Goal: Task Accomplishment & Management: Complete application form

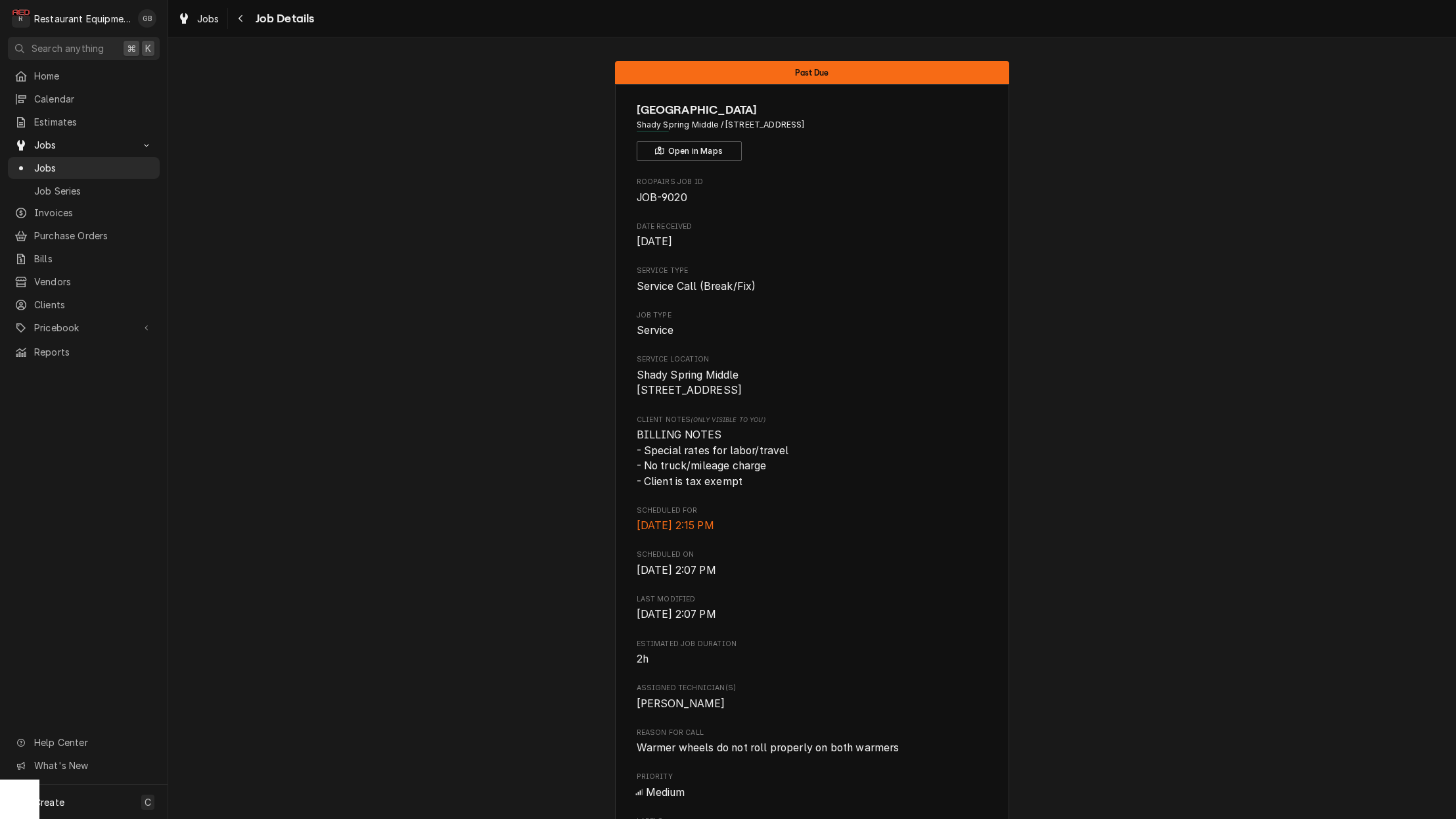
click at [238, 21] on icon "Navigate back" at bounding box center [241, 18] width 6 height 9
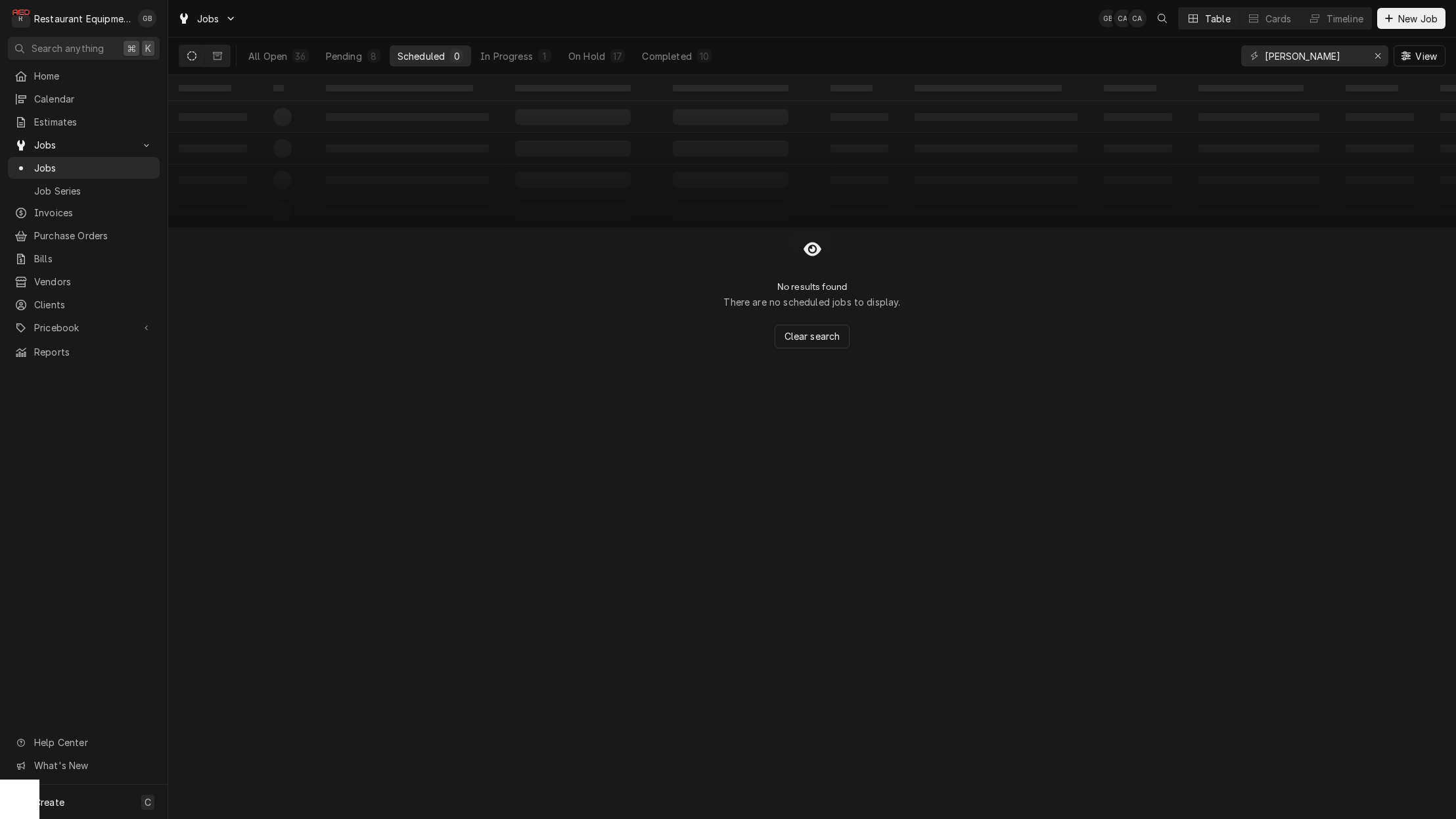
click at [367, 56] on div "8" at bounding box center [374, 55] width 13 height 13
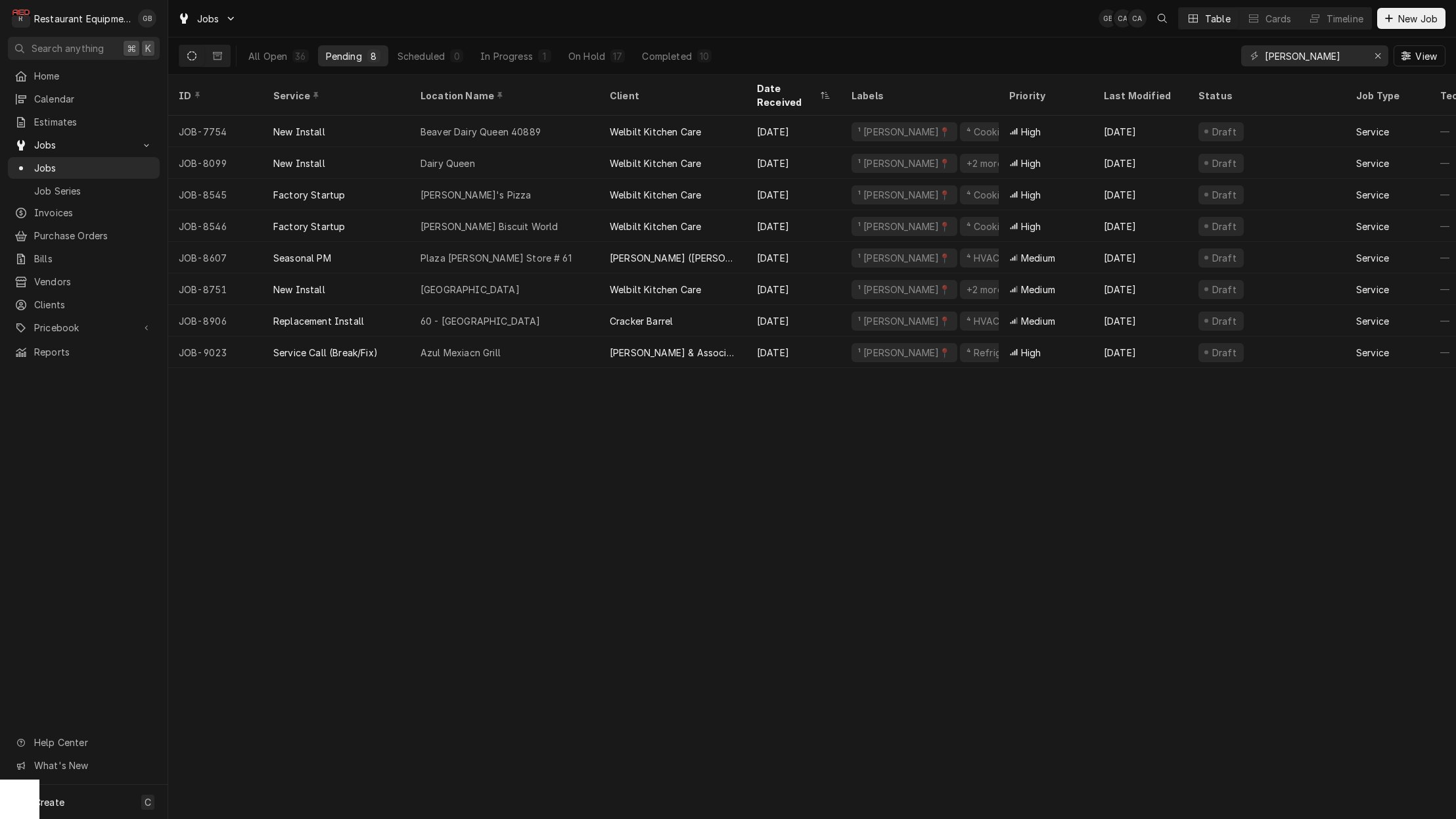
click at [517, 343] on div "Azul Mexiacn Grill" at bounding box center [505, 352] width 189 height 32
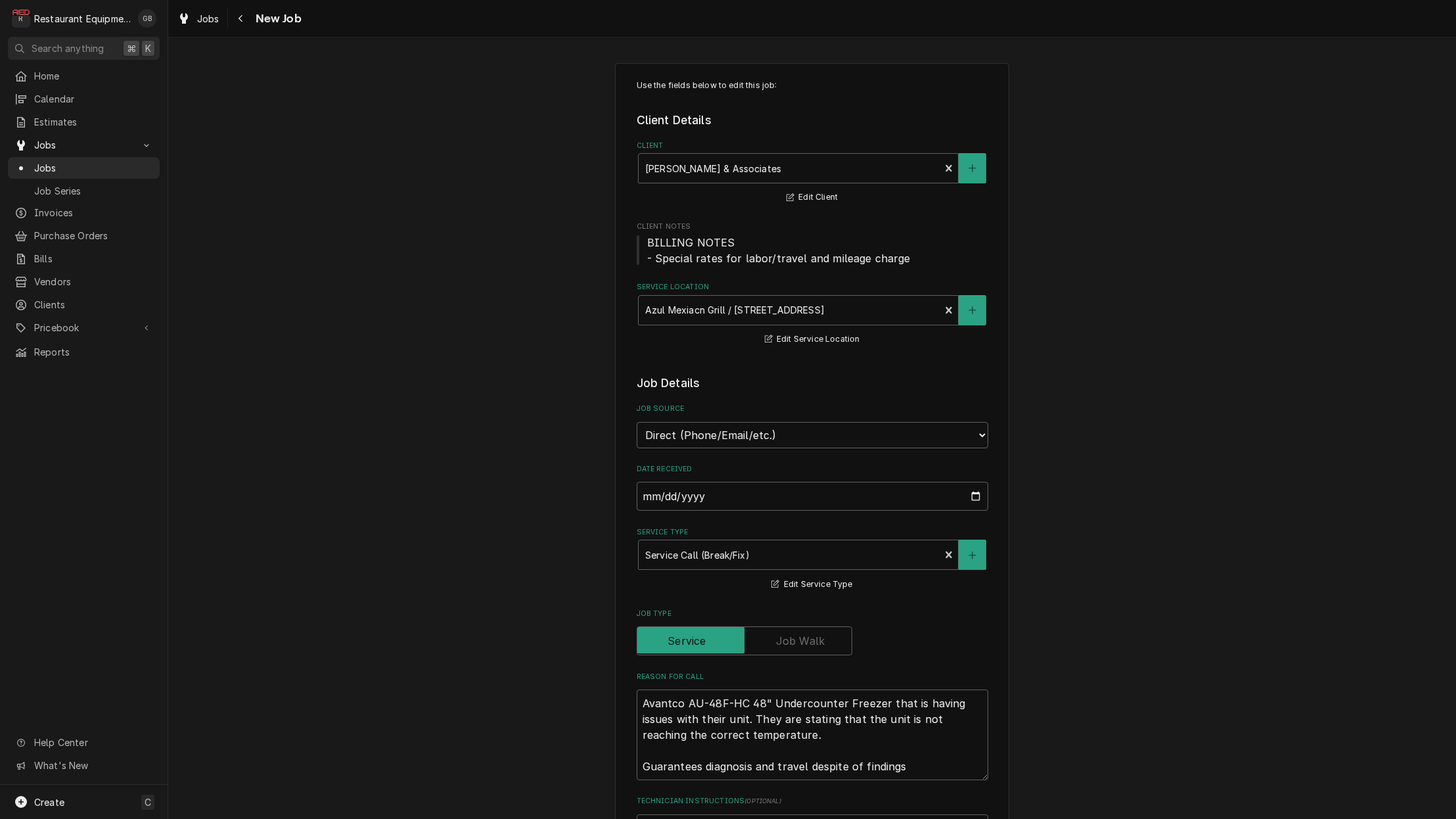
type textarea "x"
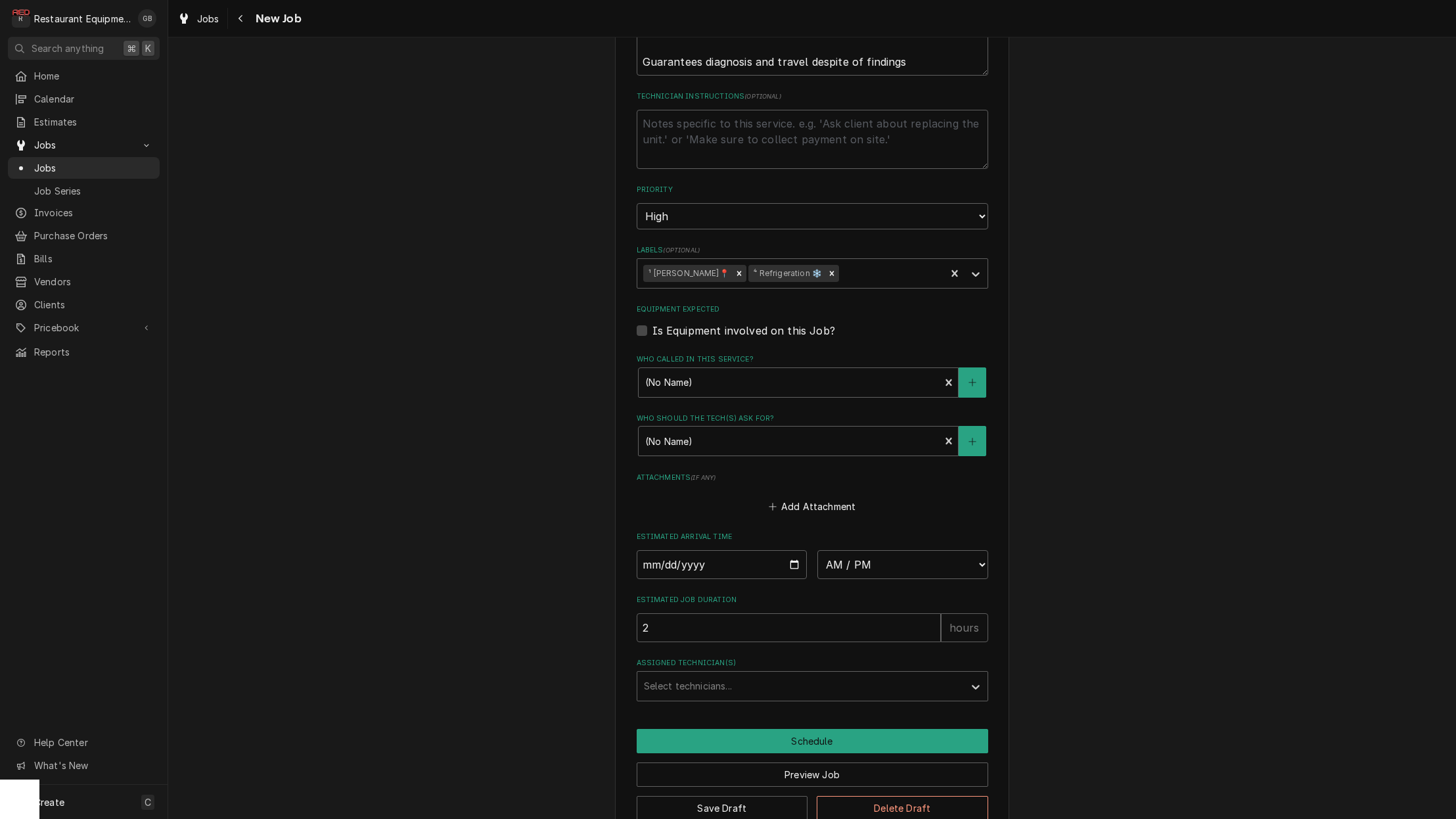
scroll to position [704, 0]
click at [654, 551] on input "Date" at bounding box center [722, 564] width 170 height 29
type input "[DATE]"
type textarea "x"
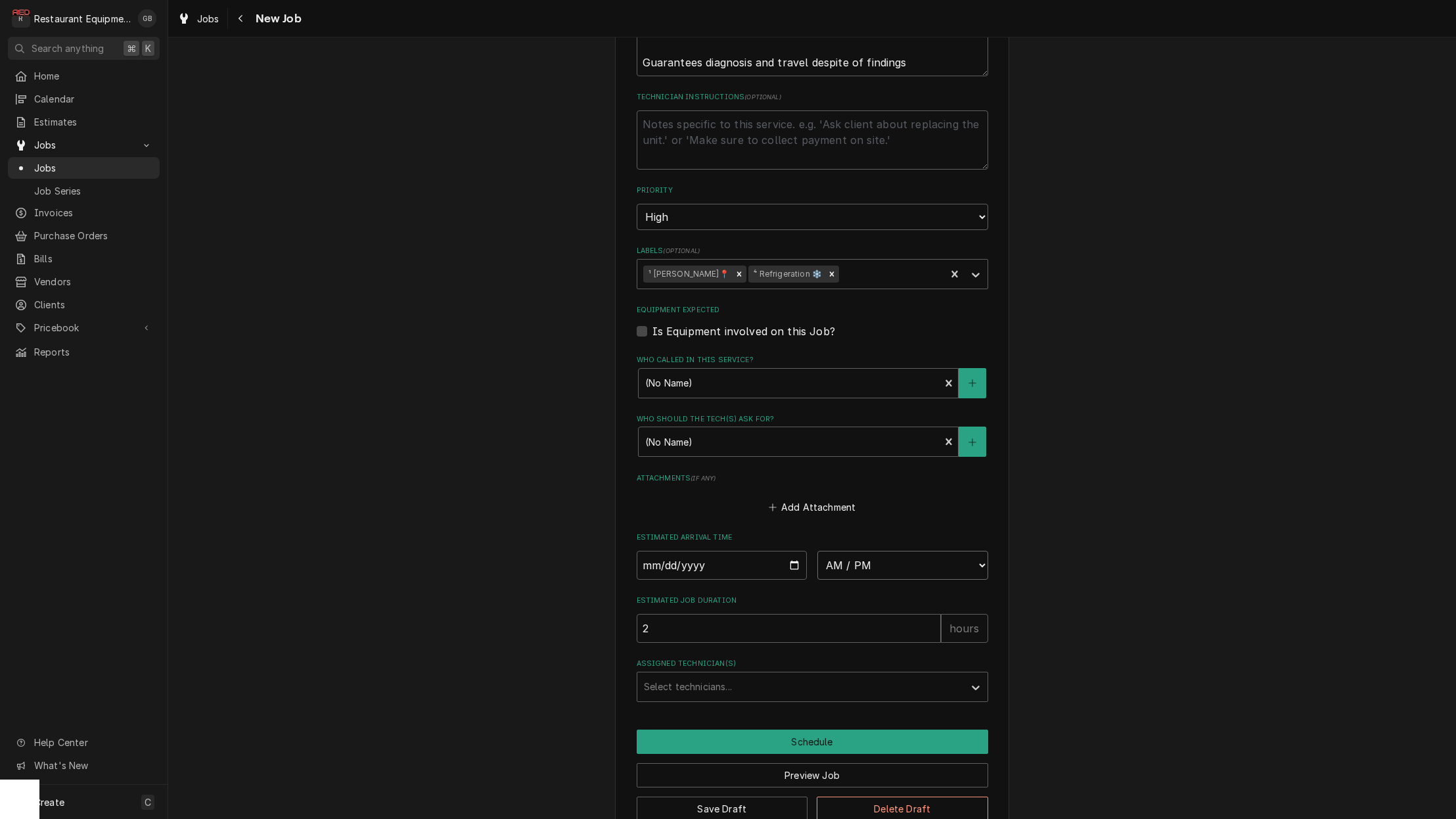
select select "09:00:00"
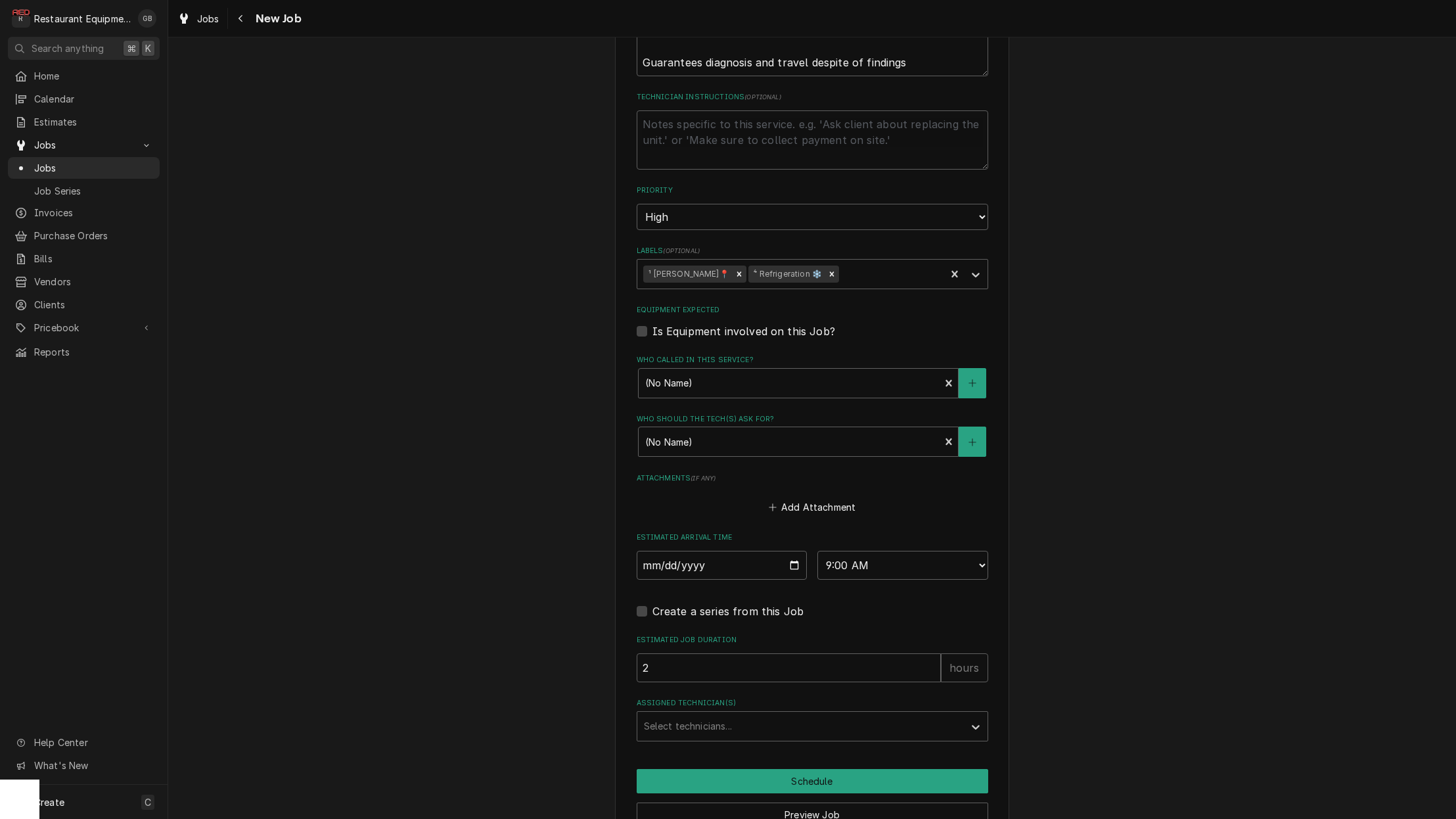
click at [712, 719] on div "Select technicians..." at bounding box center [801, 725] width 313 height 14
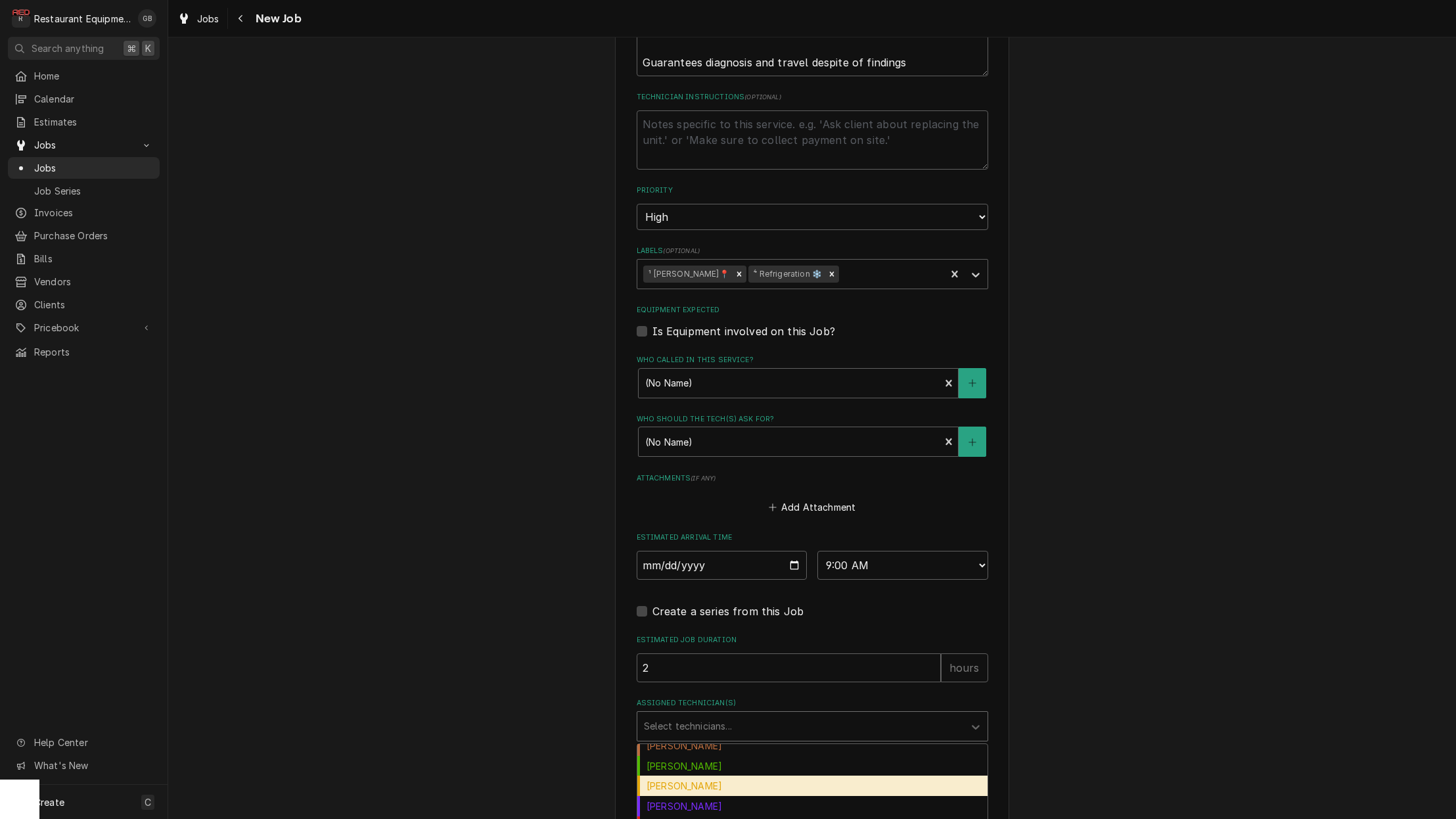
scroll to position [134, 0]
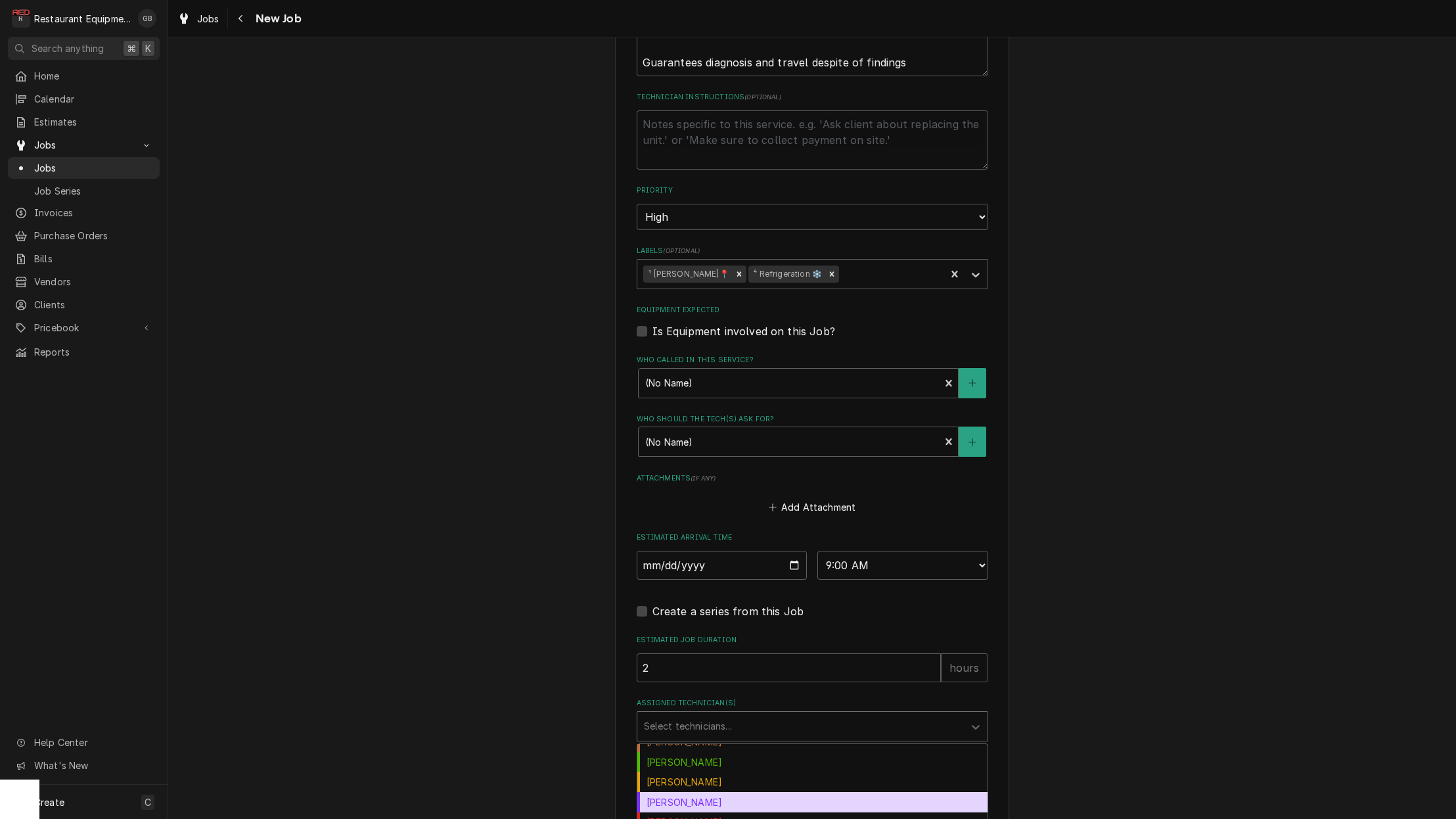
click at [715, 792] on div "Kaleb Lewis" at bounding box center [812, 802] width 350 height 20
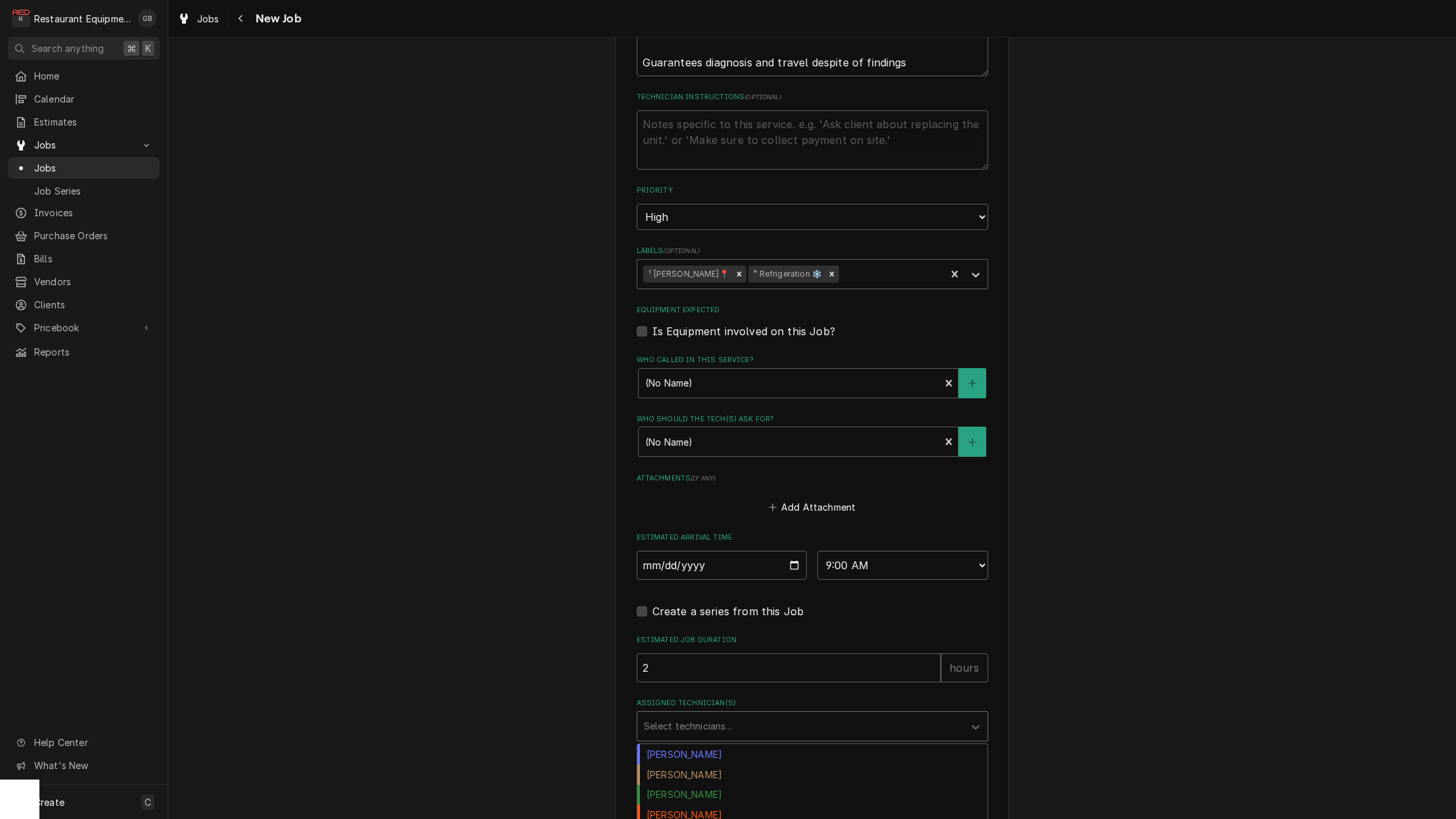
scroll to position [706, 0]
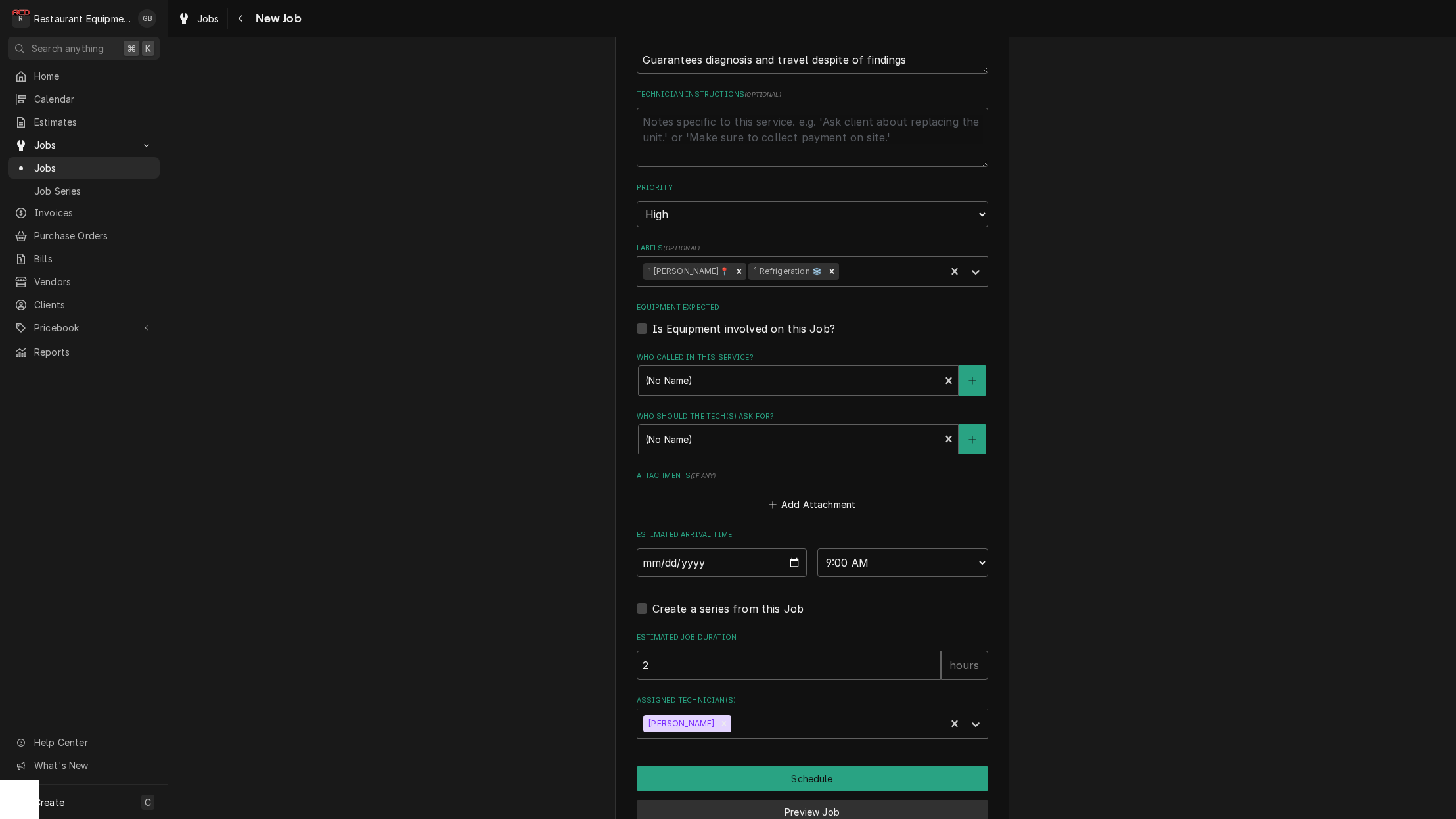
click at [777, 766] on button "Schedule" at bounding box center [812, 778] width 352 height 24
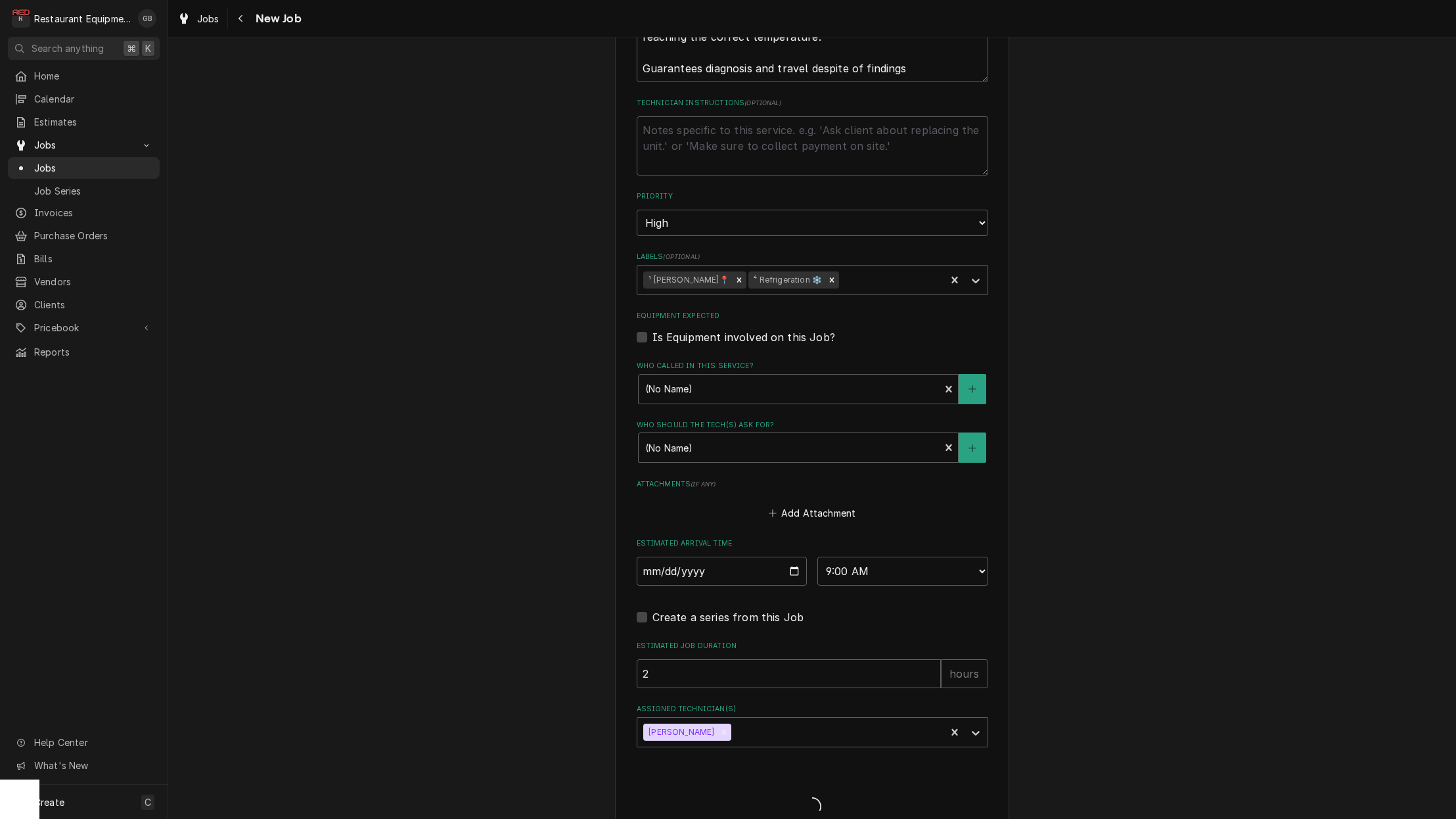
type textarea "x"
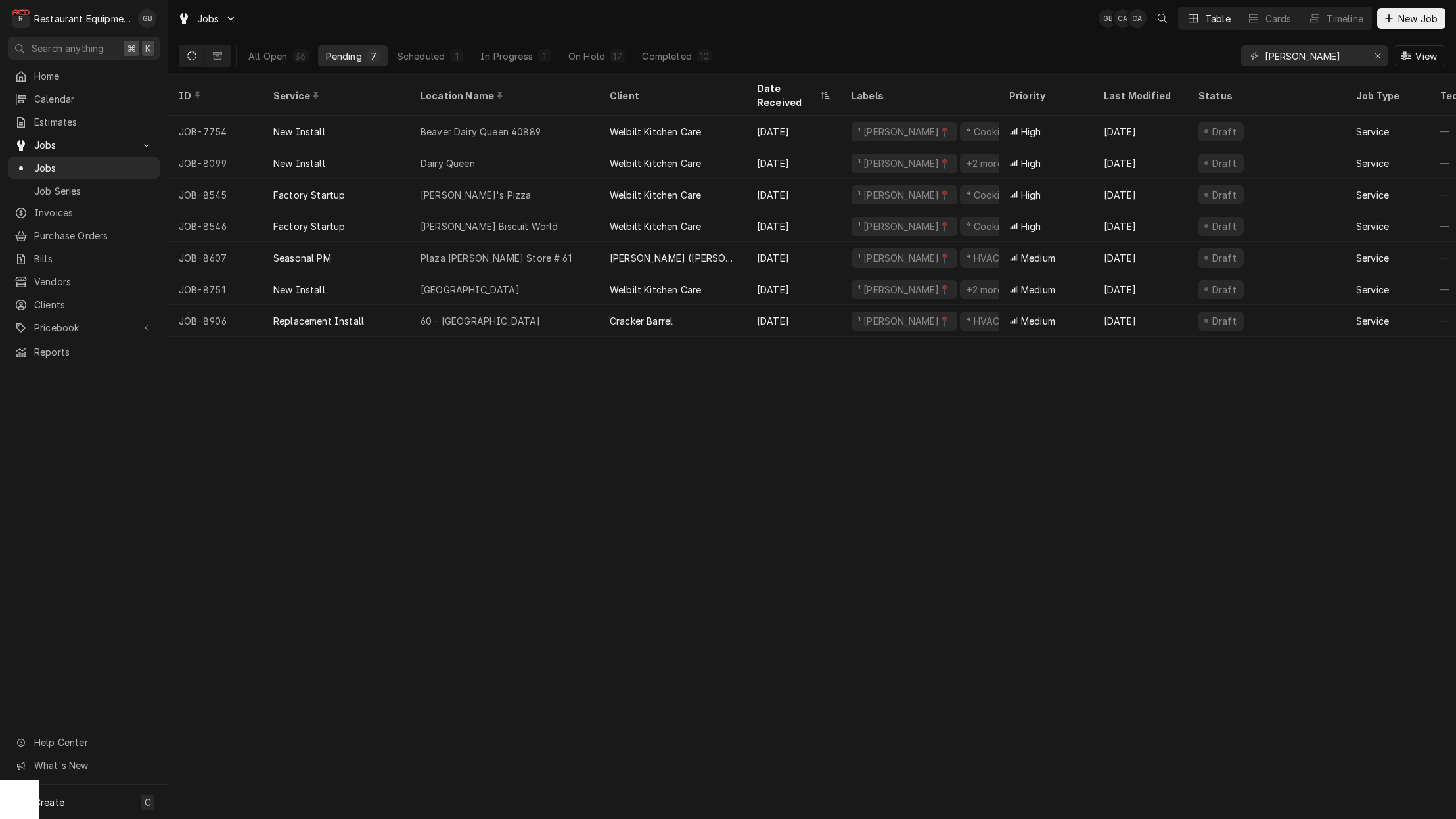
click at [597, 49] on div "On Hold" at bounding box center [586, 55] width 37 height 14
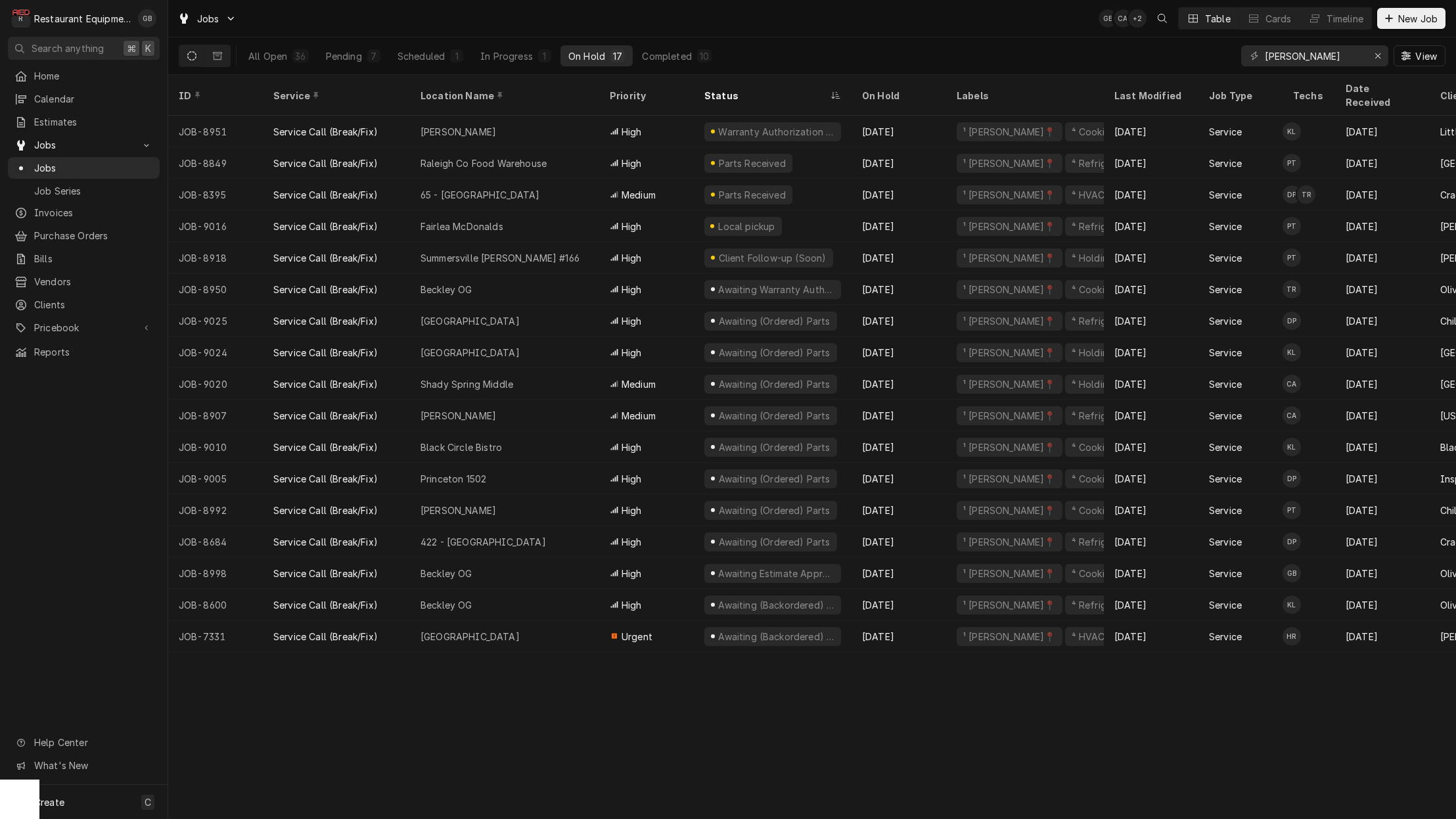
click at [542, 214] on div "Fairlea McDonalds" at bounding box center [505, 226] width 189 height 32
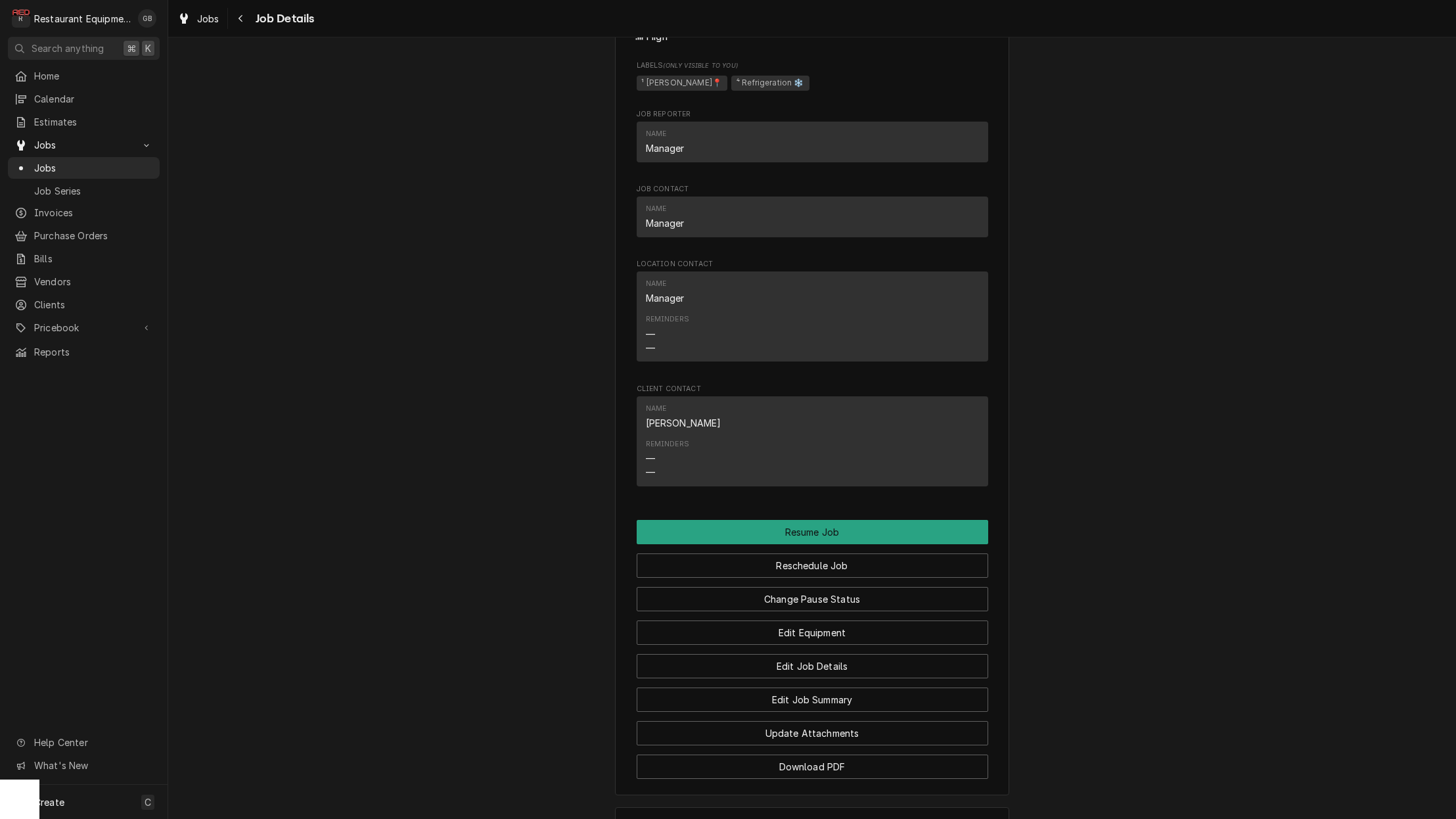
scroll to position [1048, 0]
click at [838, 560] on button "Reschedule Job" at bounding box center [812, 565] width 352 height 24
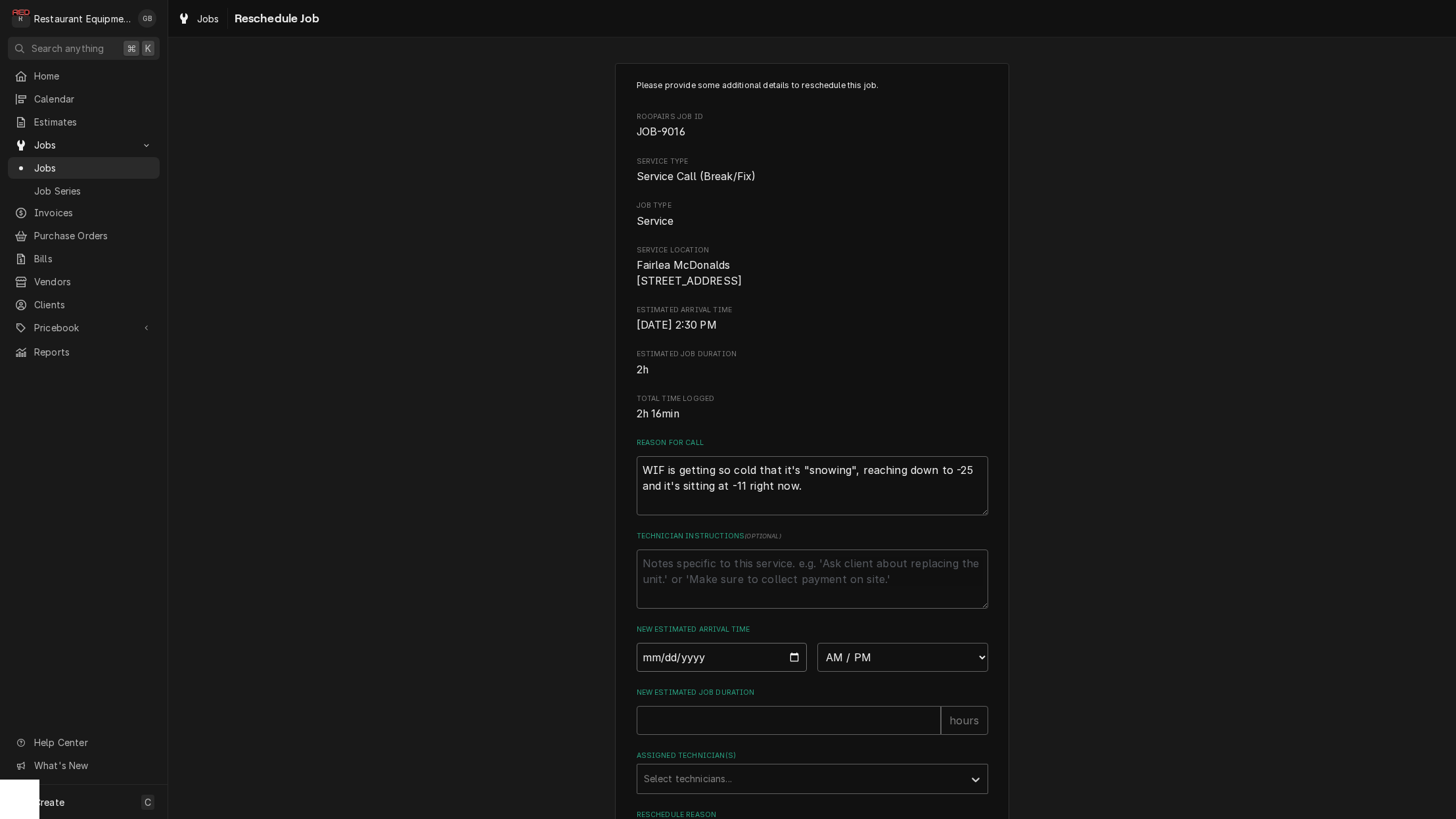
click at [670, 663] on input "Date" at bounding box center [722, 657] width 170 height 29
type input "2025-09-26"
type textarea "x"
select select "09:15:00"
drag, startPoint x: 831, startPoint y: 668, endPoint x: 744, endPoint y: 711, distance: 97.0
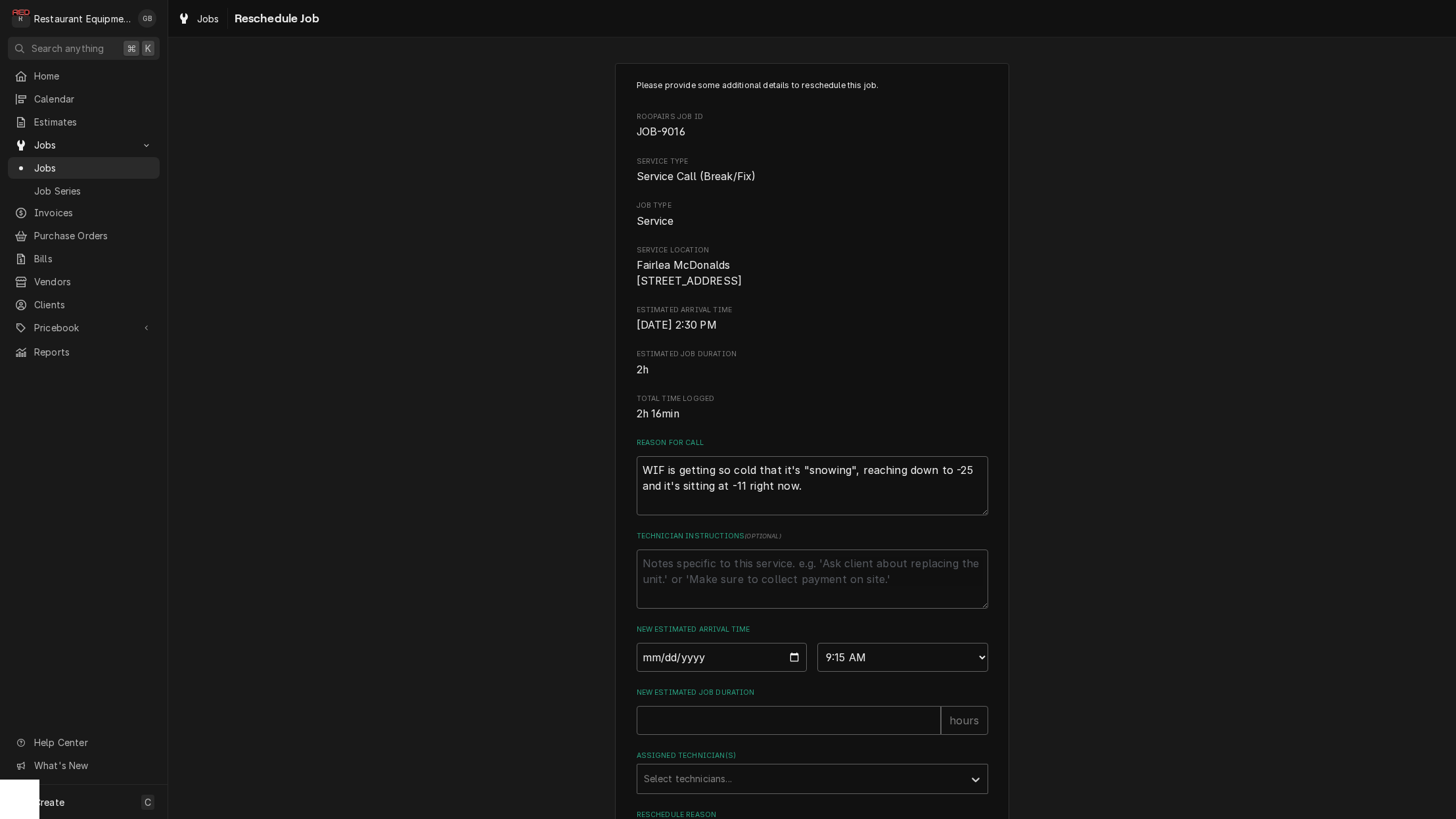
click at [744, 711] on div "New Estimated Job Duration hours" at bounding box center [812, 711] width 352 height 46
click at [746, 715] on input "New Estimated Job Duration" at bounding box center [789, 719] width 304 height 29
type textarea "x"
type input "1"
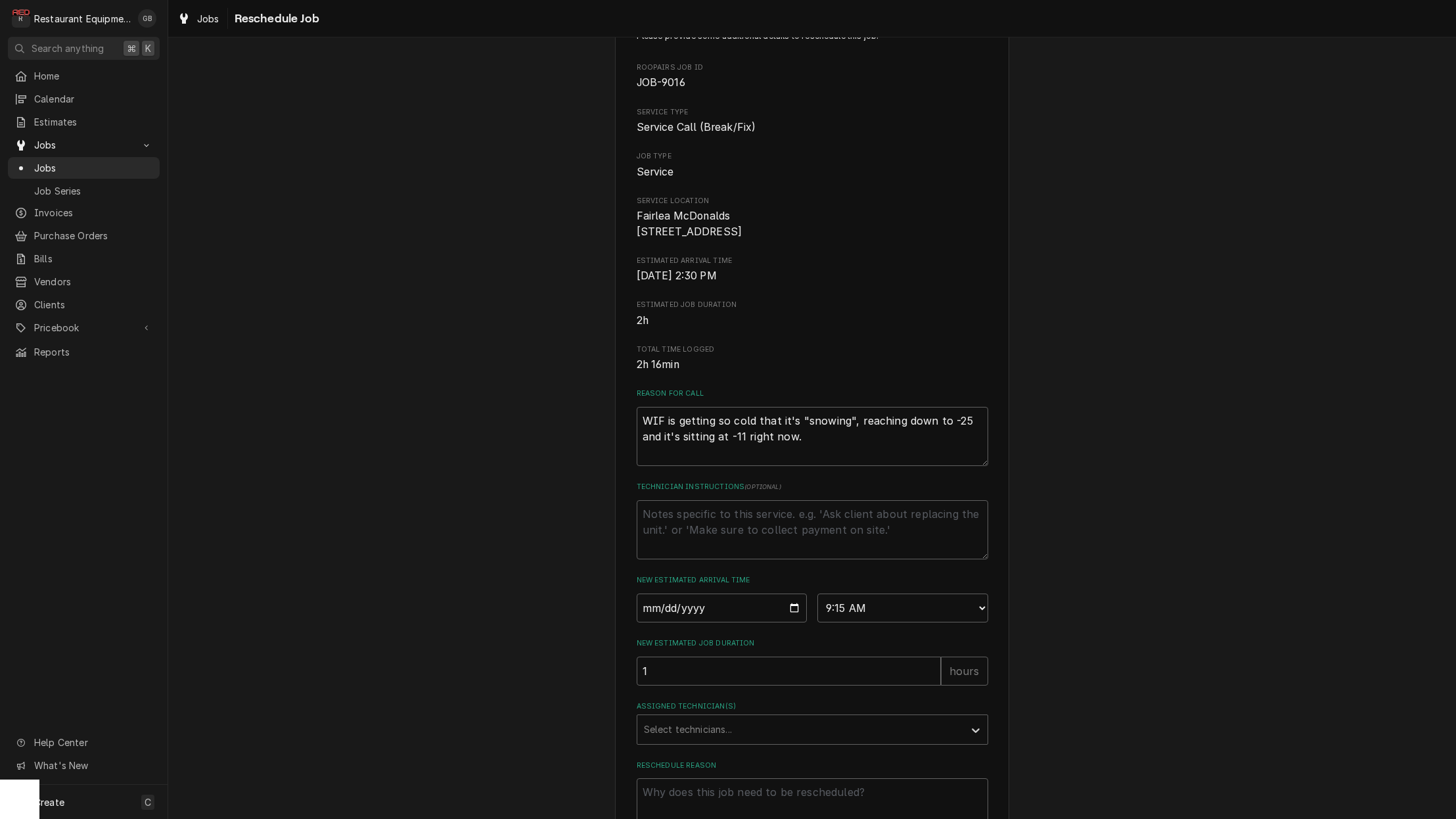
scroll to position [67, 0]
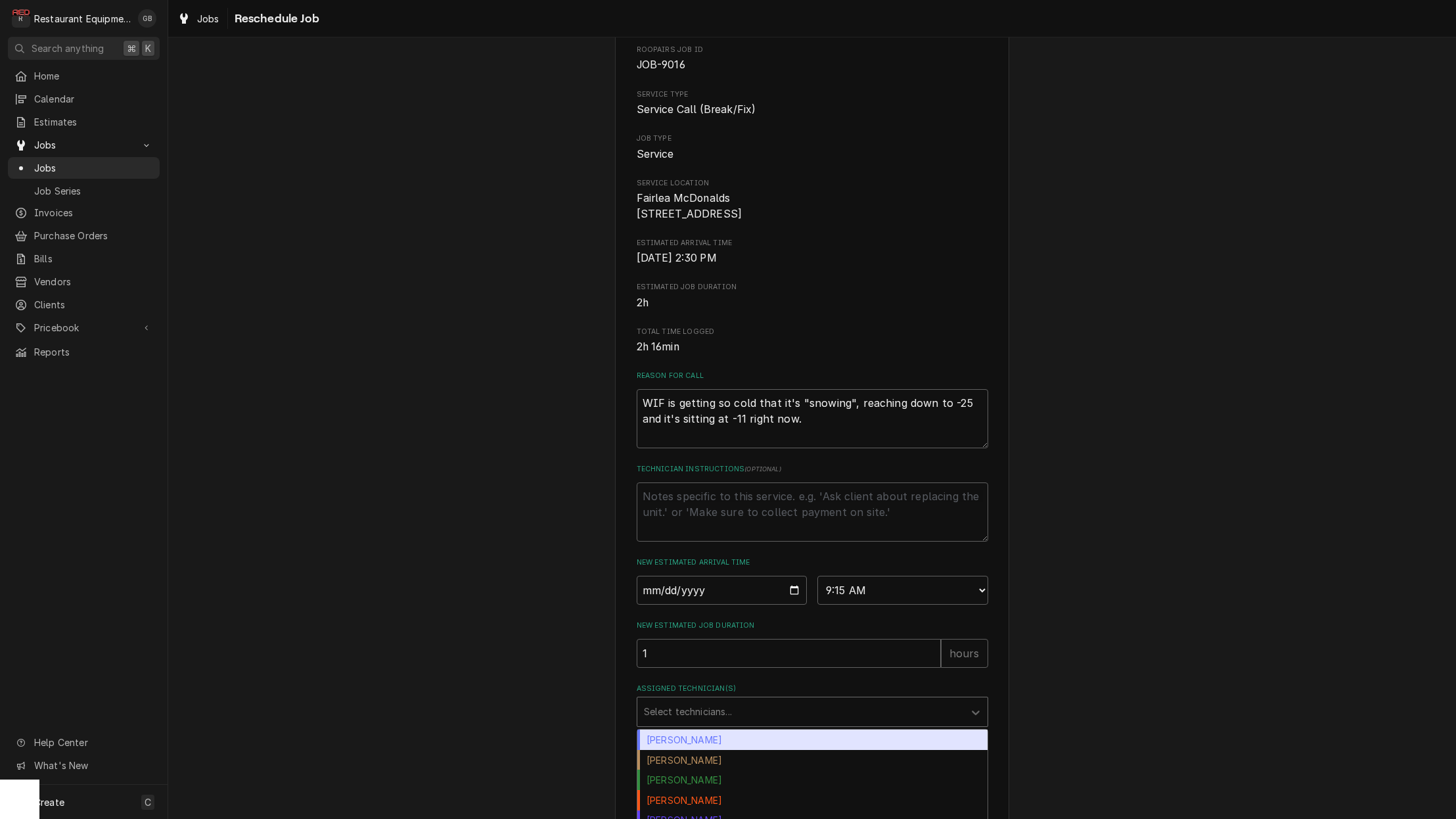
drag, startPoint x: 693, startPoint y: 742, endPoint x: 739, endPoint y: 728, distance: 48.1
click at [739, 724] on div "Assigned Technician(s)" at bounding box center [801, 711] width 313 height 24
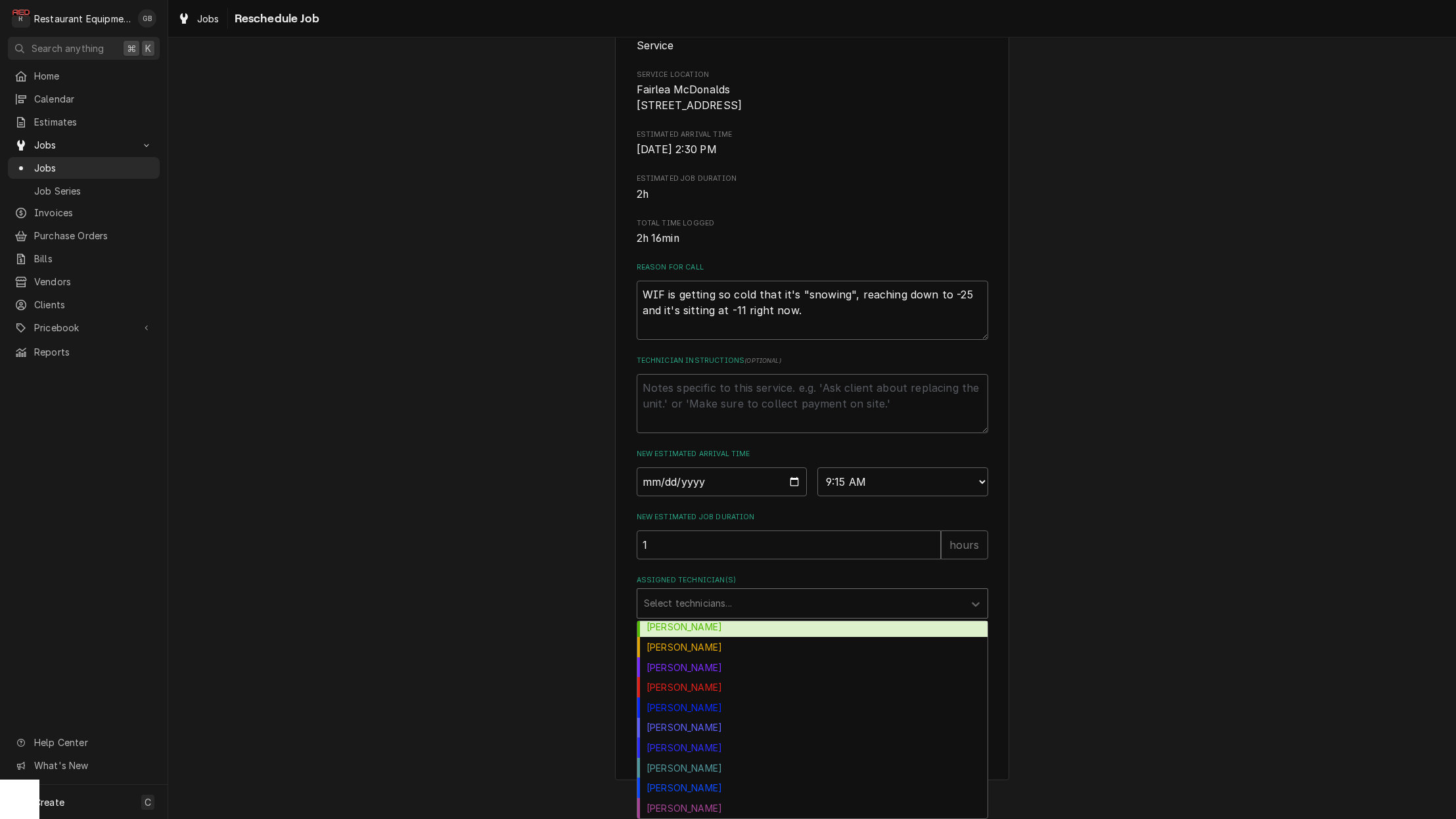
scroll to position [0, 0]
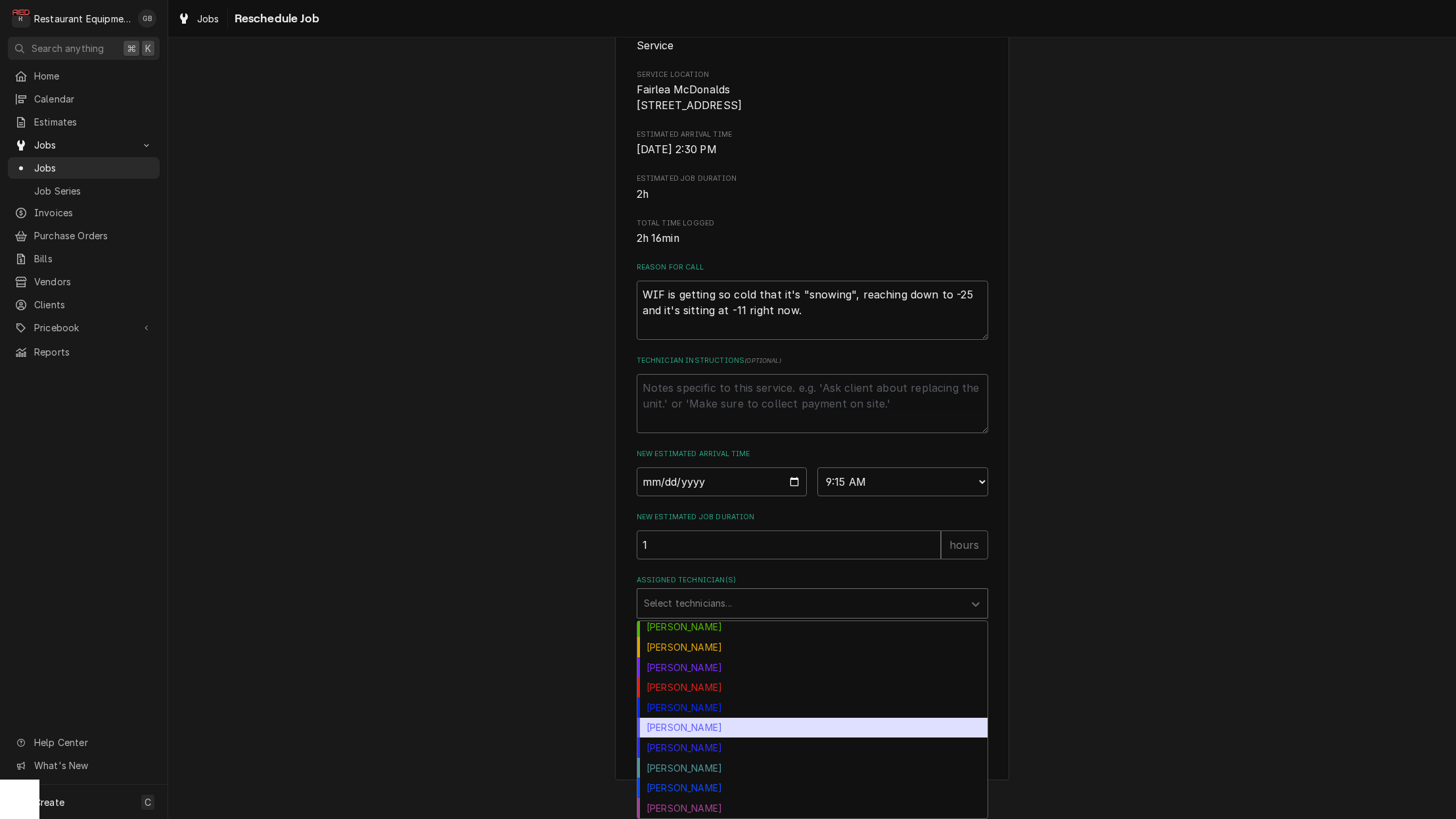
click at [701, 732] on div "Paxton Turner" at bounding box center [812, 728] width 350 height 20
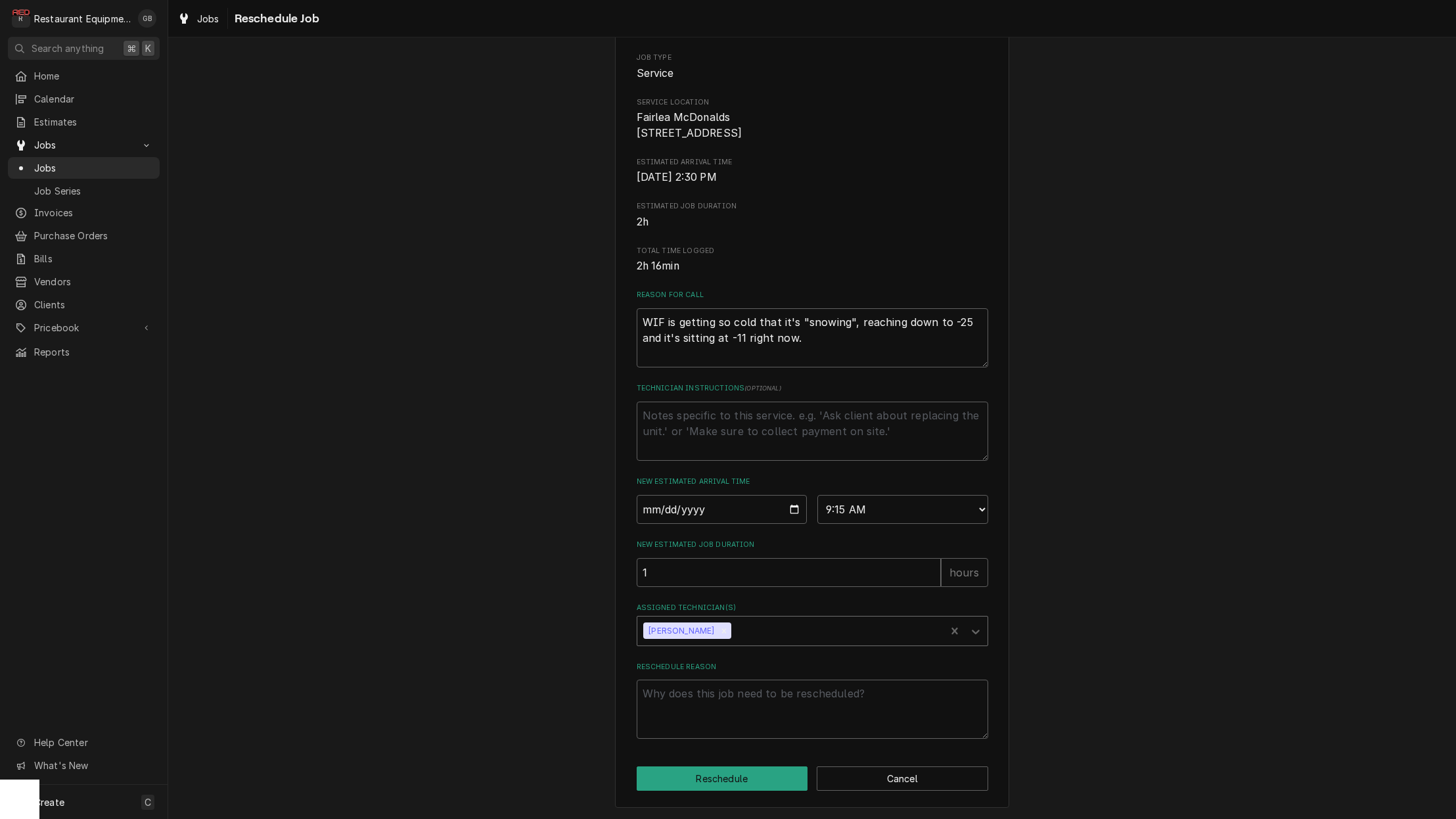
scroll to position [0, 1]
drag, startPoint x: 701, startPoint y: 730, endPoint x: 697, endPoint y: 739, distance: 9.8
click at [697, 739] on div "Please provide some additional details to reschedule this job. Roopairs Job ID …" at bounding box center [812, 361] width 394 height 892
type textarea "x"
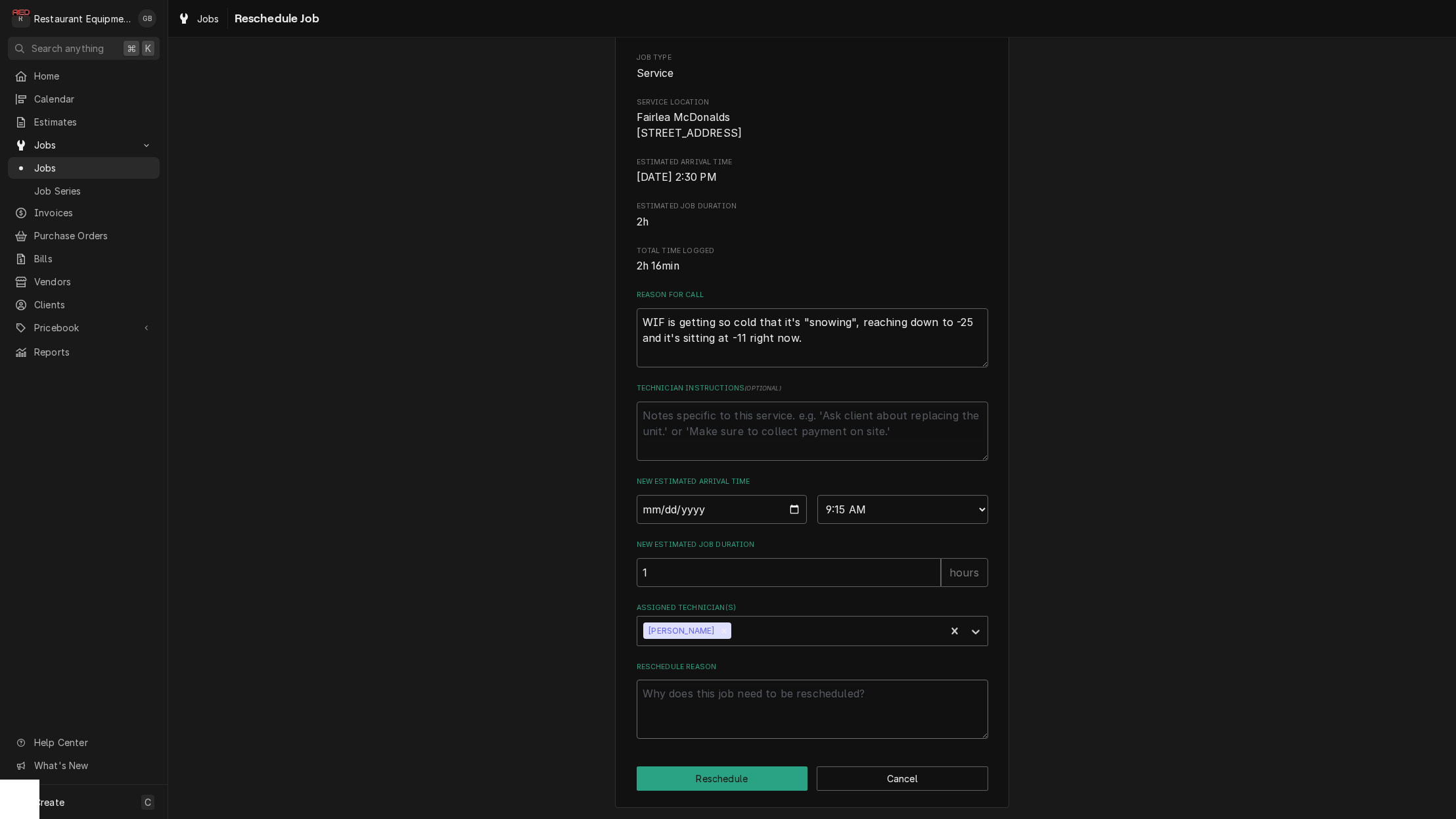
type textarea "p"
type textarea "x"
type textarea "pa"
type textarea "x"
type textarea "par"
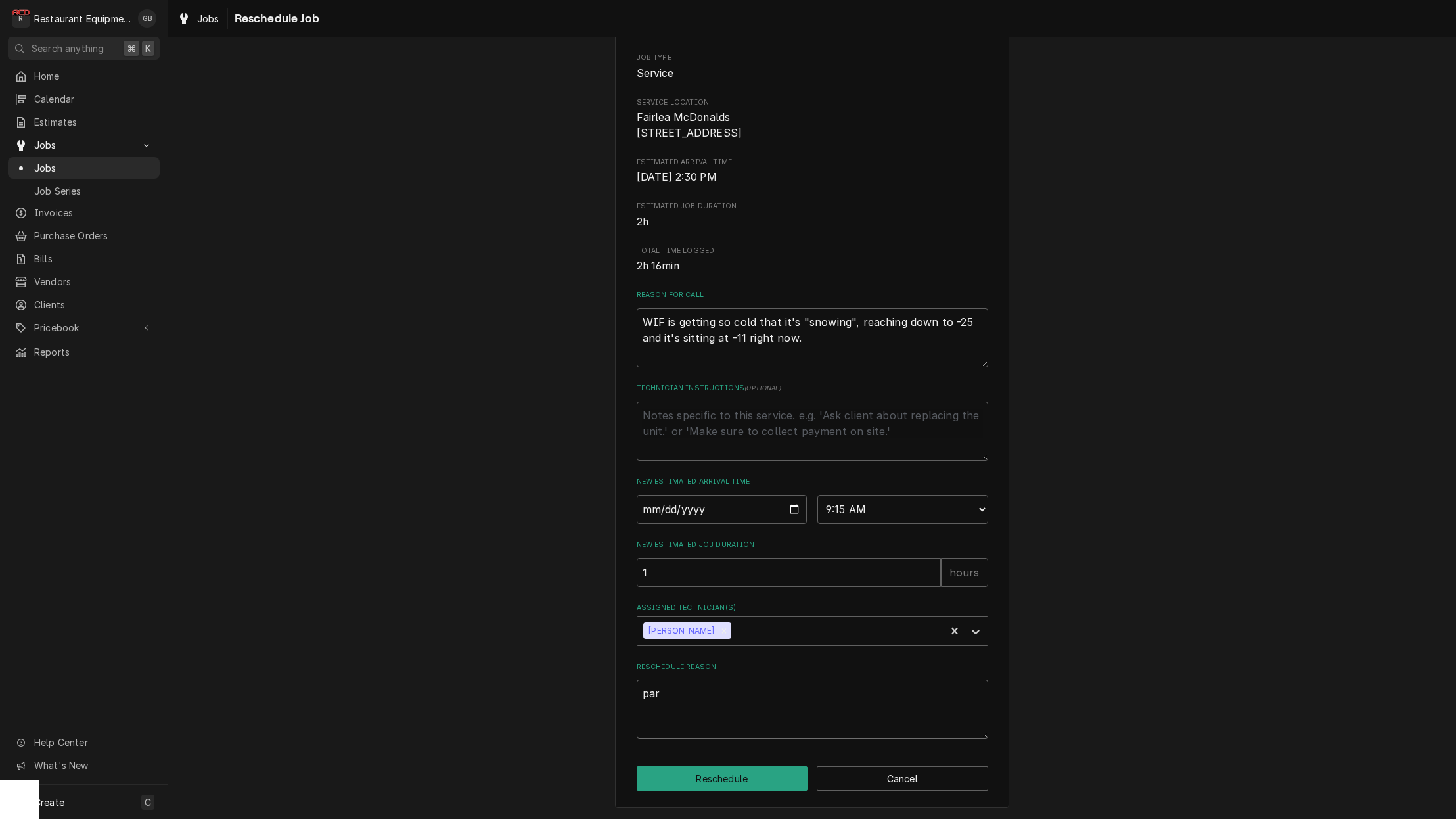
type textarea "x"
type textarea "part"
type textarea "x"
type textarea "parts"
drag, startPoint x: 729, startPoint y: 675, endPoint x: 750, endPoint y: 781, distance: 108.1
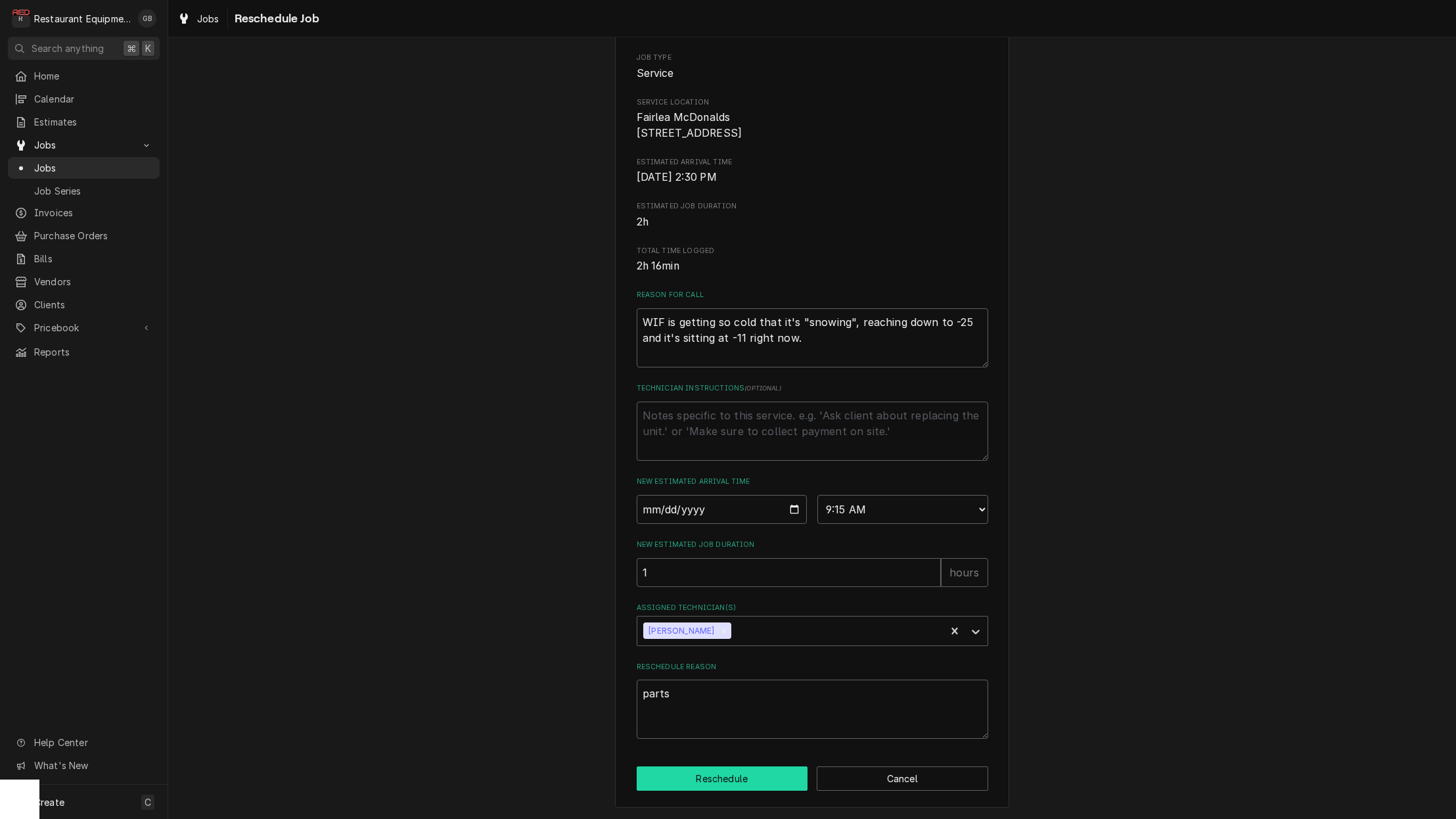
click at [750, 781] on button "Reschedule" at bounding box center [723, 778] width 171 height 24
type textarea "x"
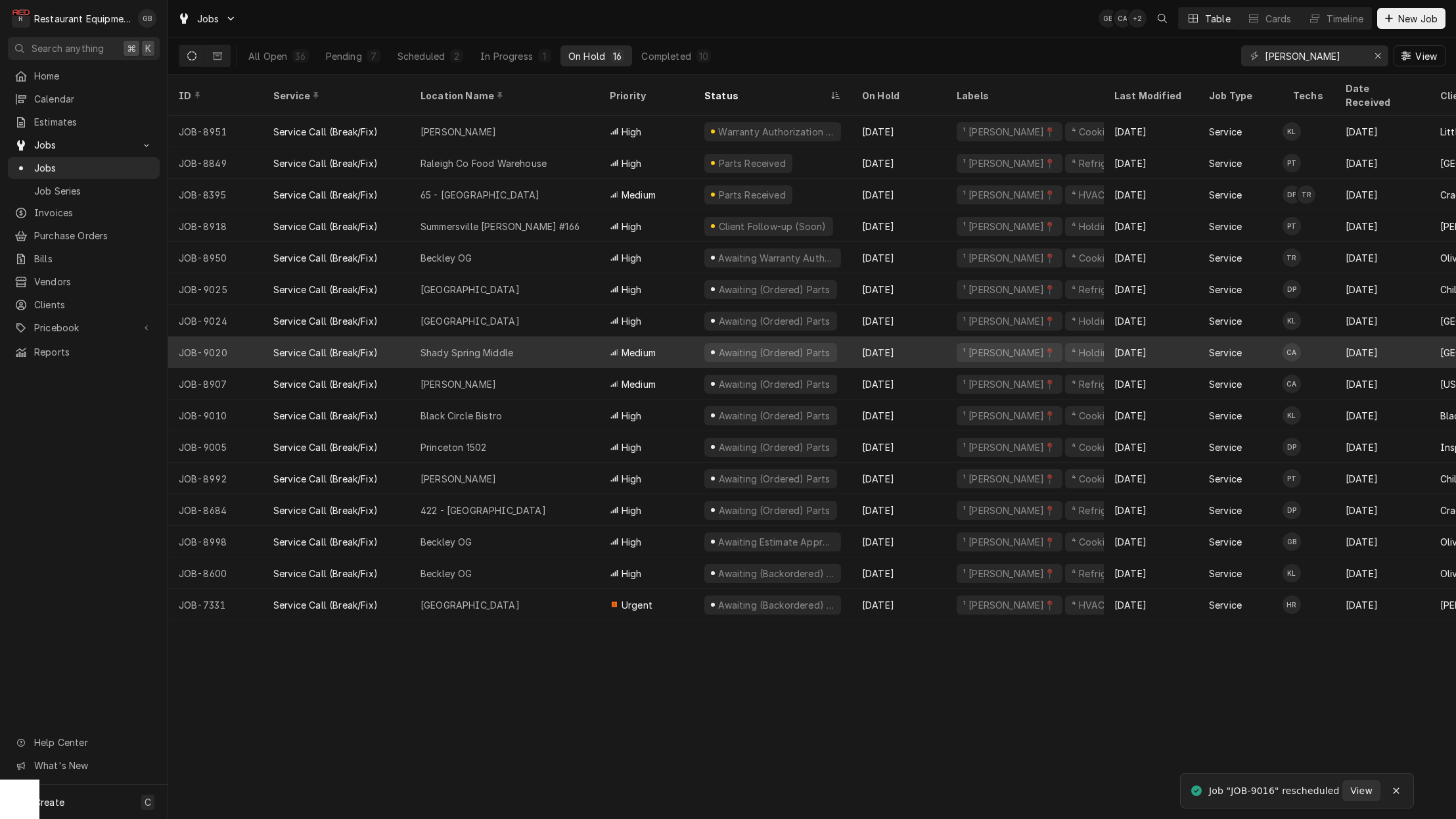
click at [353, 60] on div "Pending" at bounding box center [344, 55] width 36 height 14
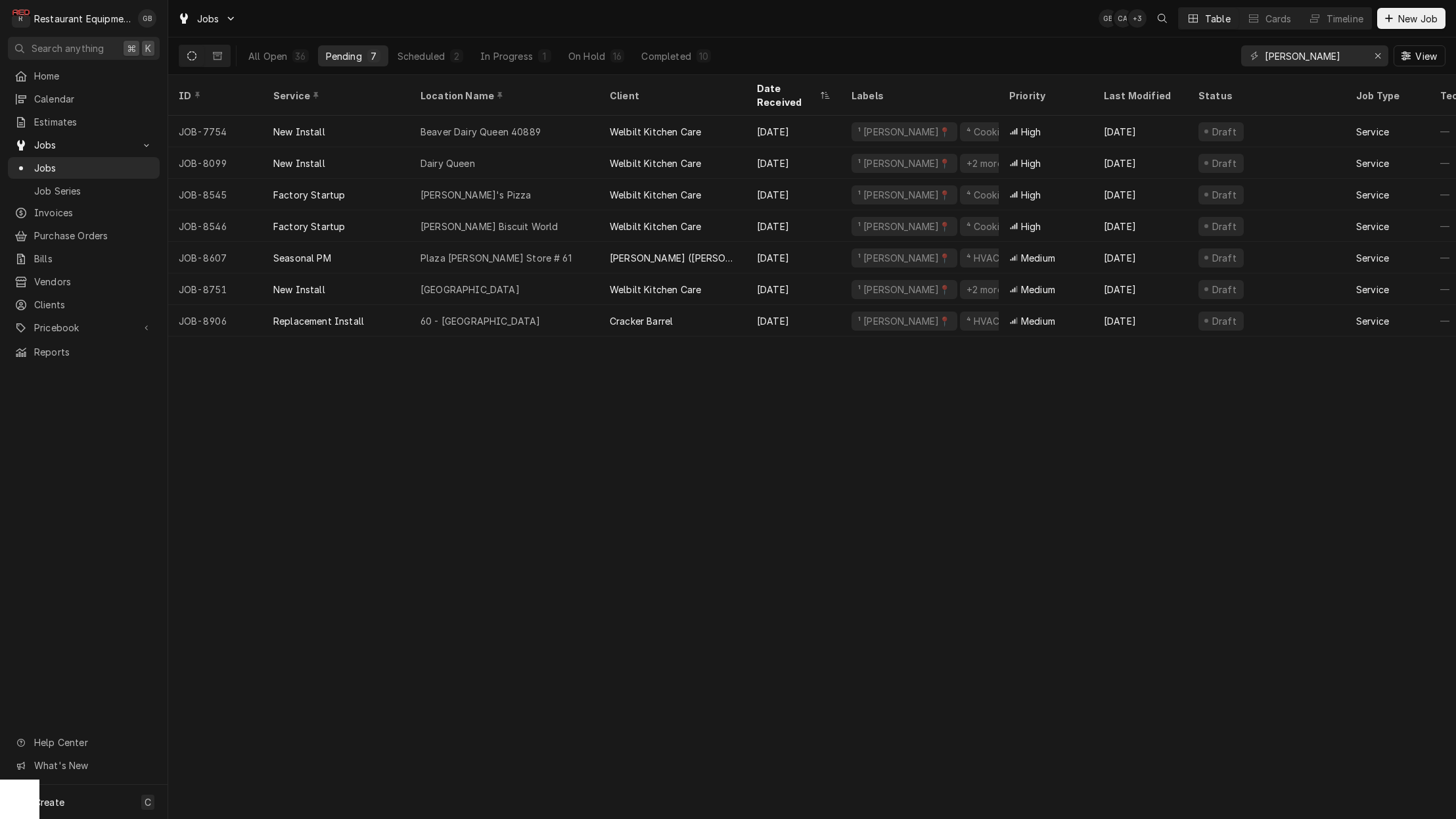
click at [1402, 12] on span "New Job" at bounding box center [1418, 19] width 45 height 14
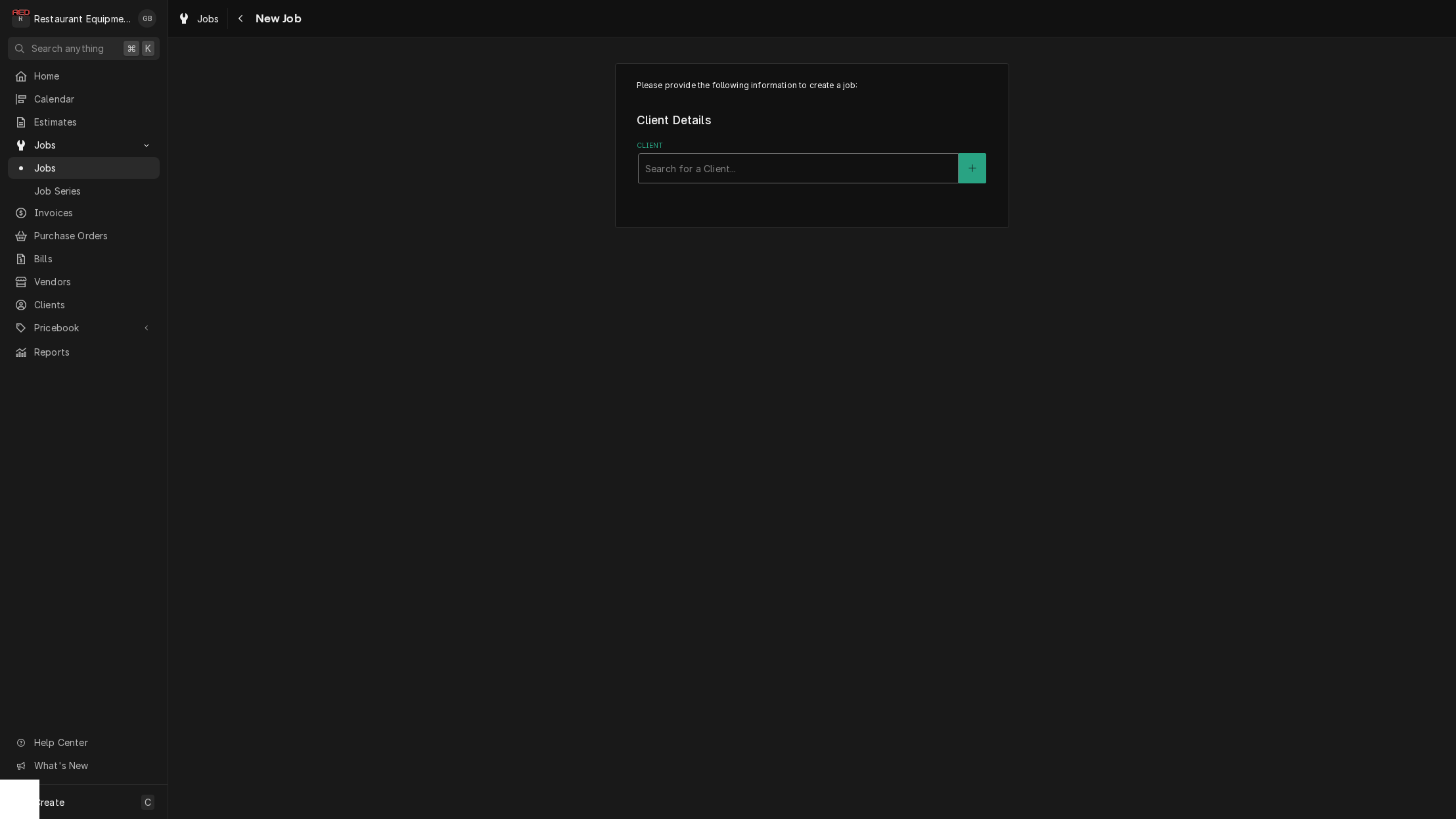
drag, startPoint x: 0, startPoint y: 0, endPoint x: 746, endPoint y: 161, distance: 763.2
click at [746, 161] on div "Client" at bounding box center [798, 168] width 306 height 24
type input "little"
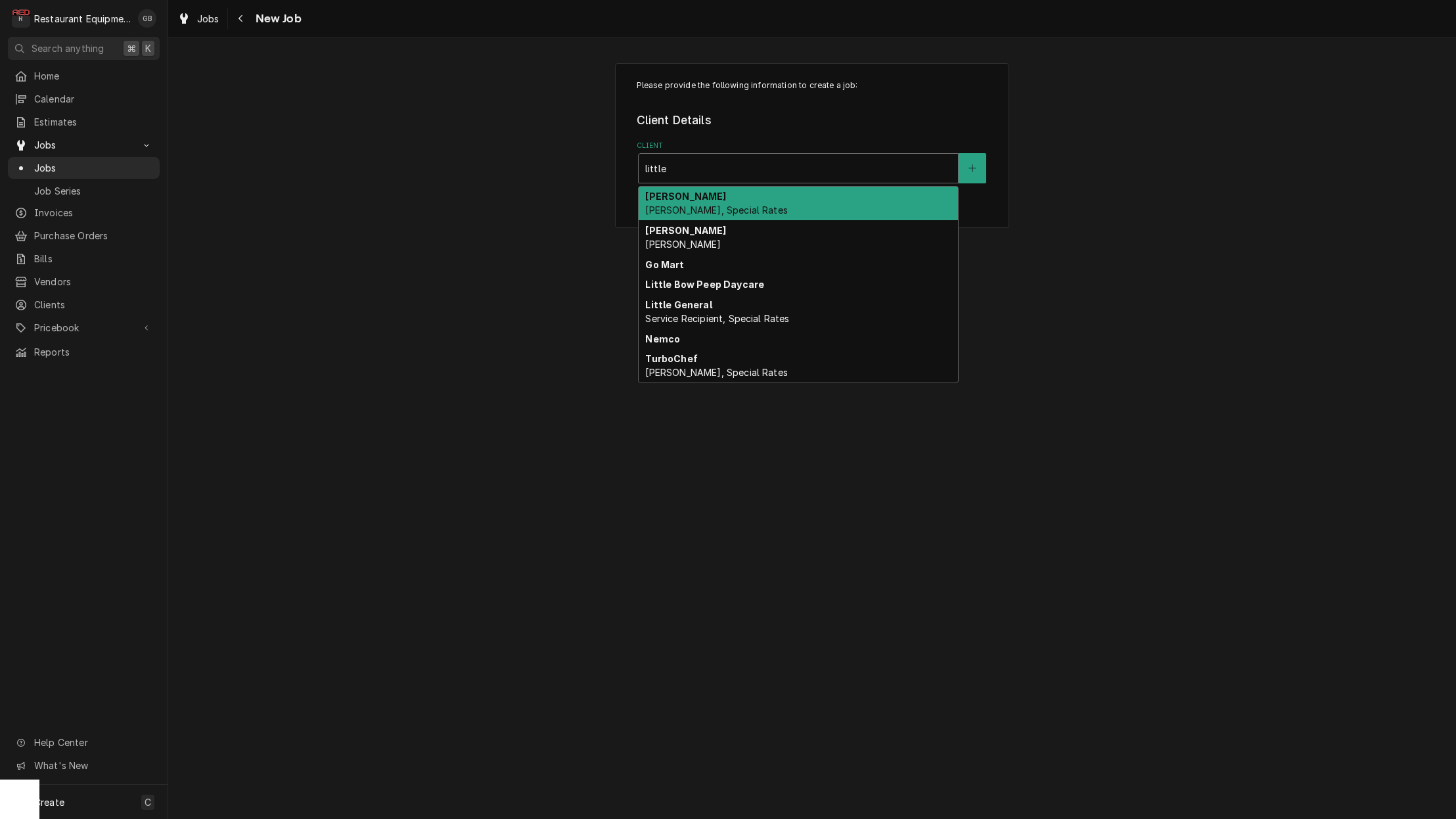
click at [710, 307] on div "Little General Service Recipient, Special Rates" at bounding box center [799, 312] width 320 height 34
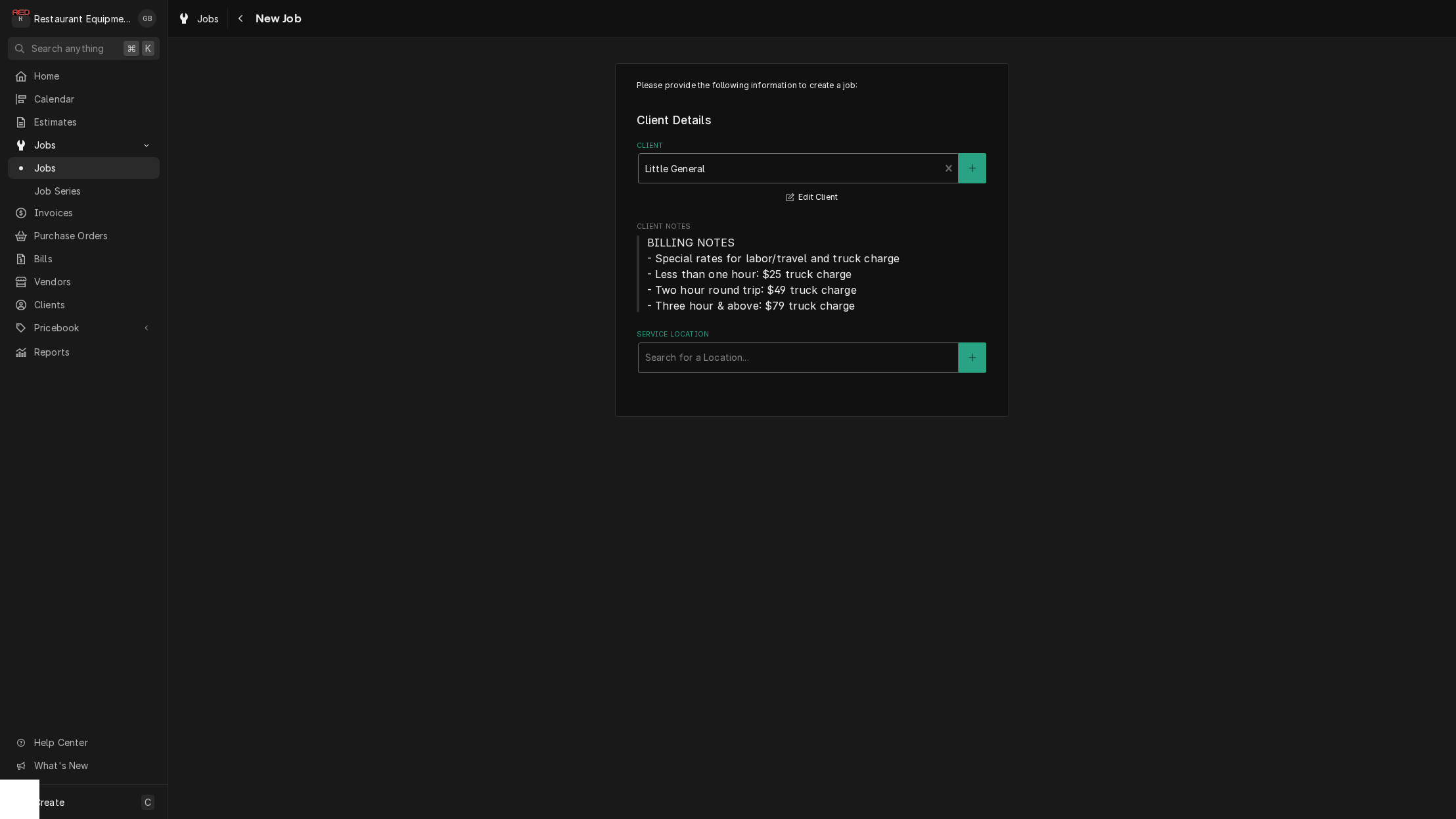
click at [712, 360] on div "Search for a Location..." at bounding box center [798, 356] width 306 height 14
type input "2095"
click at [775, 394] on div "Taco Bell Charmco #2095 / 4891 Midland Trail W, Charmco, WV 25958" at bounding box center [799, 385] width 320 height 20
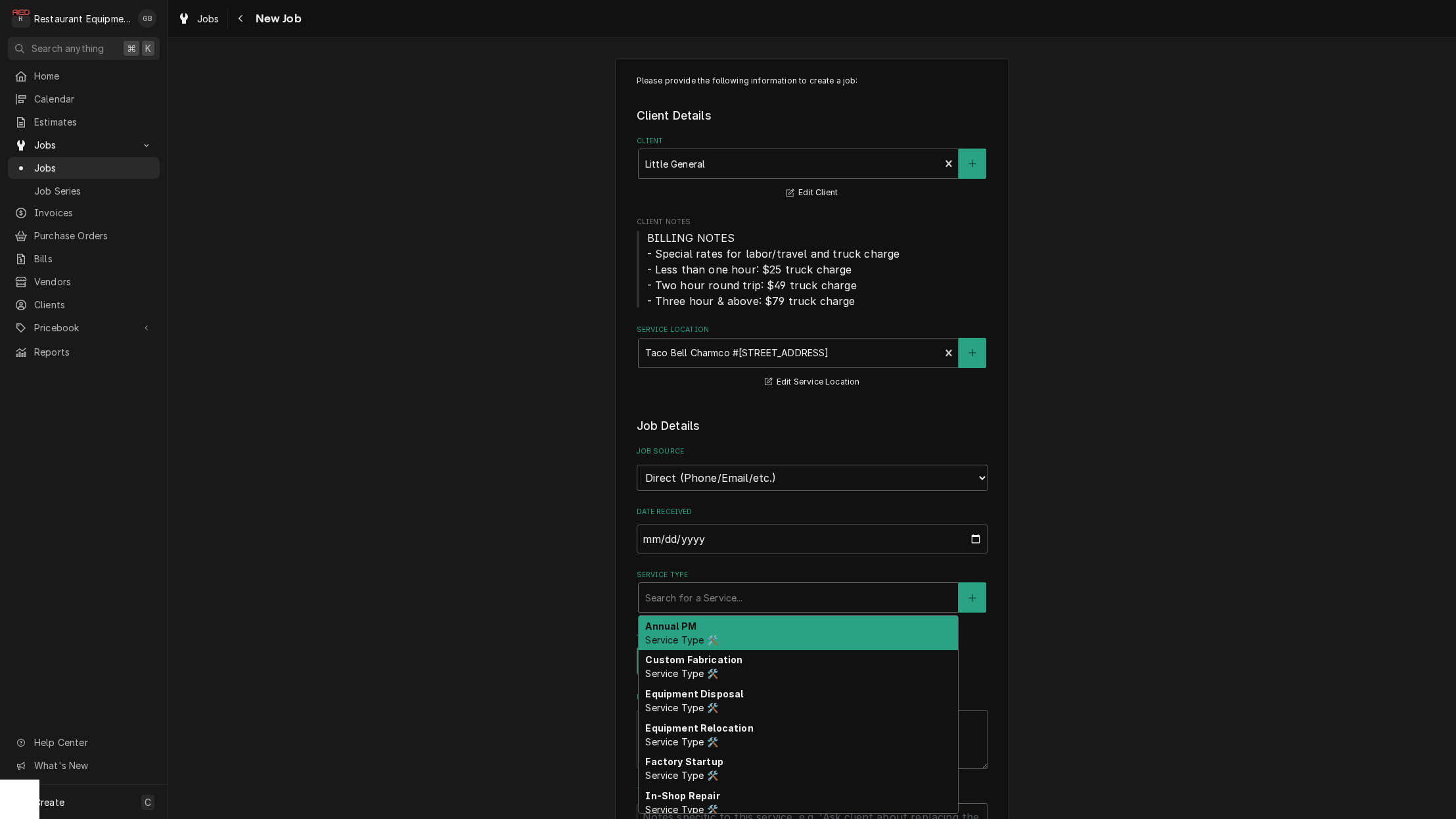
click at [657, 593] on div "Service Type" at bounding box center [798, 597] width 306 height 24
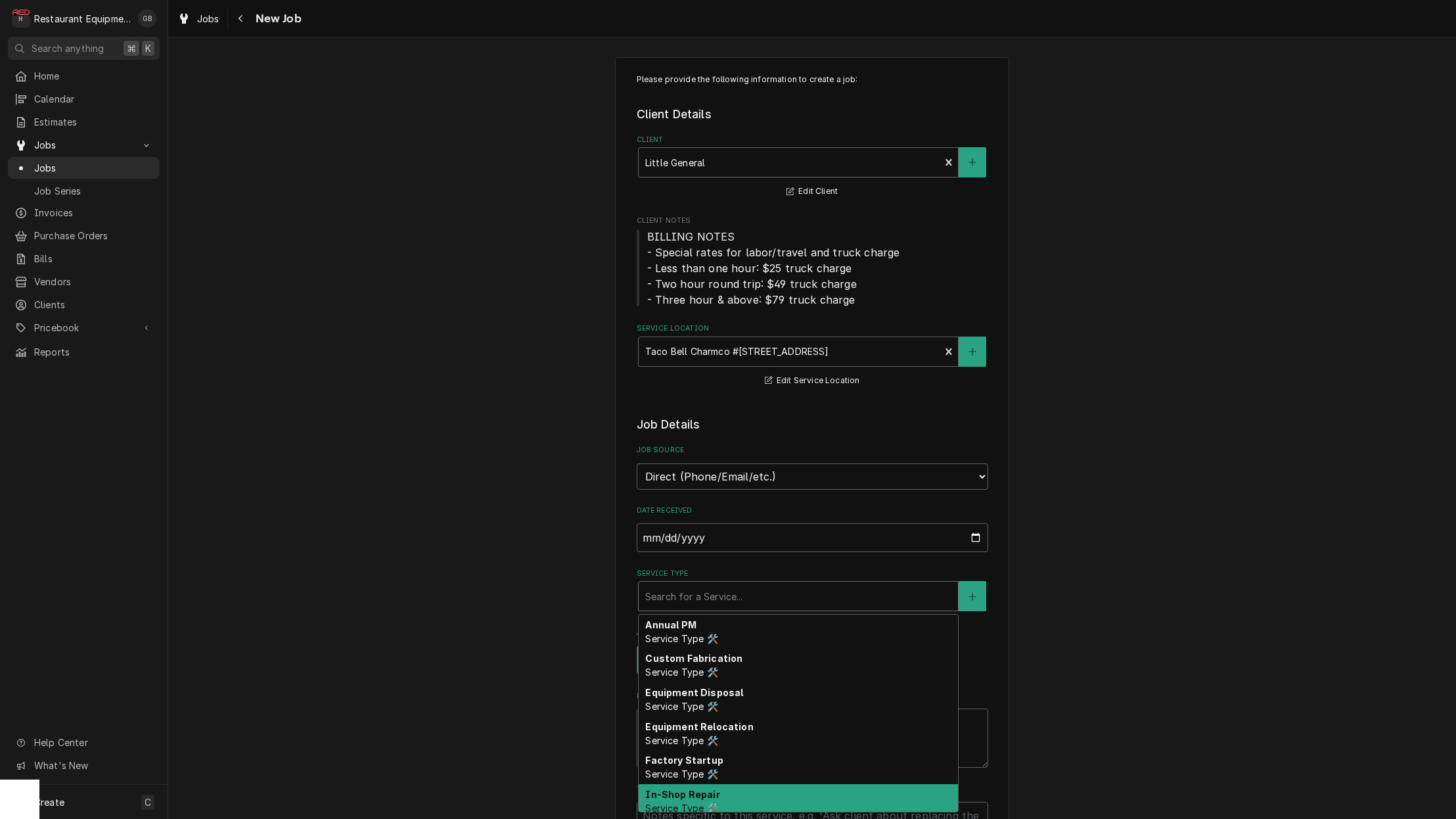
scroll to position [1, 0]
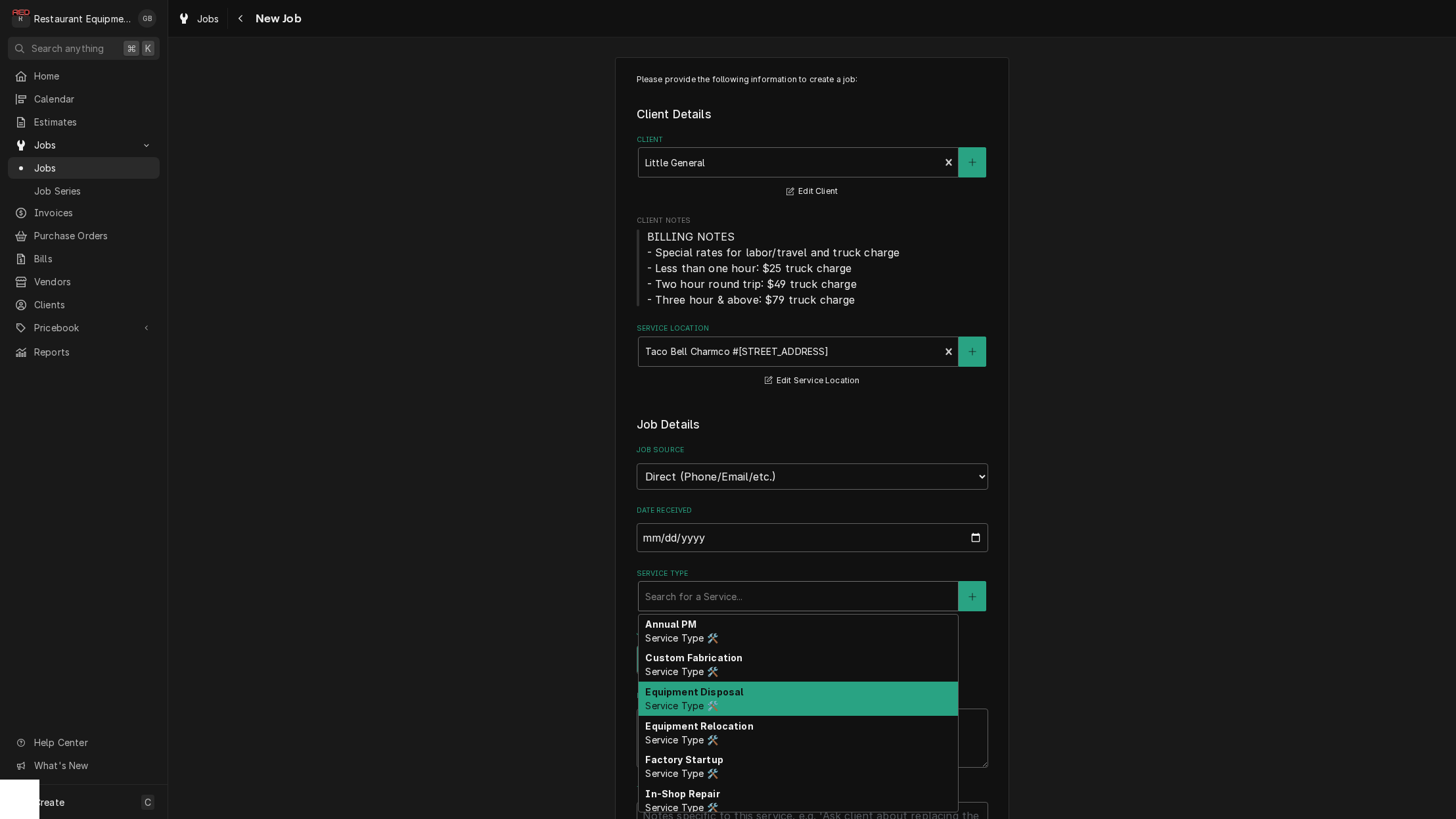
type textarea "x"
type input "b"
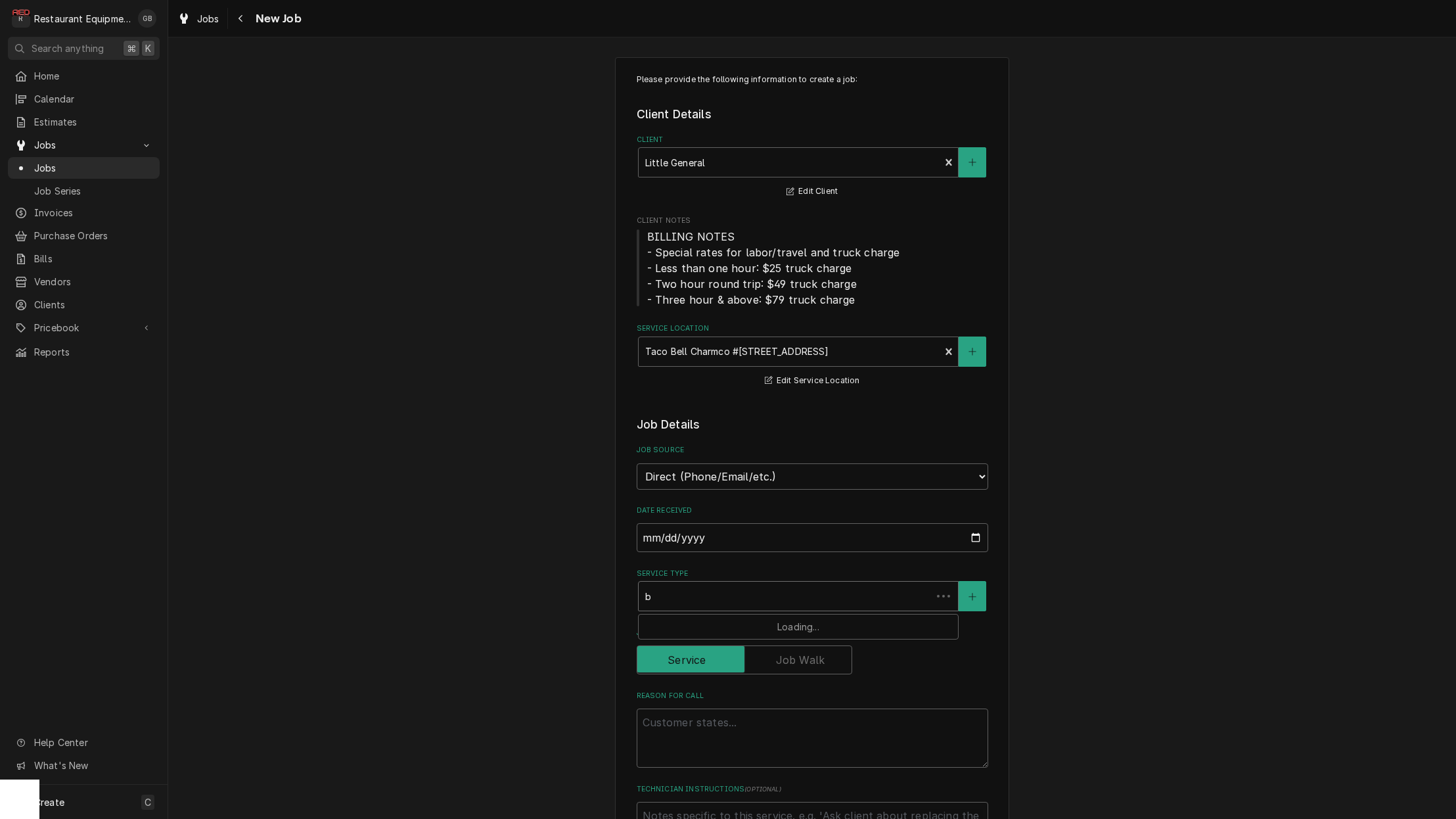
type textarea "x"
type input "br"
type textarea "x"
type input "bre"
click at [716, 619] on strong "Service Call (Break/Fix)" at bounding box center [701, 625] width 112 height 11
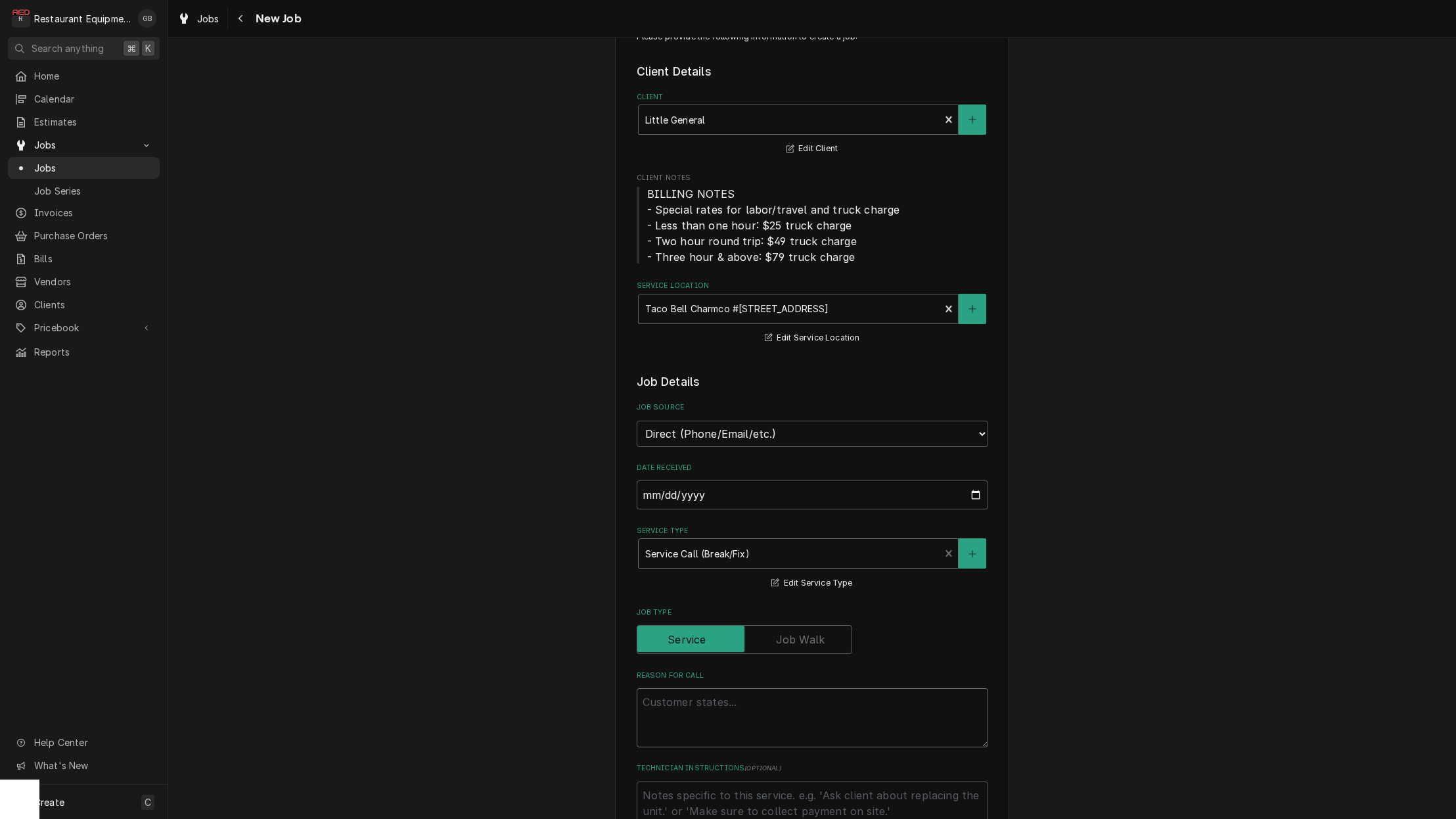
scroll to position [55, 0]
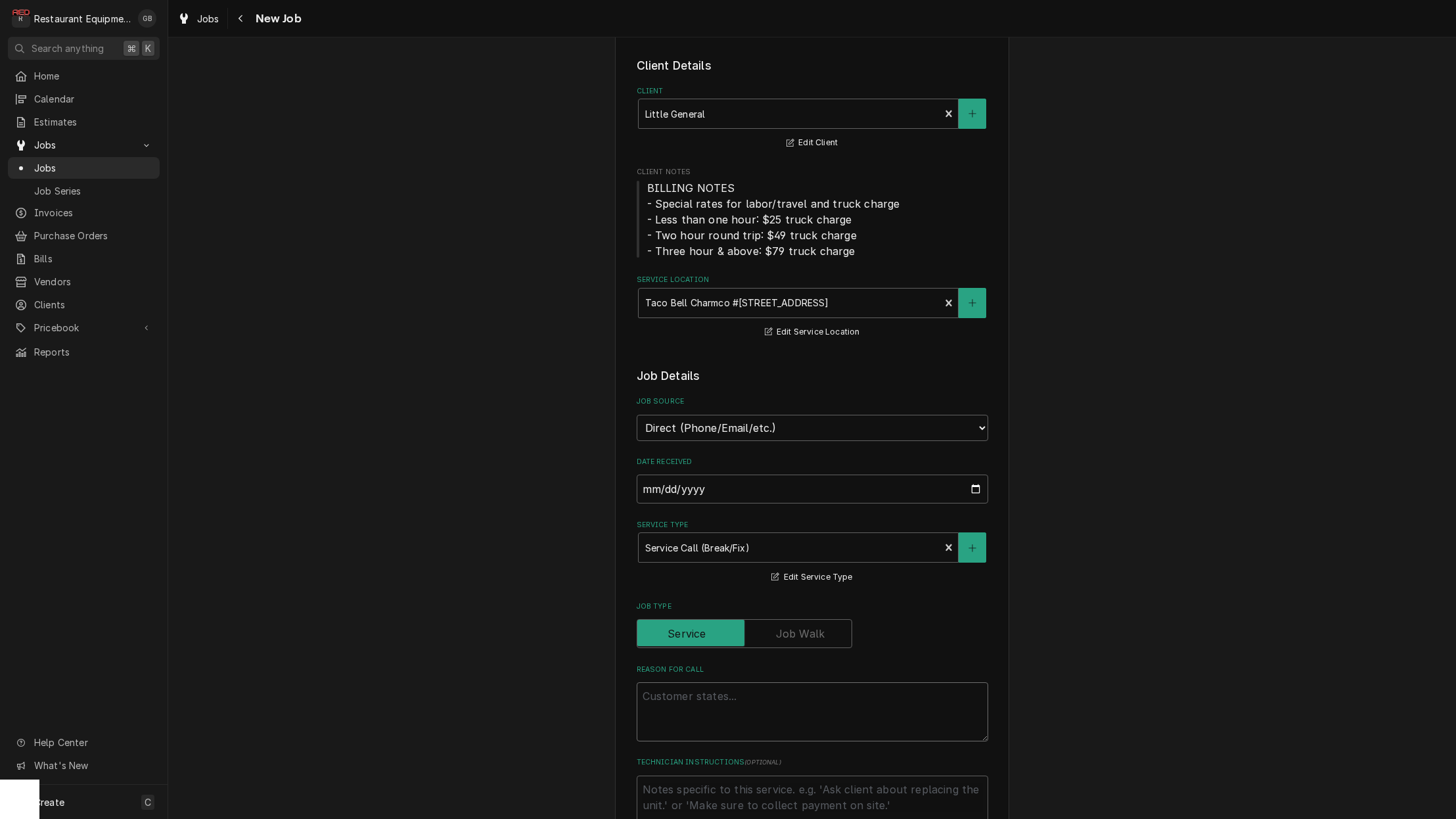
click at [693, 711] on textarea "Reason For Call" at bounding box center [812, 711] width 352 height 60
type textarea "x"
type textarea "r"
type textarea "x"
type textarea "re"
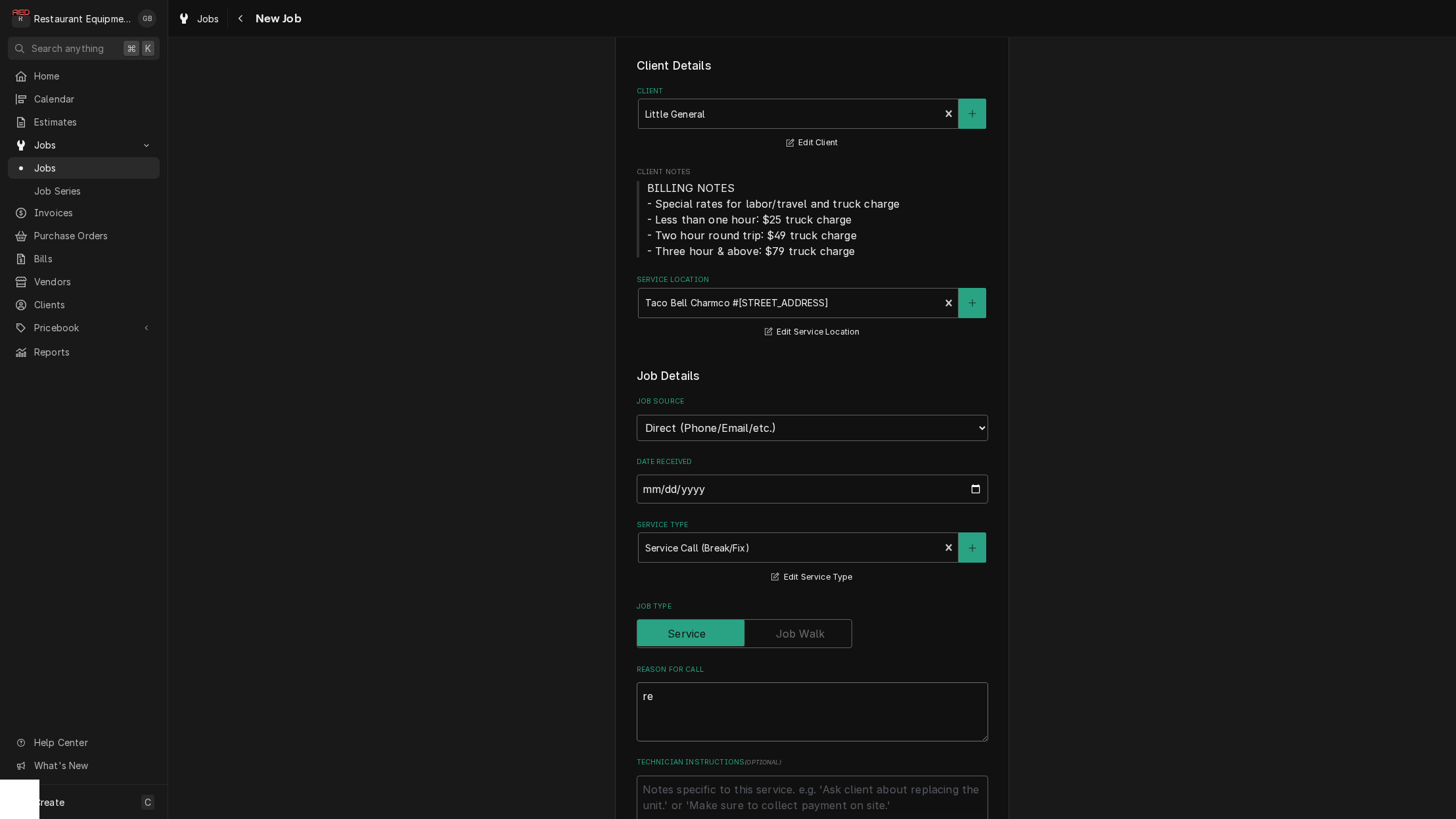
type textarea "x"
type textarea "ret"
type textarea "x"
type textarea "reth"
type textarea "x"
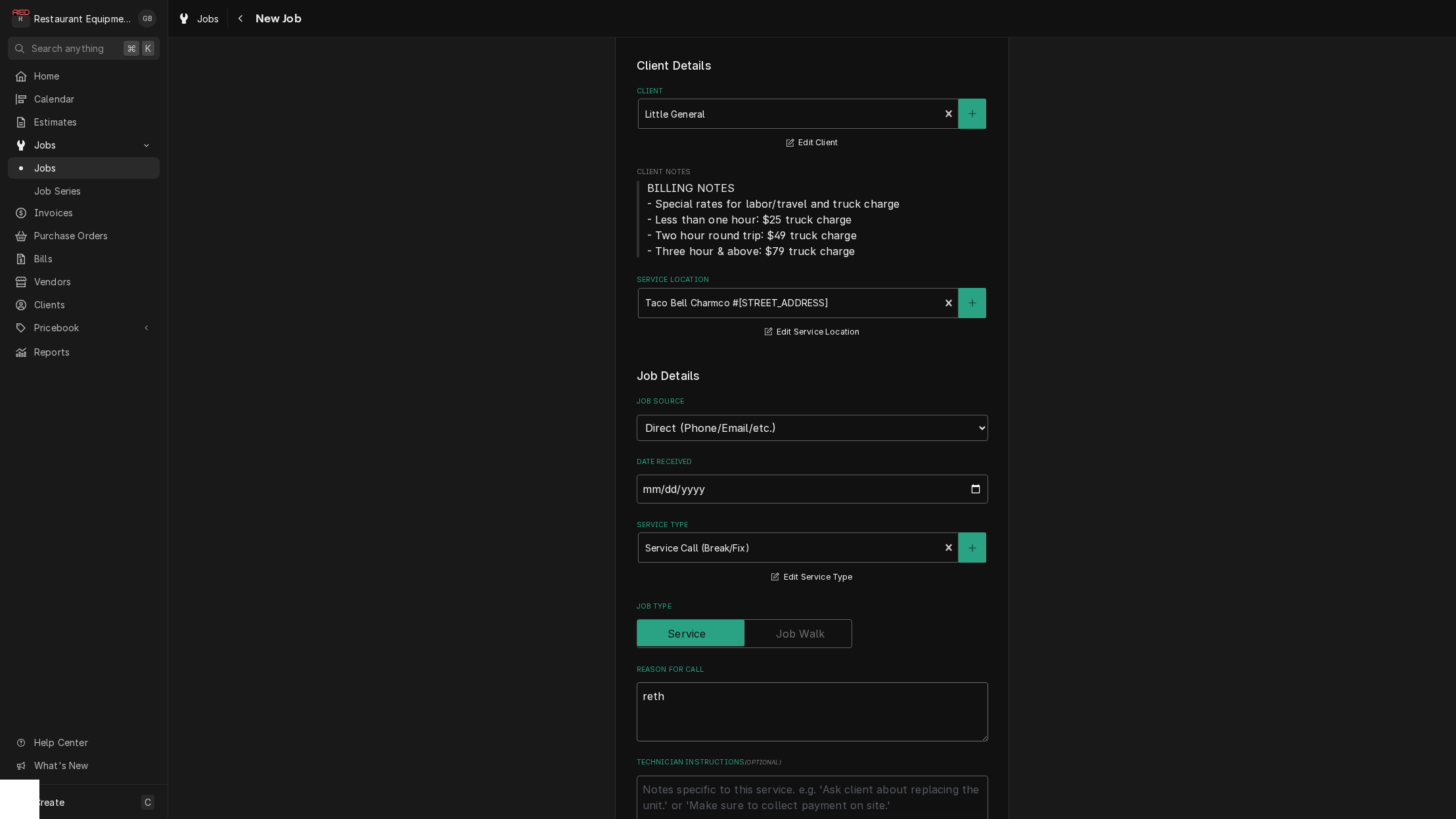
type textarea "rethe"
type textarea "x"
type textarea "rether"
type textarea "x"
type textarea "retherm"
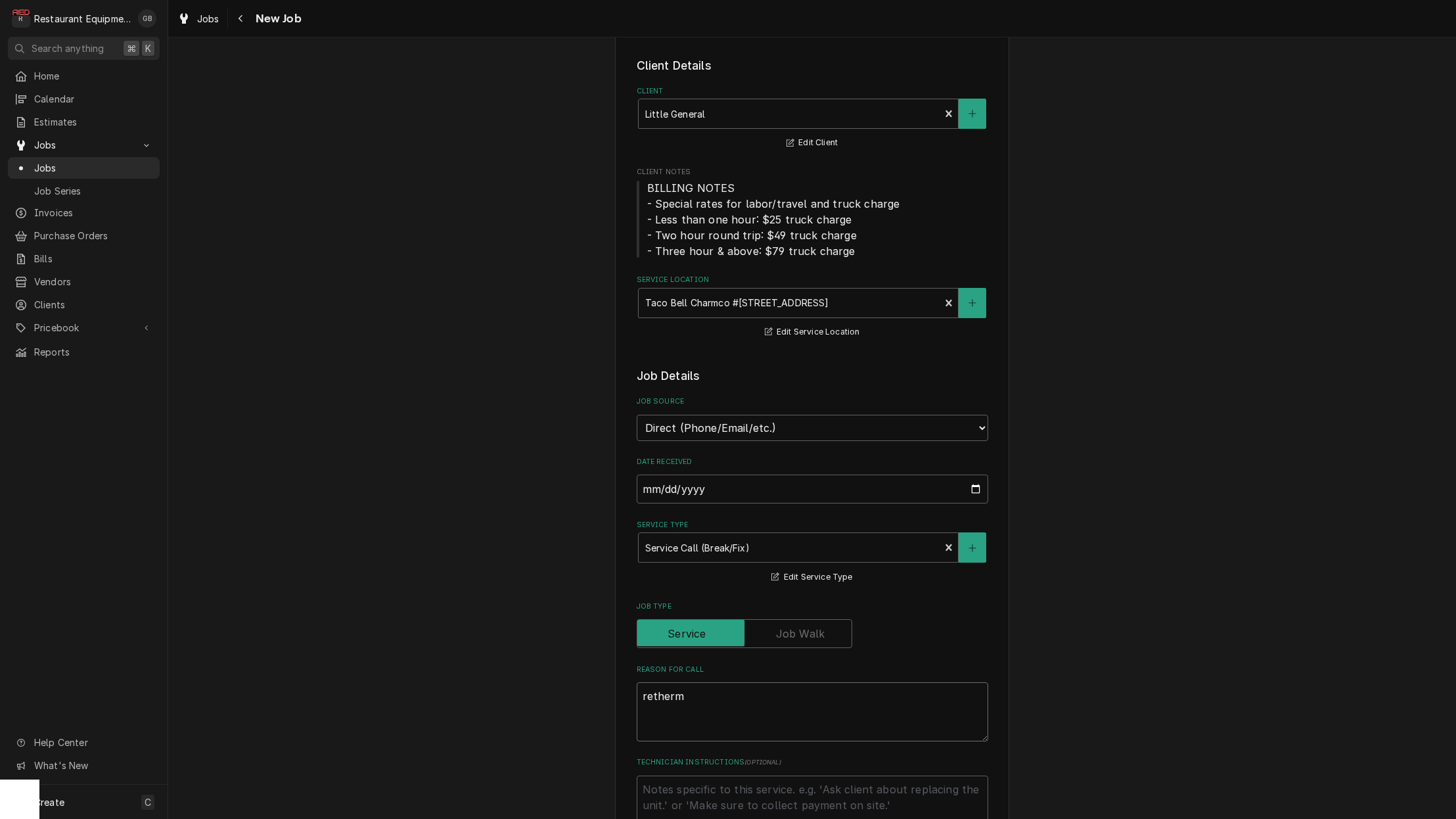
type textarea "x"
type textarea "retherma"
type textarea "x"
type textarea "rethermal"
type textarea "x"
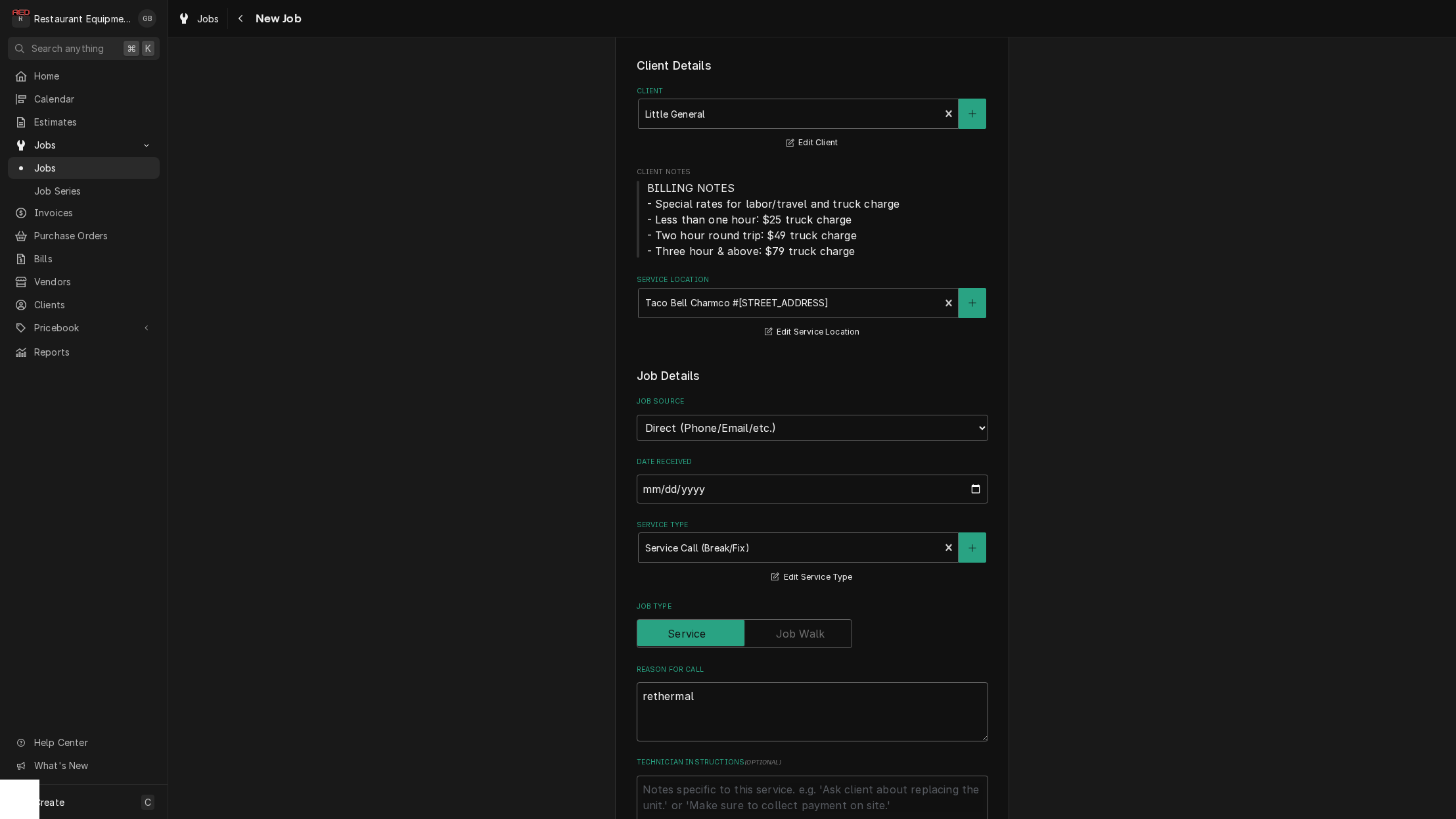
type textarea "rethermali"
type textarea "x"
type textarea "rethermaliz"
type textarea "x"
type textarea "rethermalize"
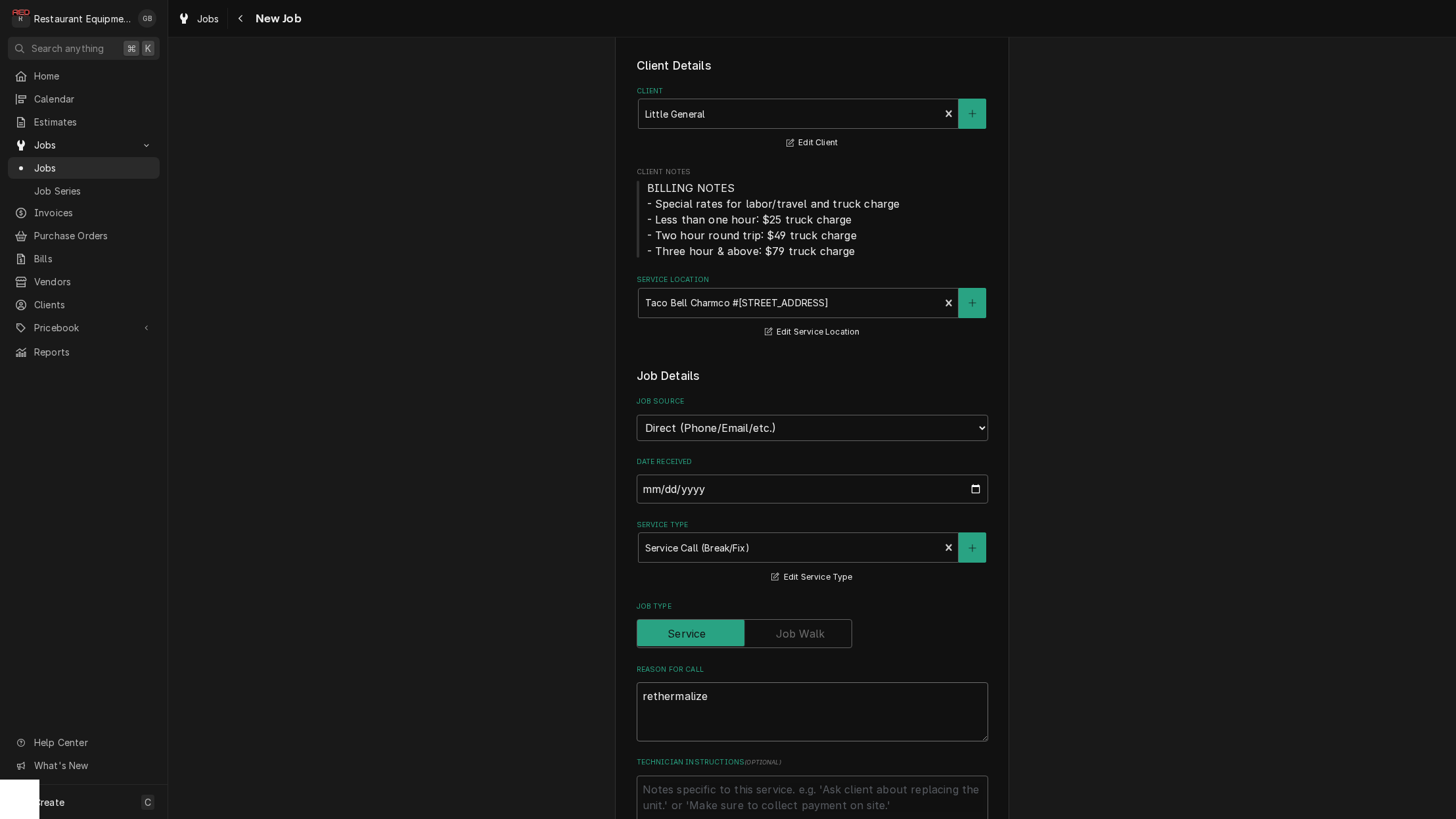
type textarea "x"
type textarea "rethermalizer"
type textarea "x"
type textarea "rethermalizer"
type textarea "x"
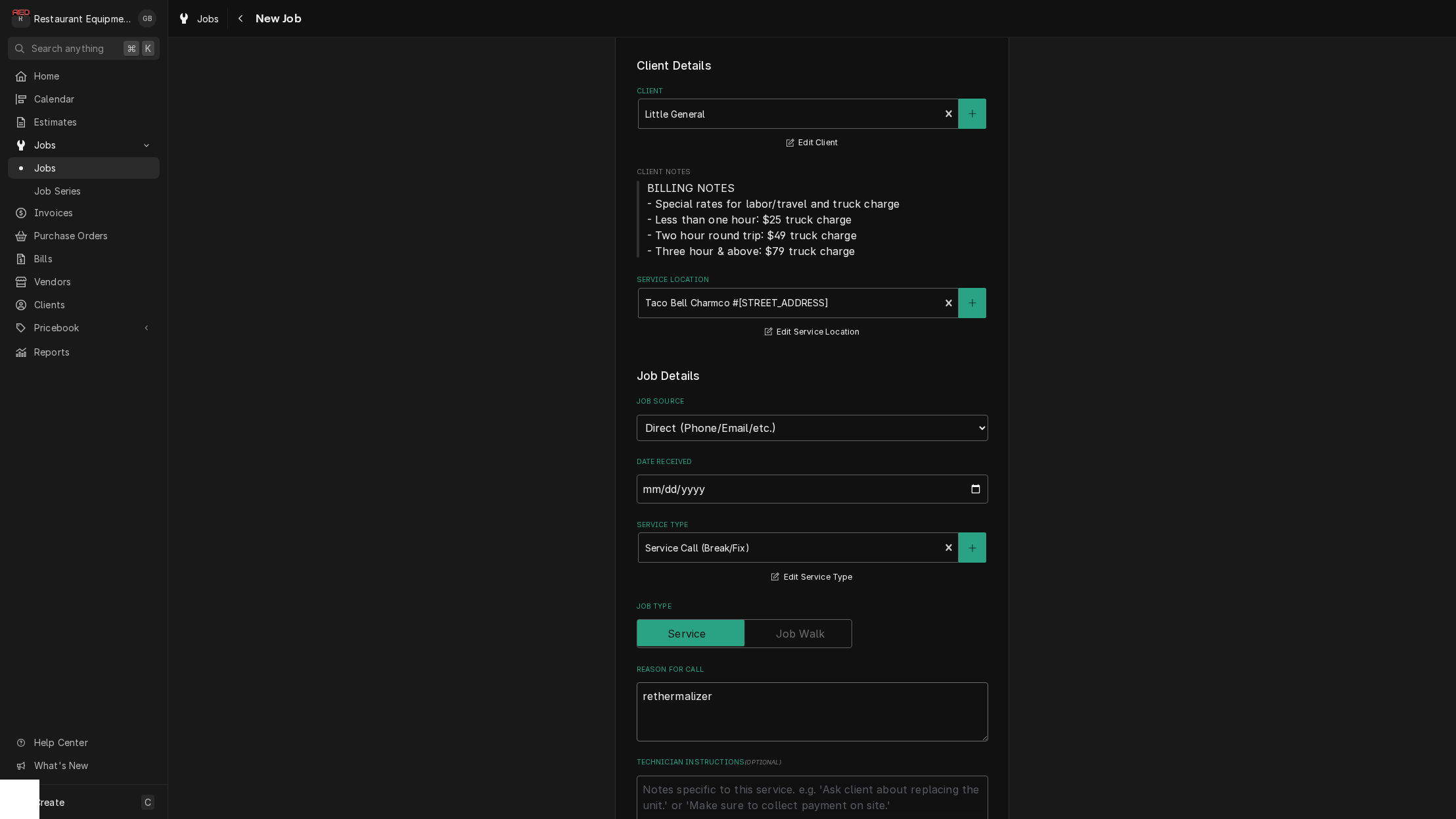
type textarea "rethermalizer o"
type textarea "x"
type textarea "rethermalizer on"
type textarea "x"
type textarea "rethermalizer on"
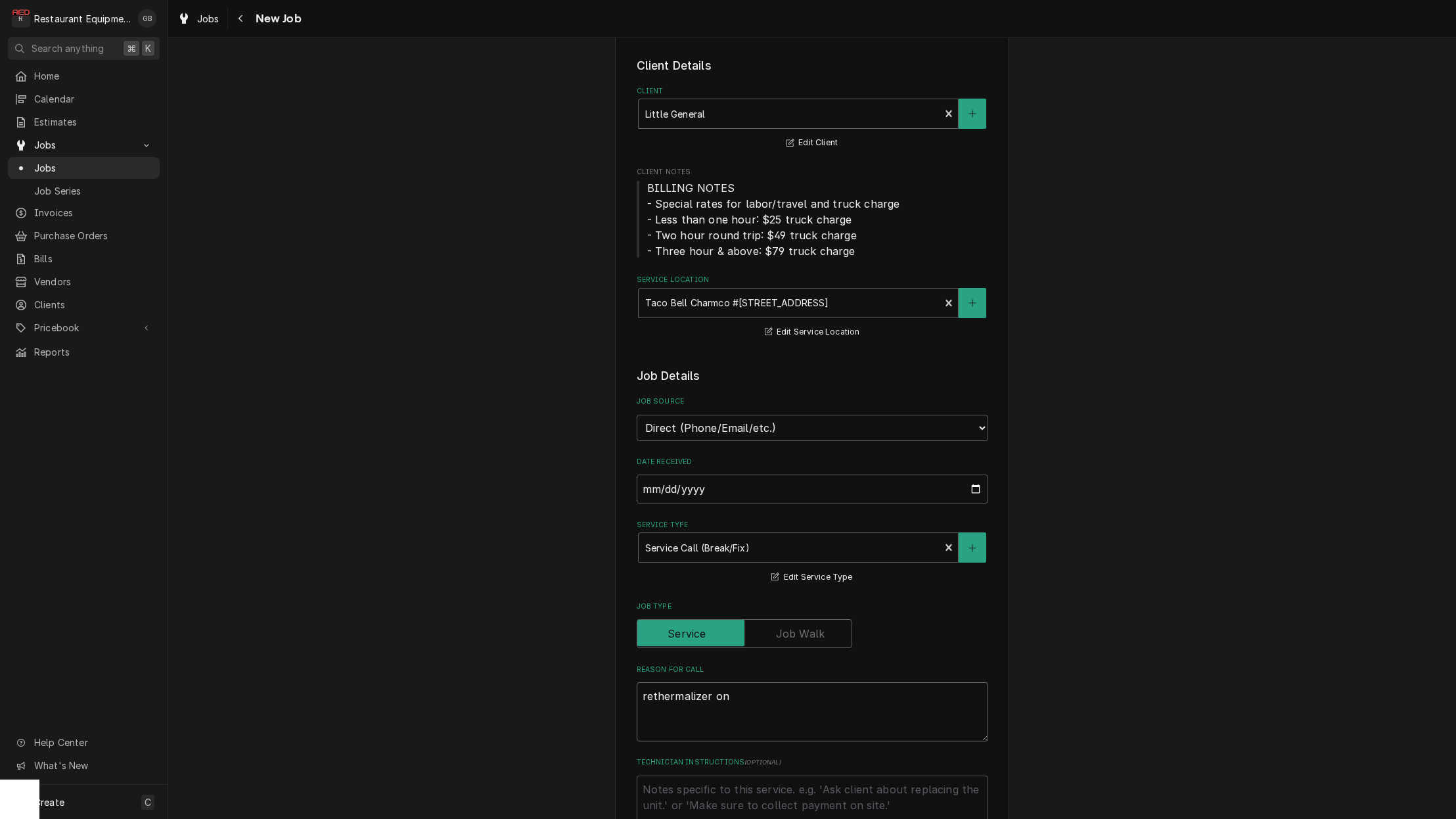
type textarea "x"
type textarea "rethermalizer on t"
type textarea "x"
type textarea "rethermalizer on th"
type textarea "x"
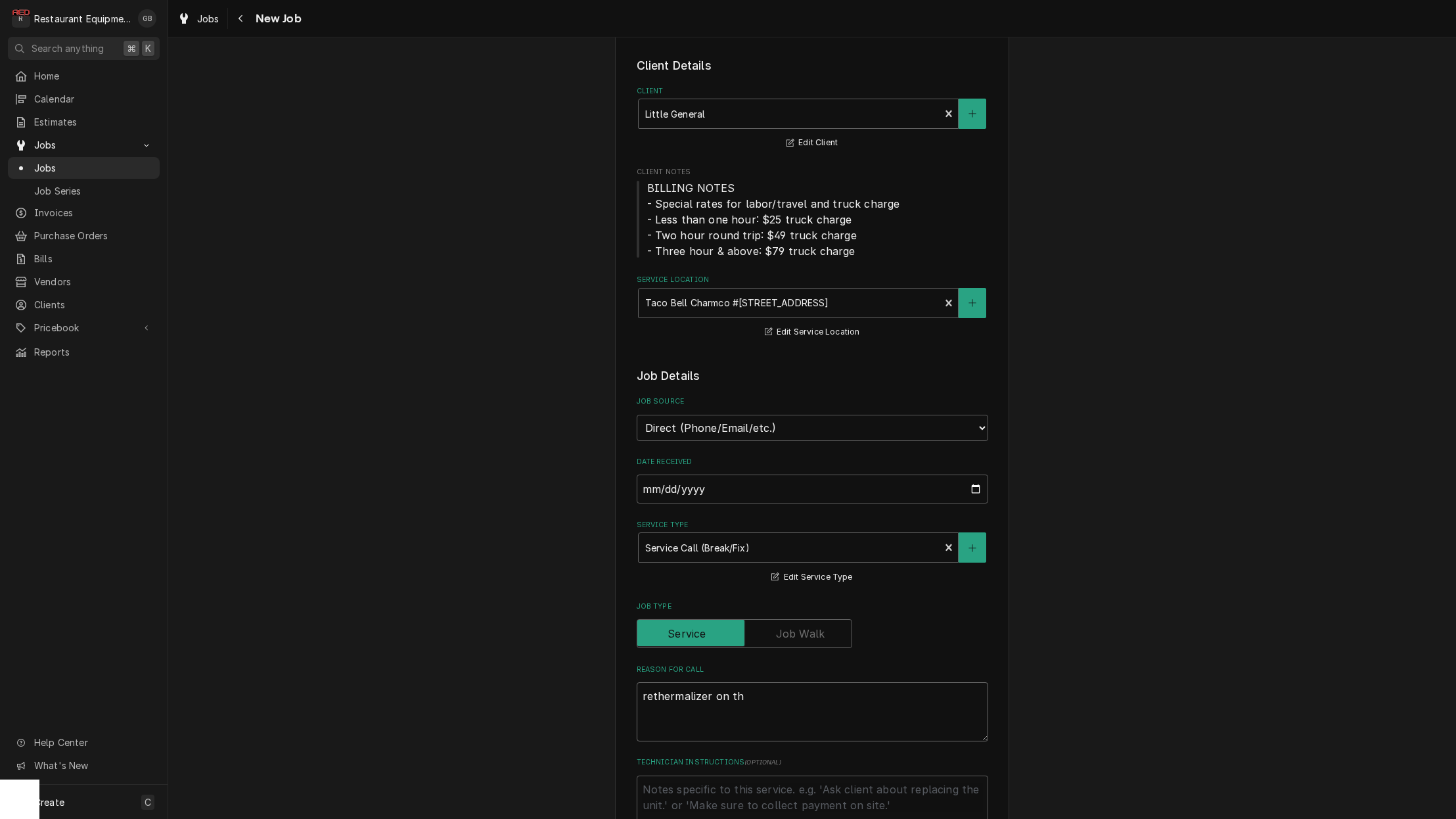
type textarea "rethermalizer on the"
type textarea "x"
type textarea "rethermalizer on the"
type textarea "x"
type textarea "rethermalizer on the r"
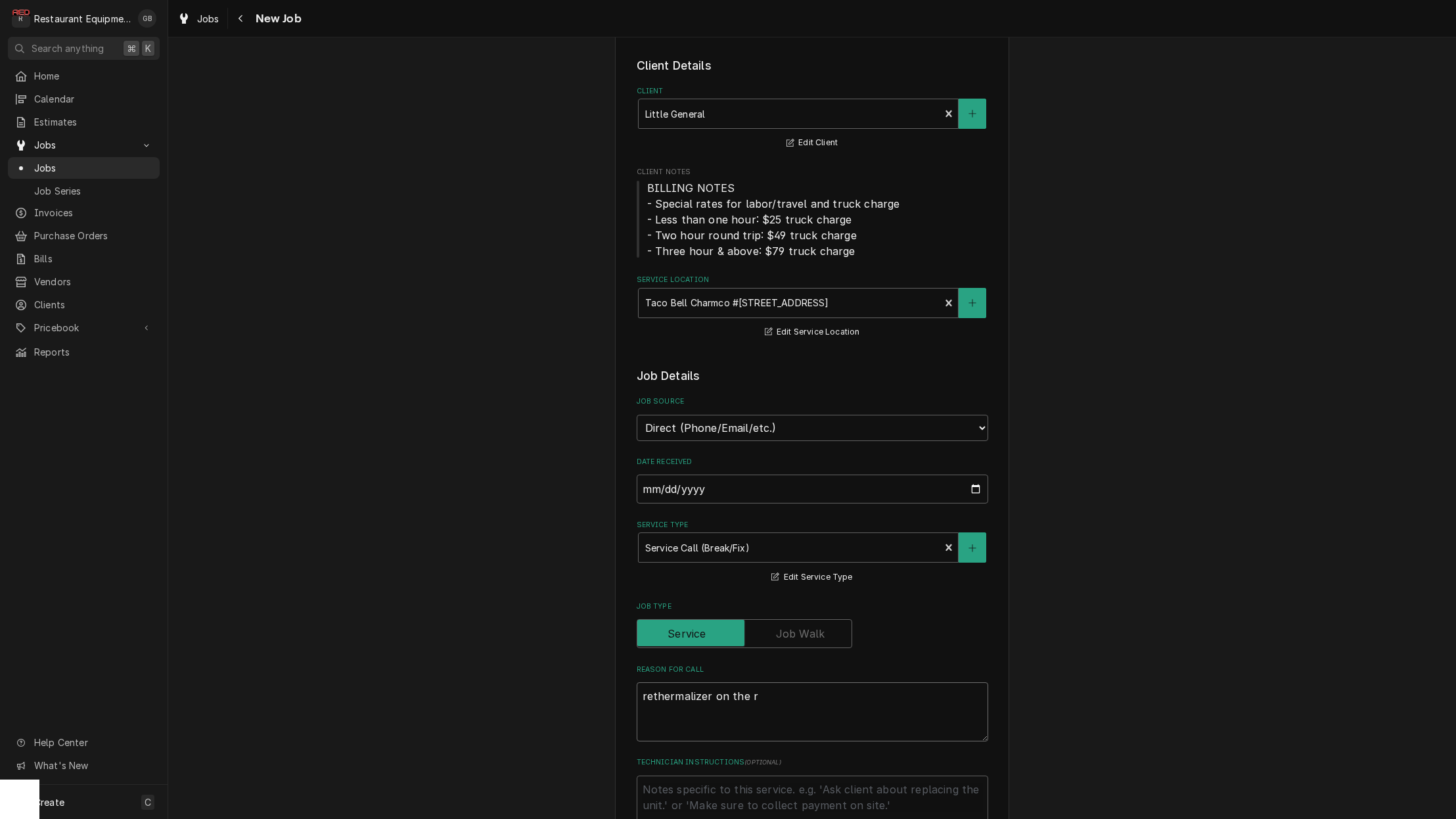
type textarea "x"
type textarea "rethermalizer on the ri"
type textarea "x"
type textarea "rethermalizer on the rig"
type textarea "x"
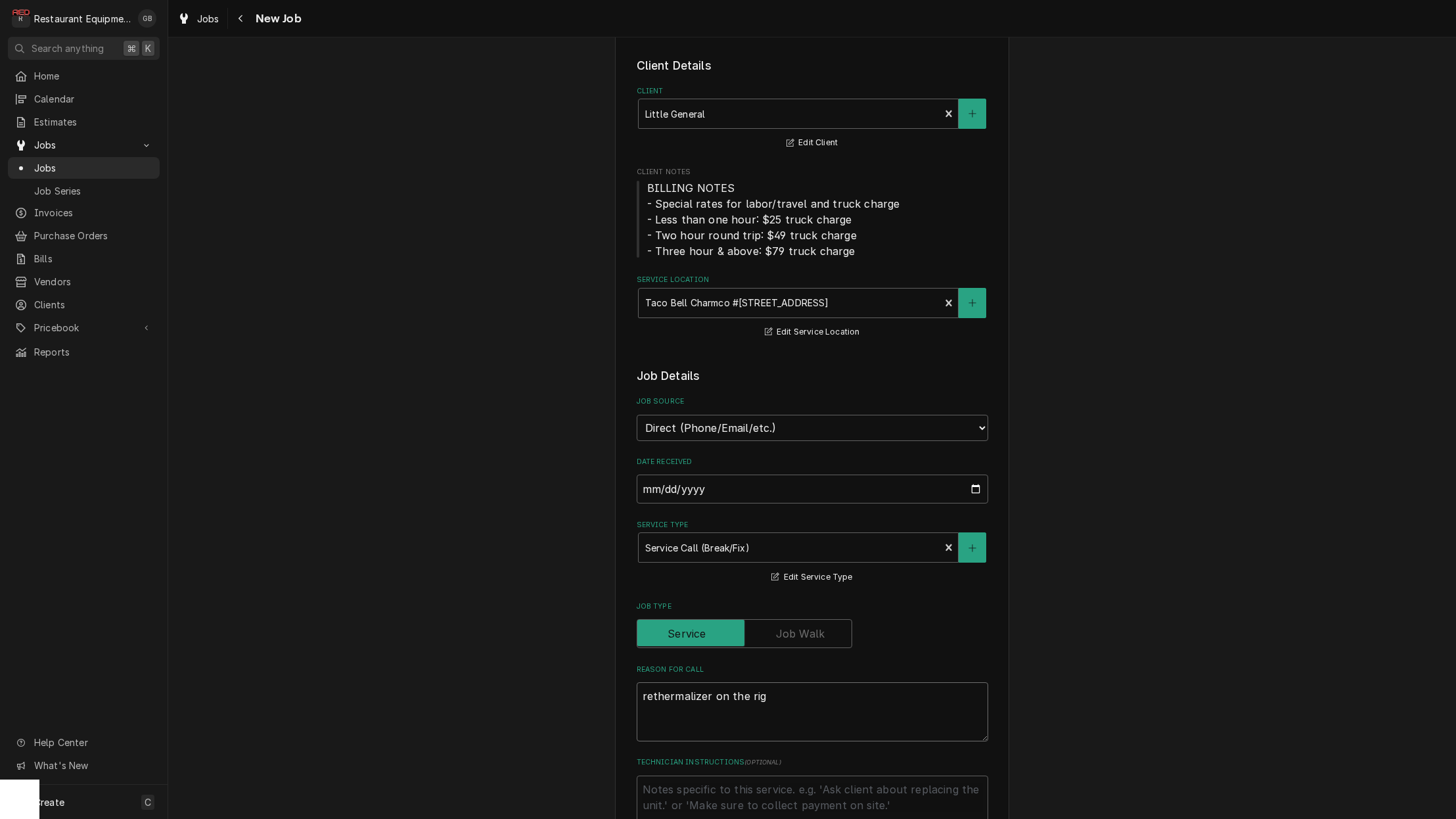
type textarea "rethermalizer on the righ"
type textarea "x"
type textarea "rethermalizer on the right"
type textarea "x"
type textarea "rethermalizer on the right"
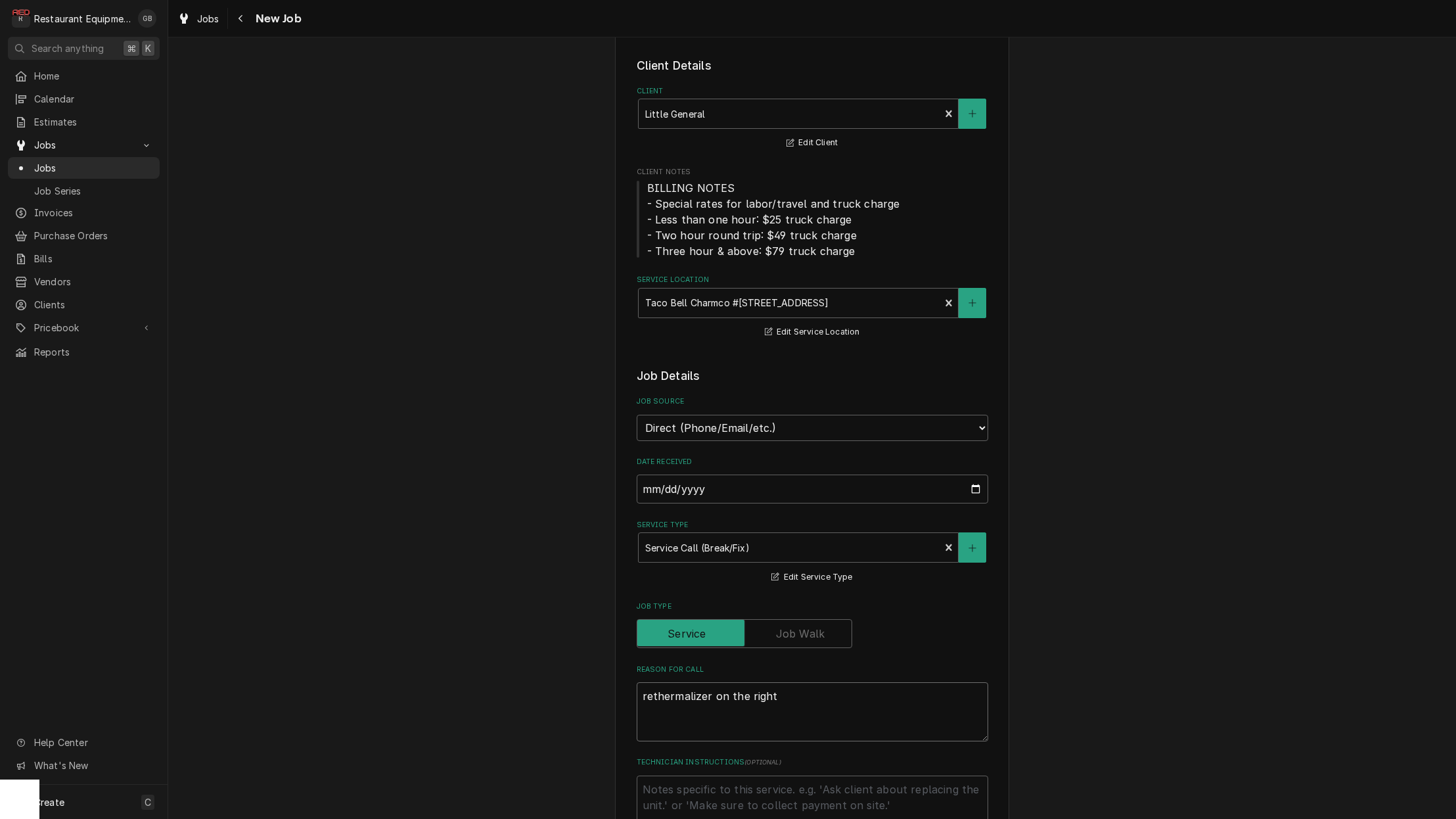
type textarea "x"
type textarea "rethermalizer on the right h"
type textarea "x"
type textarea "rethermalizer on the right ha"
type textarea "x"
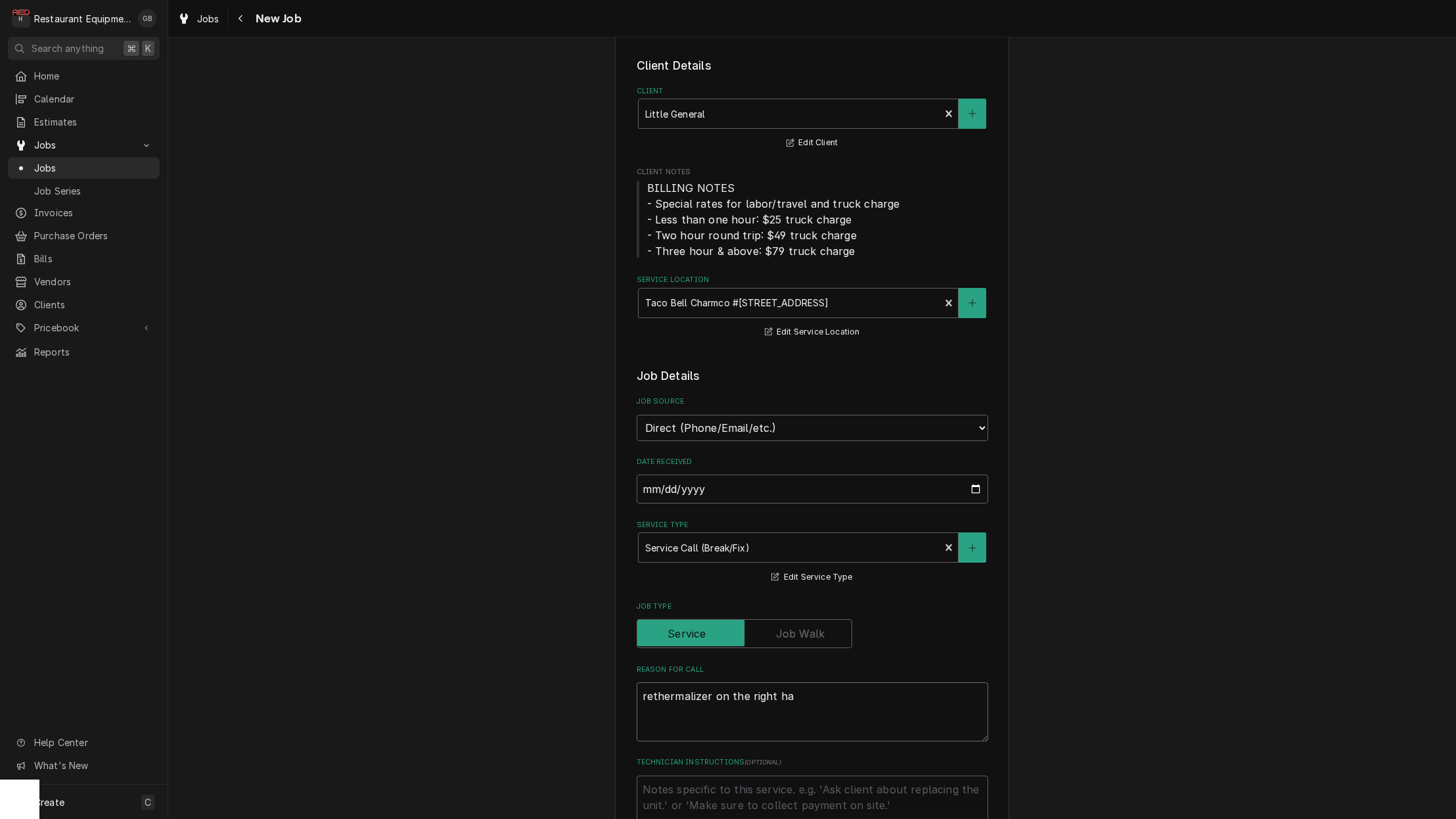
type textarea "rethermalizer on the right han"
type textarea "x"
type textarea "rethermalizer on the right hand"
type textarea "x"
type textarea "rethermalizer on the right hand"
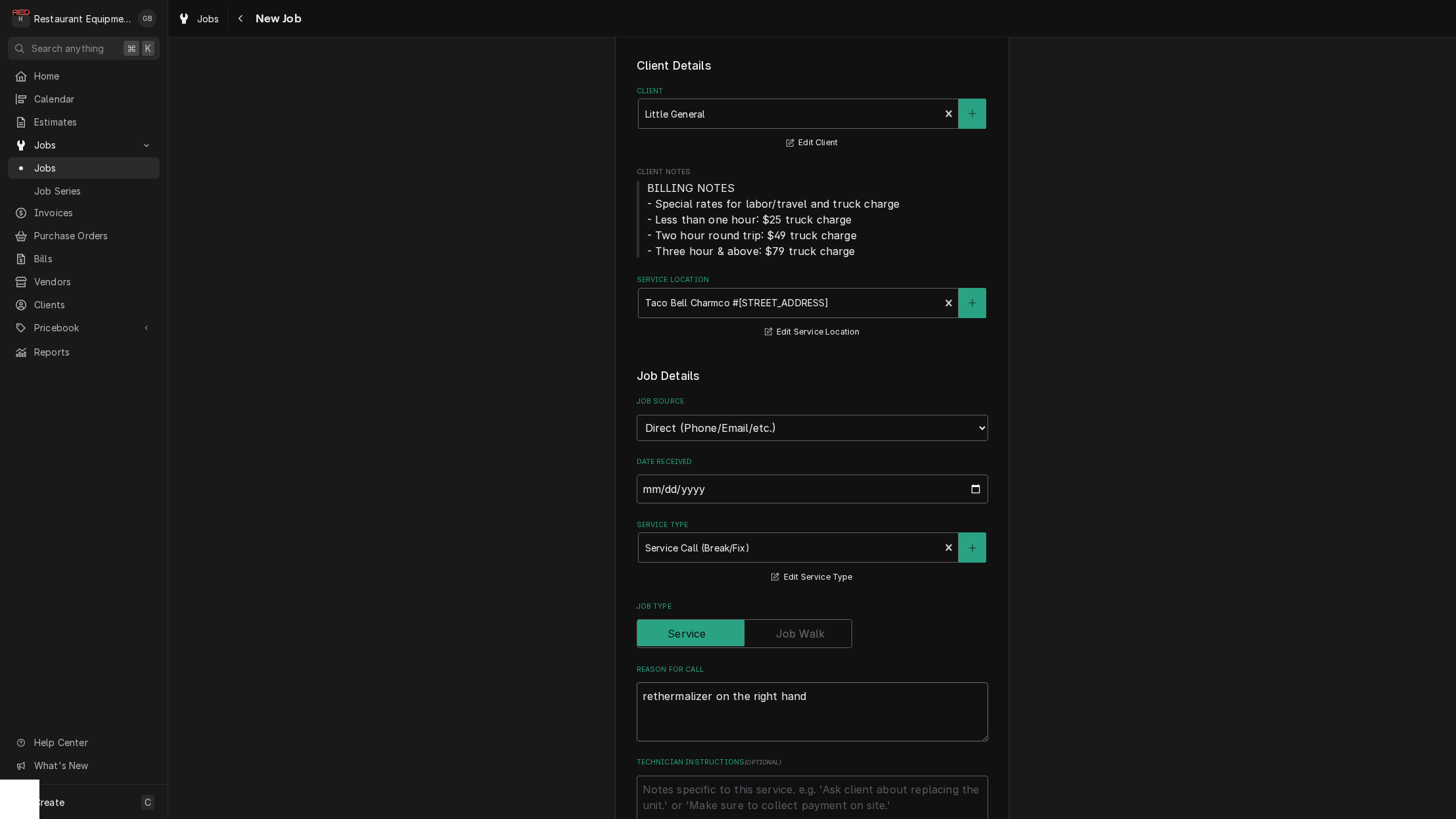
type textarea "x"
type textarea "rethermalizer on the right hand s"
type textarea "x"
type textarea "rethermalizer on the right hand si"
type textarea "x"
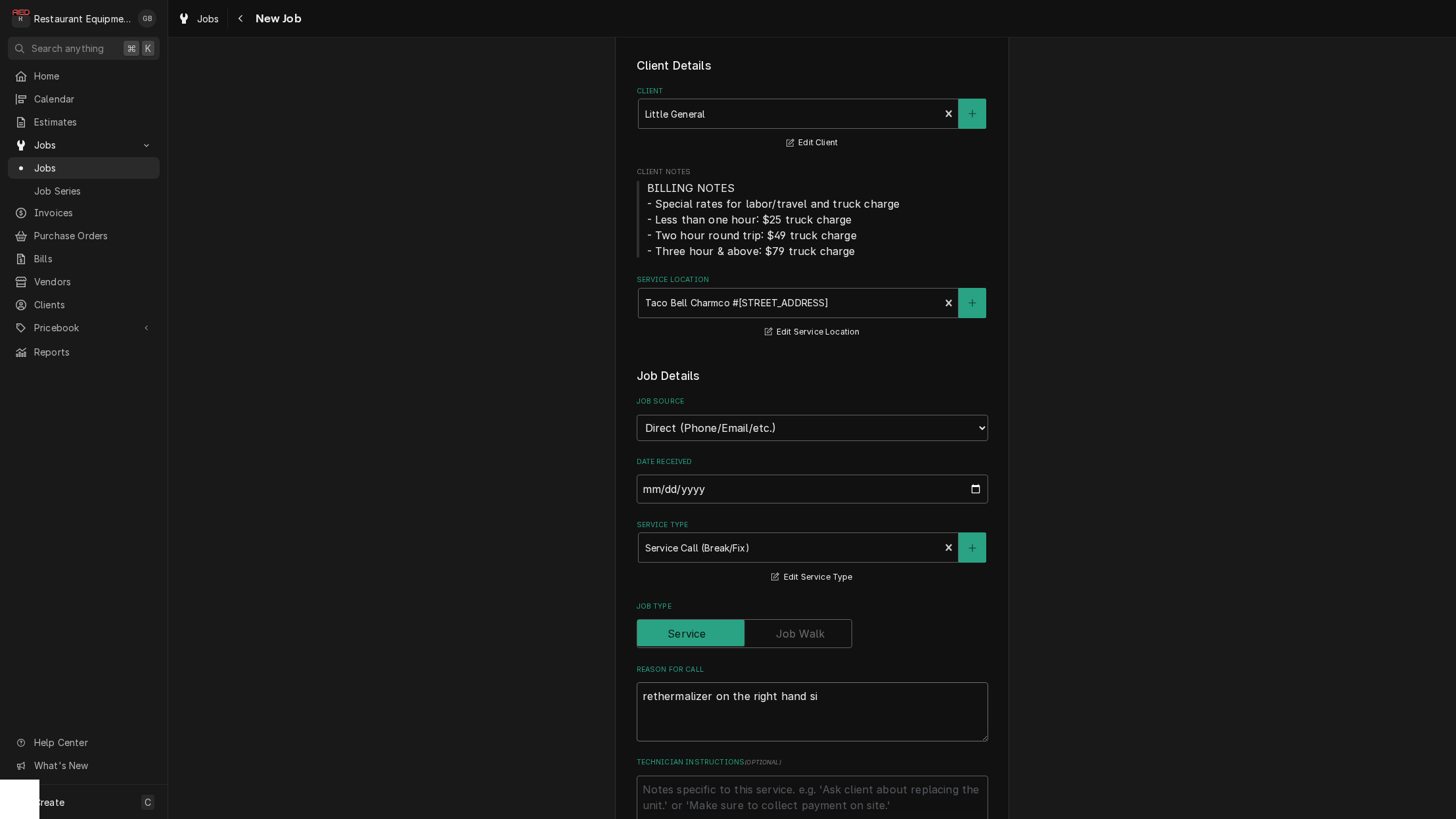
type textarea "rethermalizer on the right hand sid"
type textarea "x"
type textarea "rethermalizer on the right hand side"
type textarea "x"
type textarea "rethermalizer on the right hand side"
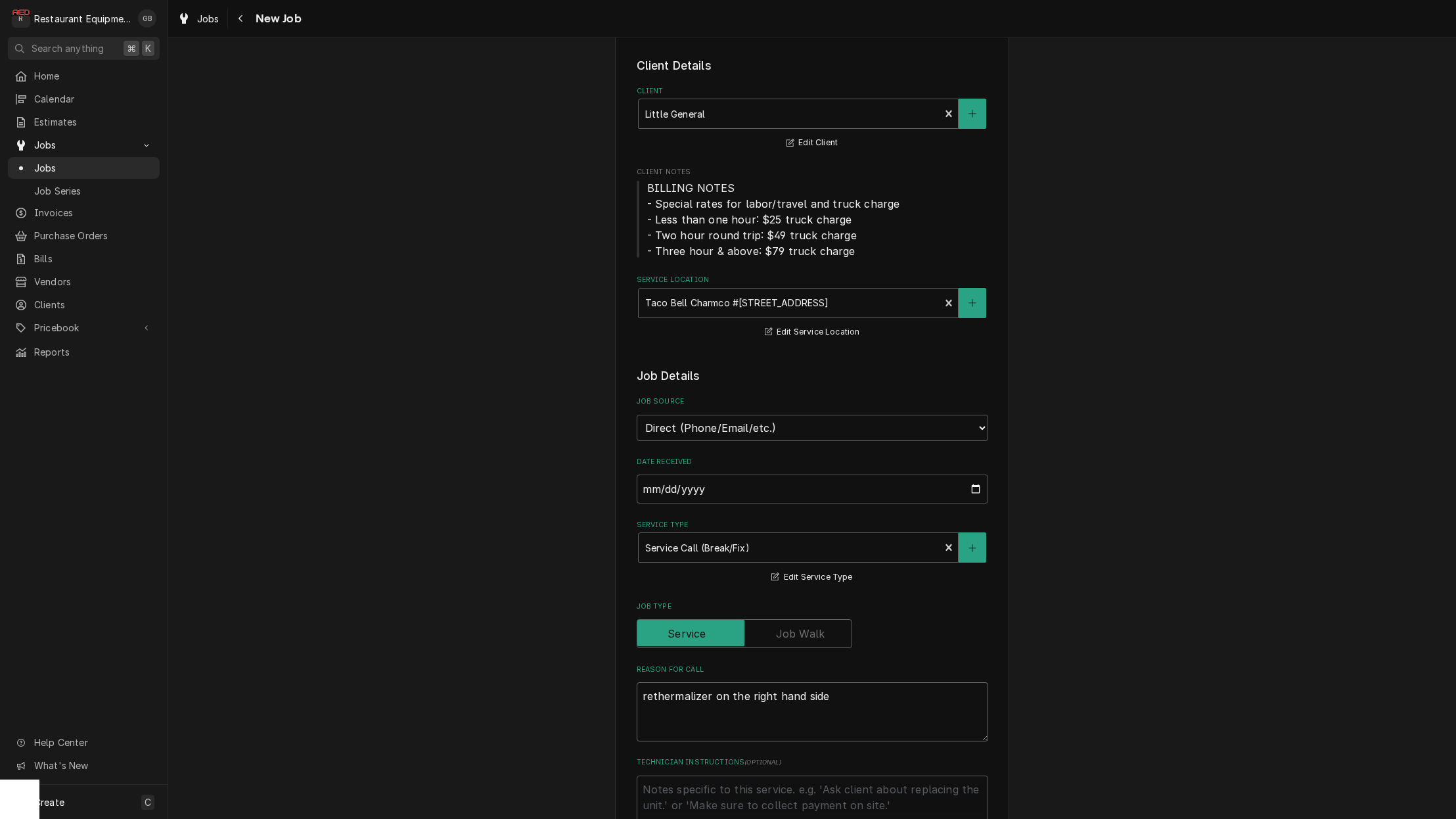
type textarea "x"
type textarea "rethermalizer on the right hand side i"
type textarea "x"
type textarea "rethermalizer on the right hand side is"
type textarea "x"
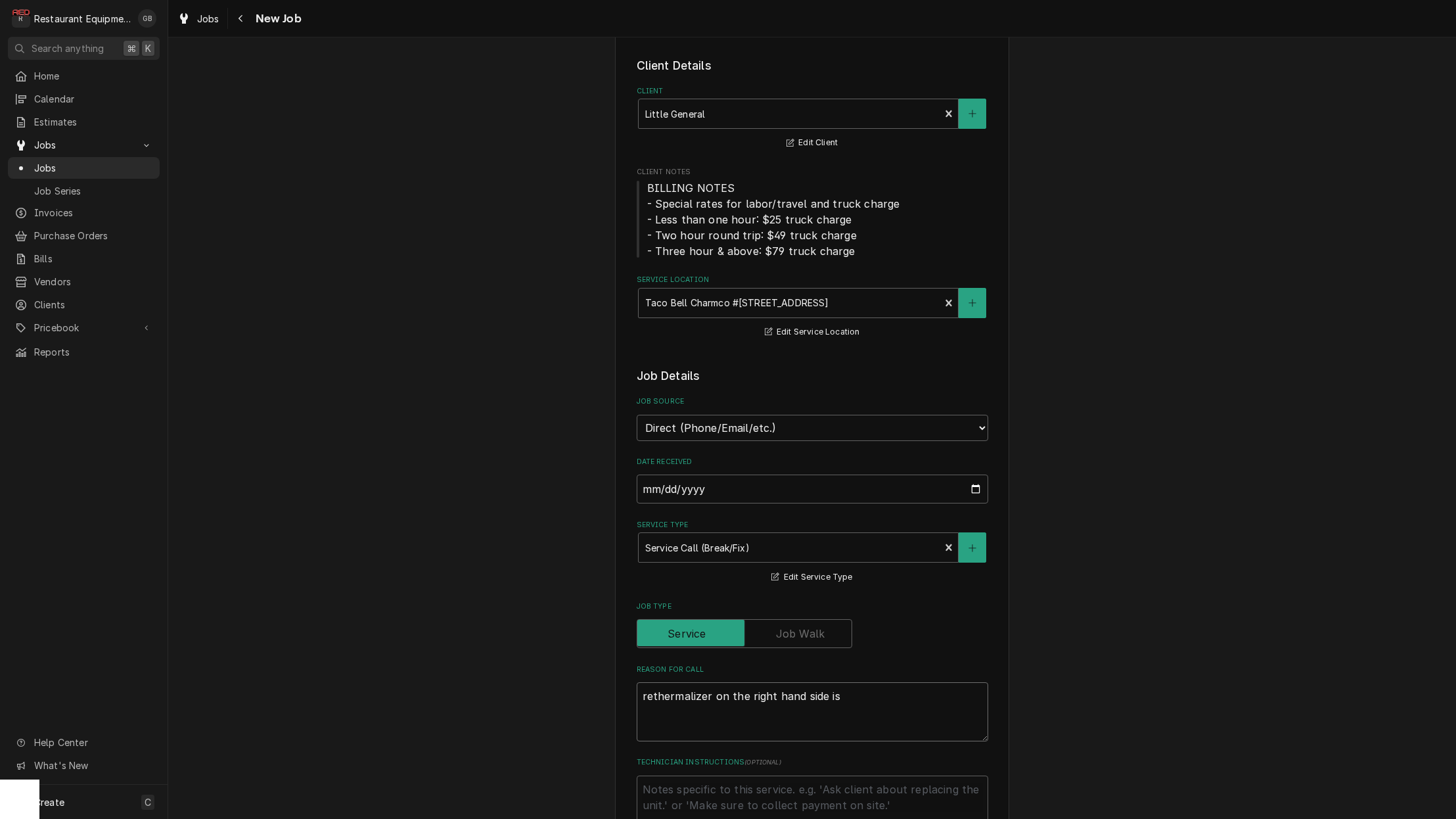
type textarea "rethermalizer on the right hand side is"
type textarea "x"
type textarea "rethermalizer on the right hand side is n"
type textarea "x"
type textarea "rethermalizer on the right hand side is no"
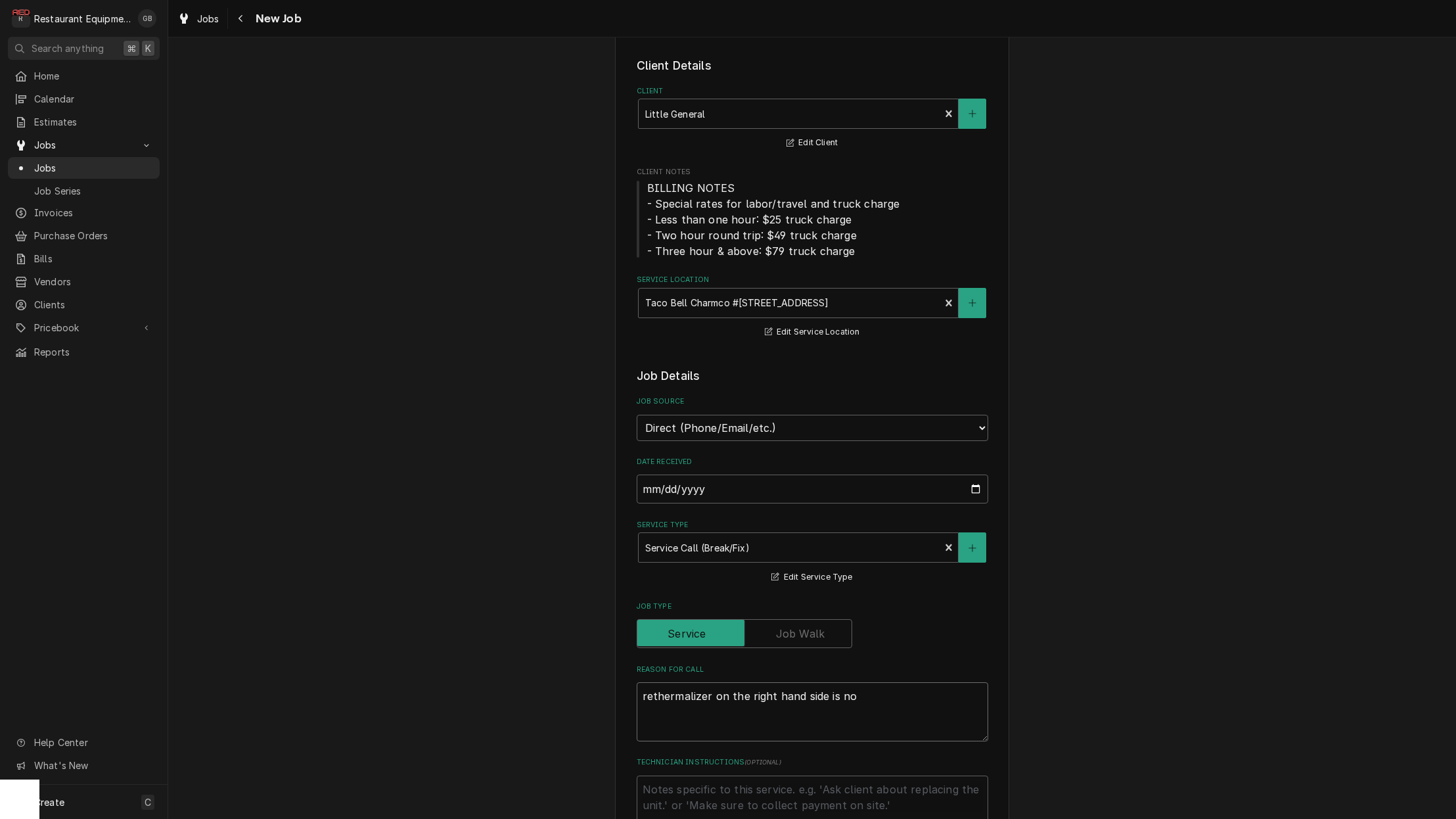
type textarea "x"
type textarea "rethermalizer on the right hand side is not"
type textarea "x"
type textarea "rethermalizer on the right hand side is not"
type textarea "x"
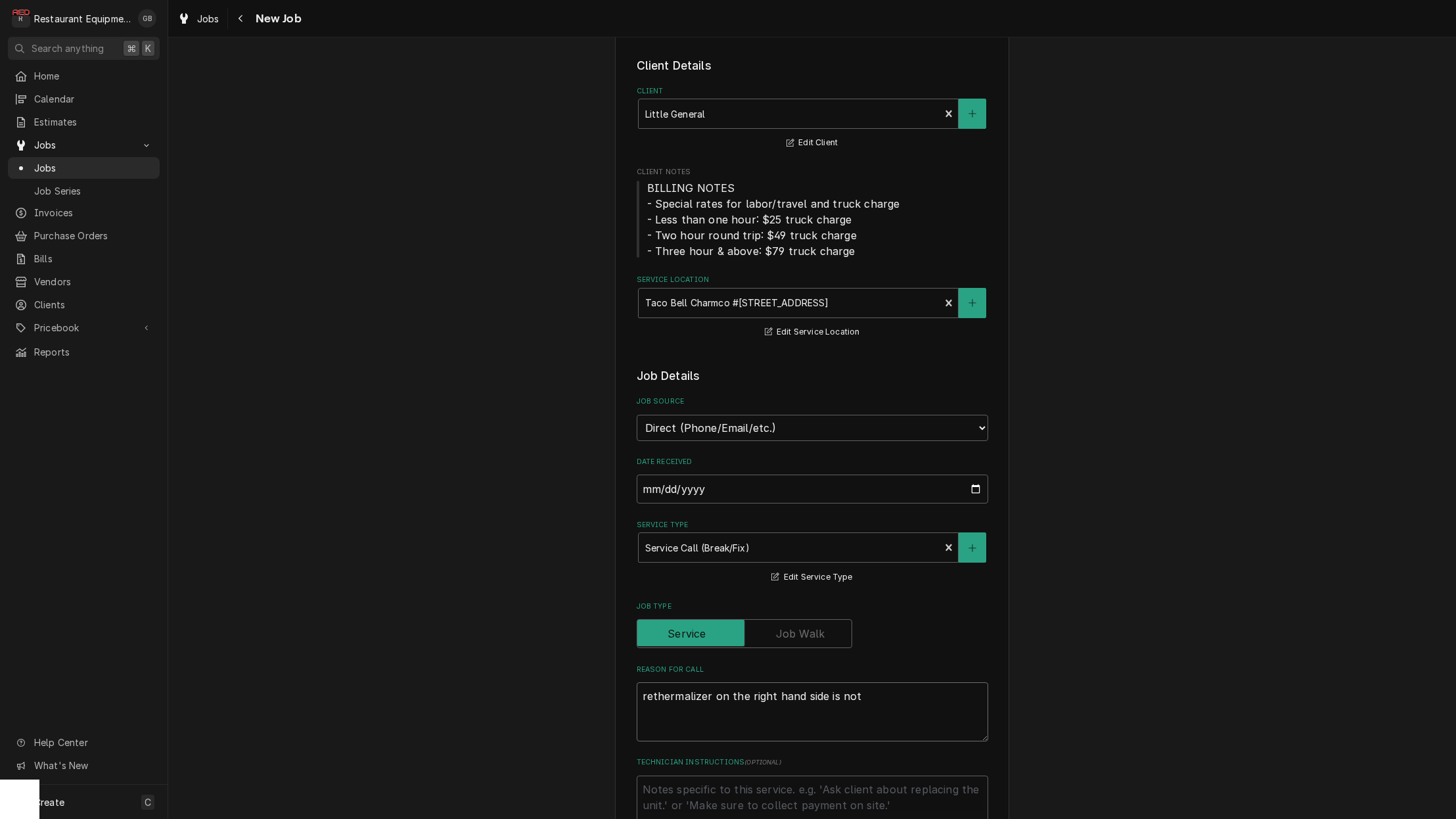
type textarea "rethermalizer on the right hand side is not f"
type textarea "x"
type textarea "rethermalizer on the right hand side is not fi"
type textarea "x"
type textarea "rethermalizer on the right hand side is not fil"
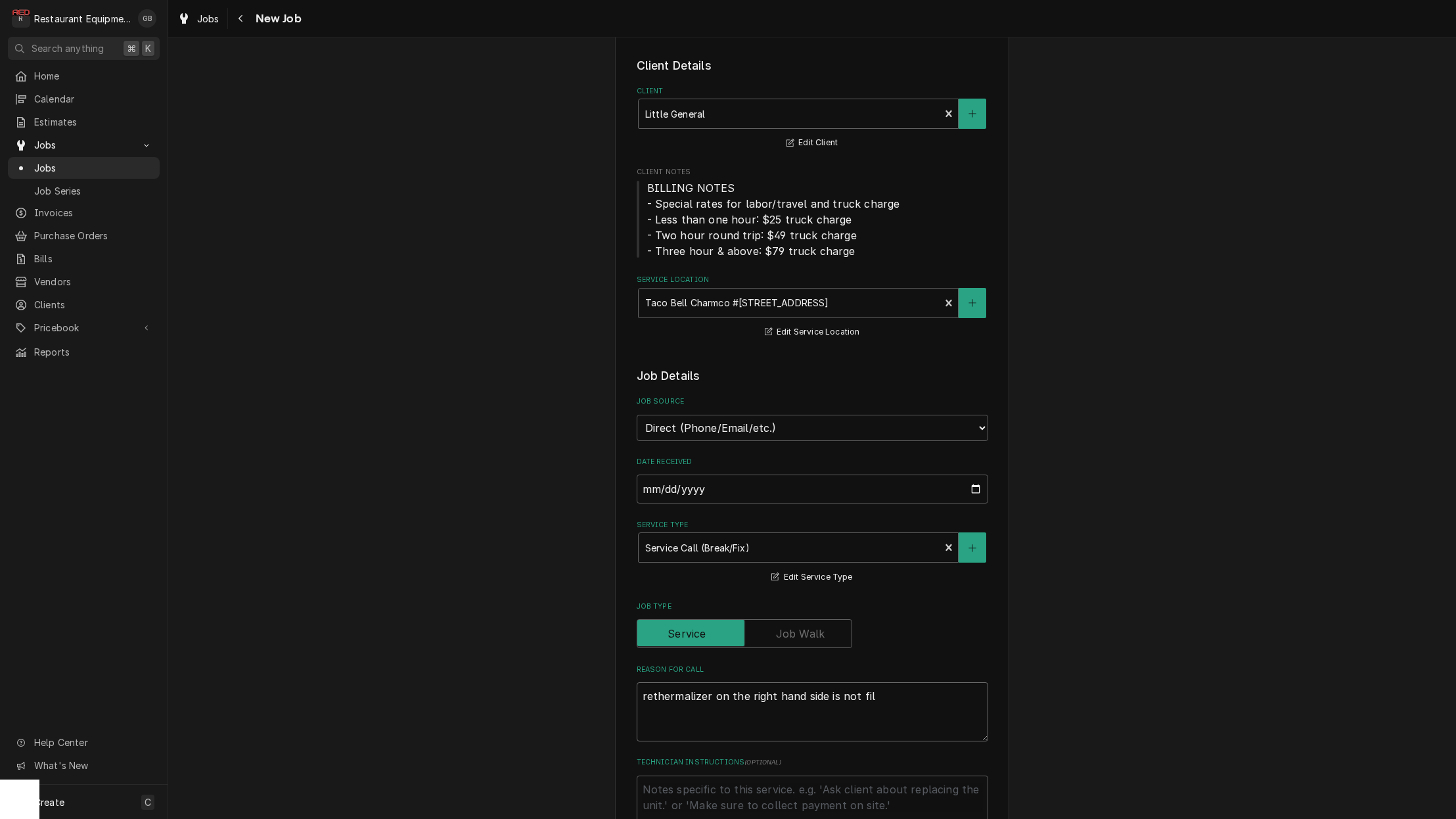
type textarea "x"
type textarea "rethermalizer on the right hand side is not fill"
type textarea "x"
type textarea "rethermalizer on the right hand side is not filli"
type textarea "x"
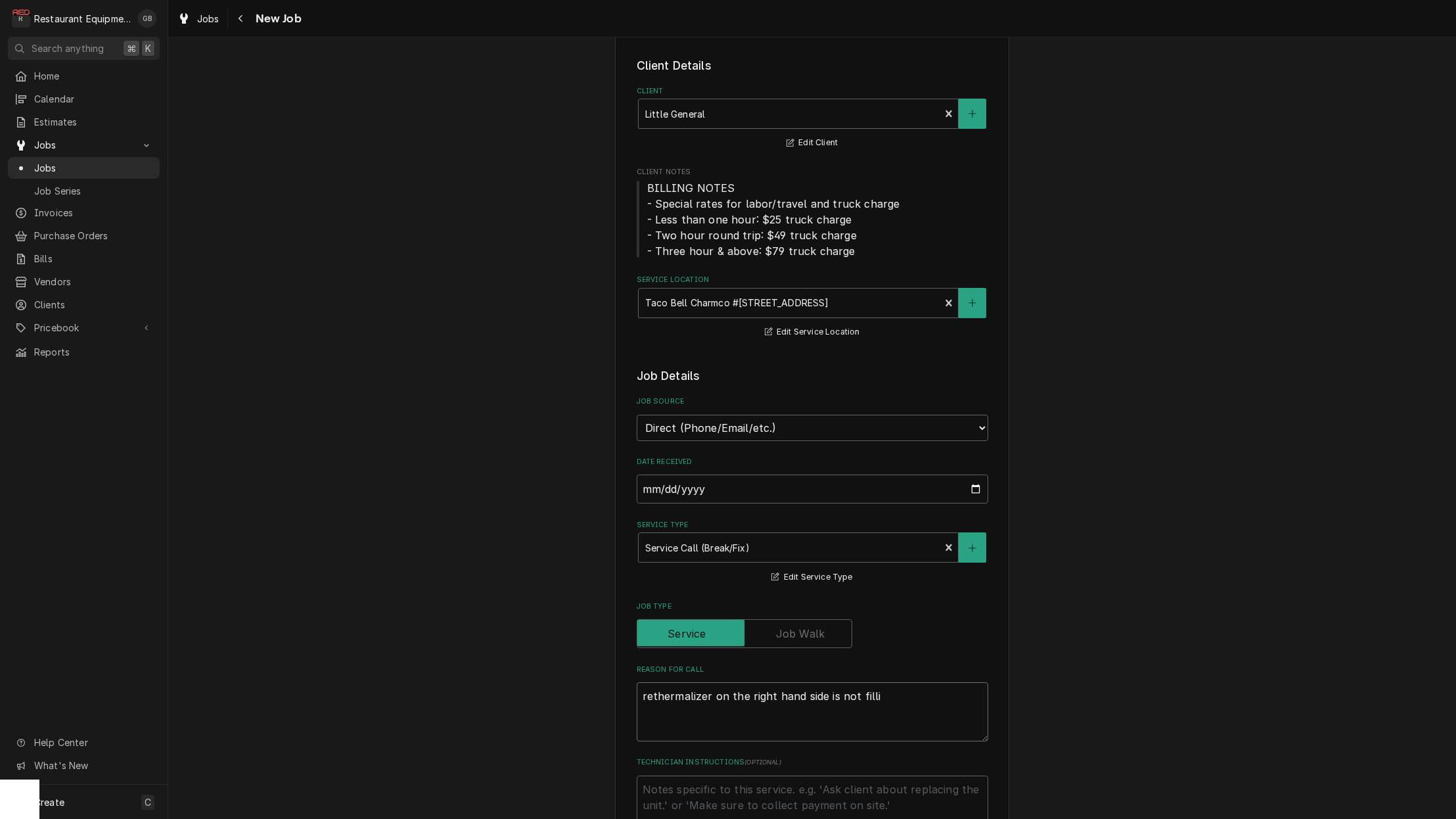
type textarea "rethermalizer on the right hand side is not fillin"
type textarea "x"
type textarea "rethermalizer on the right hand side is not filling"
type textarea "x"
type textarea "rethermalizer on the right hand side is not filling"
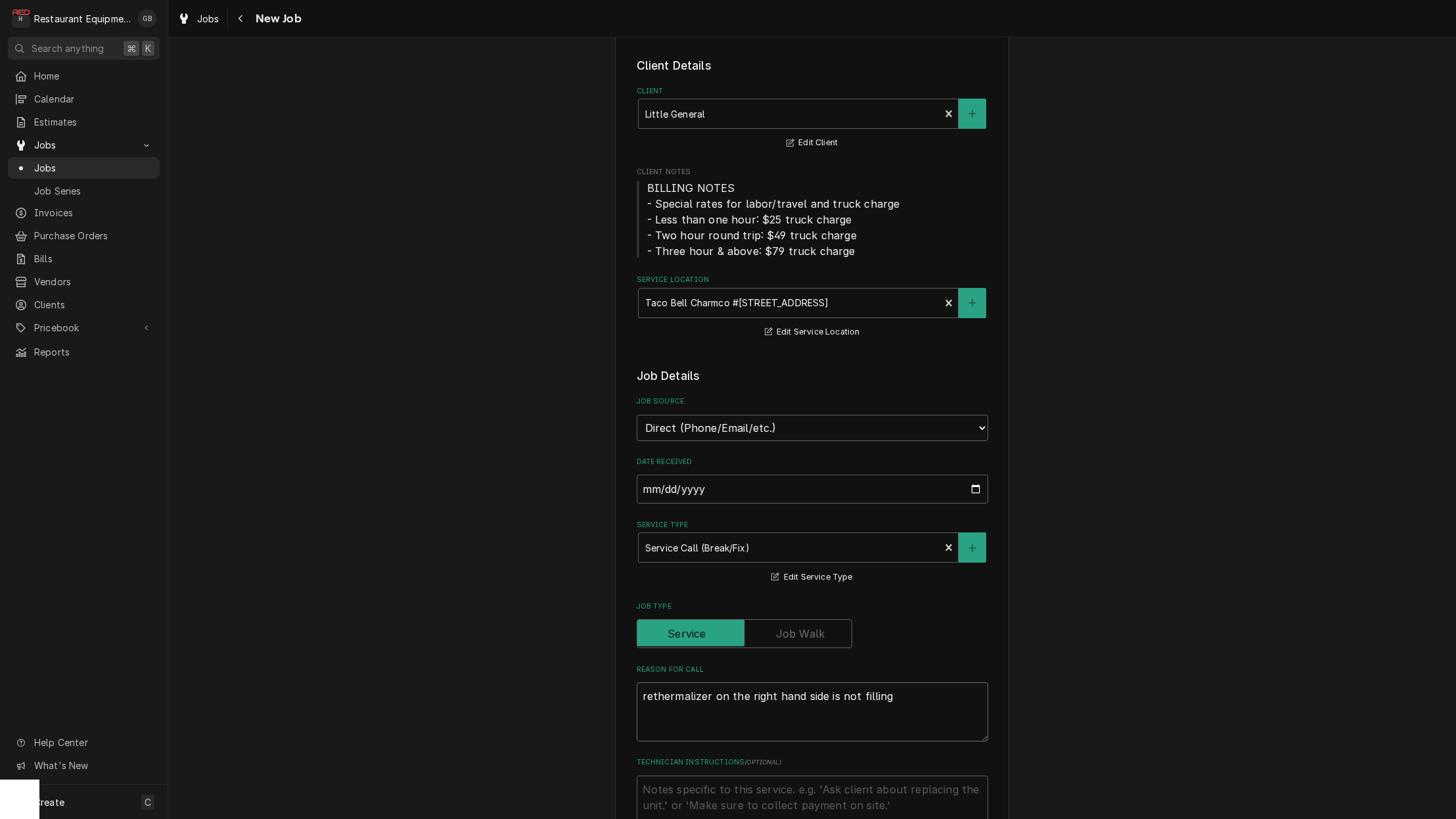
type textarea "x"
type textarea "rethermalizer on the right hand side is not filling u"
type textarea "x"
type textarea "rethermalizer on the right hand side is not filling up"
type textarea "x"
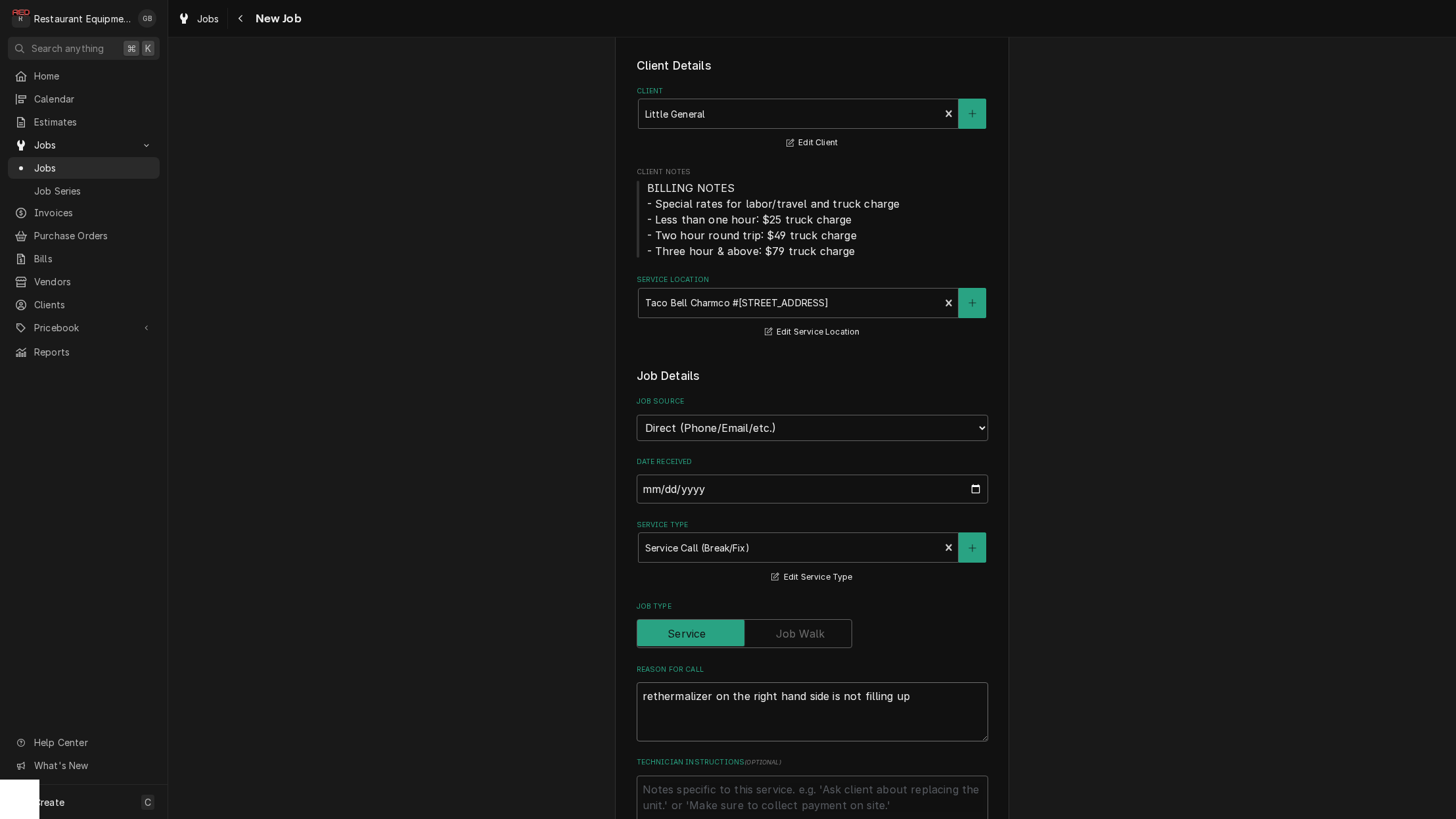
type textarea "rethermalizer on the right hand side is not filling up"
type textarea "x"
type textarea "rethermalizer on the right hand side is not filling up w"
type textarea "x"
type textarea "rethermalizer on the right hand side is not filling up wi"
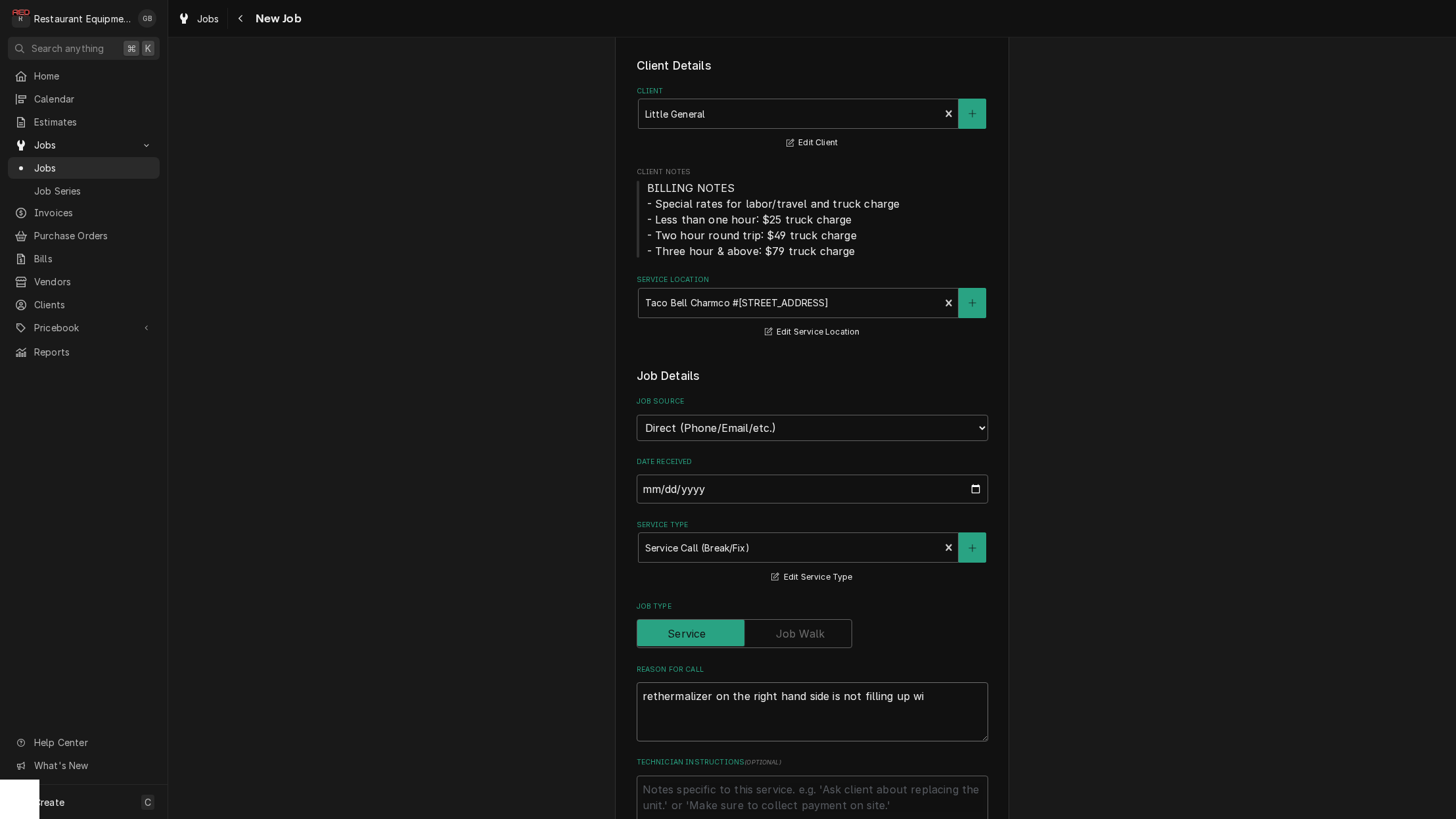
type textarea "x"
type textarea "rethermalizer on the right hand side is not filling up wit"
type textarea "x"
type textarea "rethermalizer on the right hand side is not filling up with"
type textarea "x"
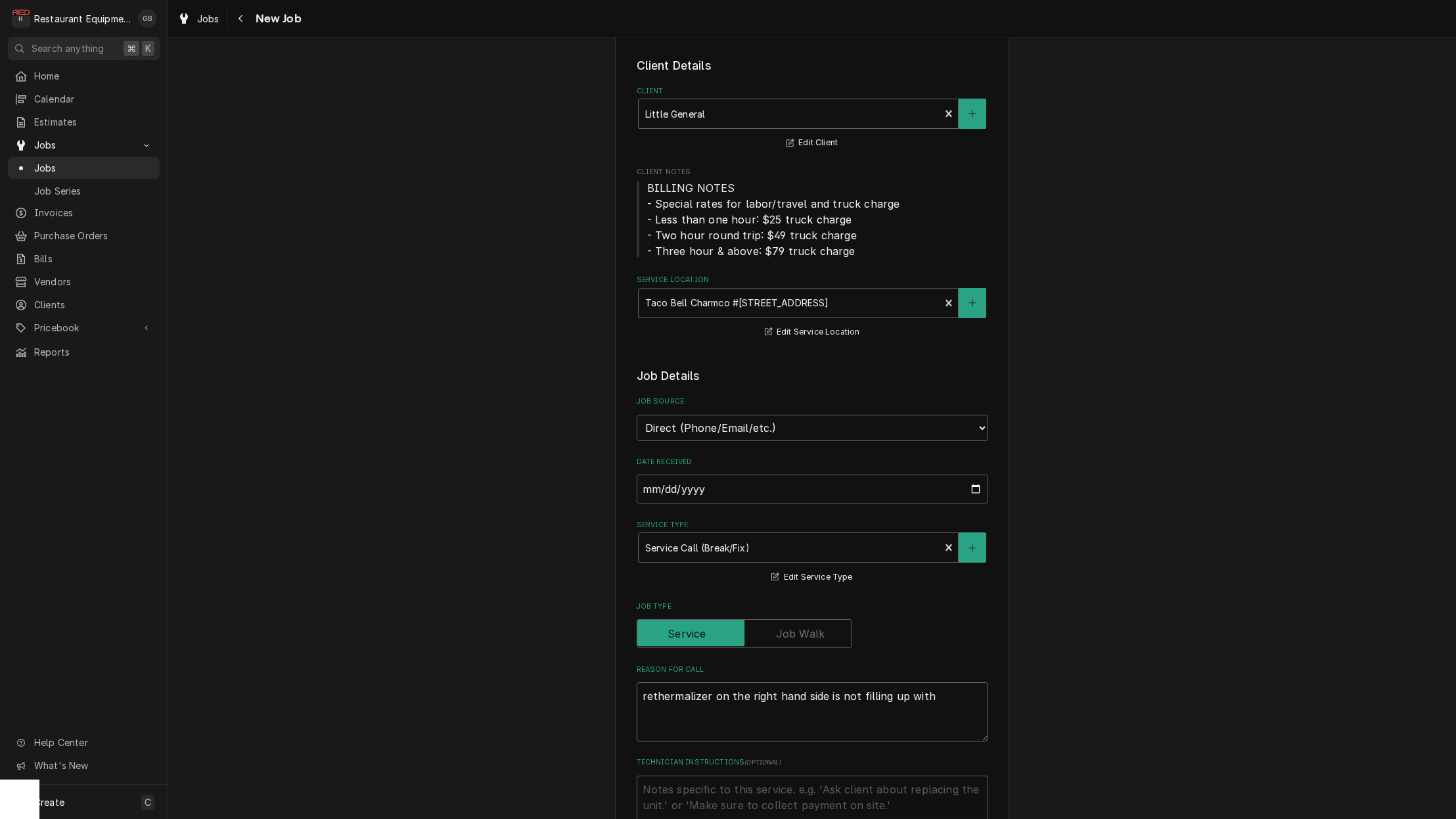
type textarea "rethermalizer on the right hand side is not filling up with"
type textarea "x"
type textarea "rethermalizer on the right hand side is not filling up with w"
type textarea "x"
type textarea "rethermalizer on the right hand side is not filling up with wt"
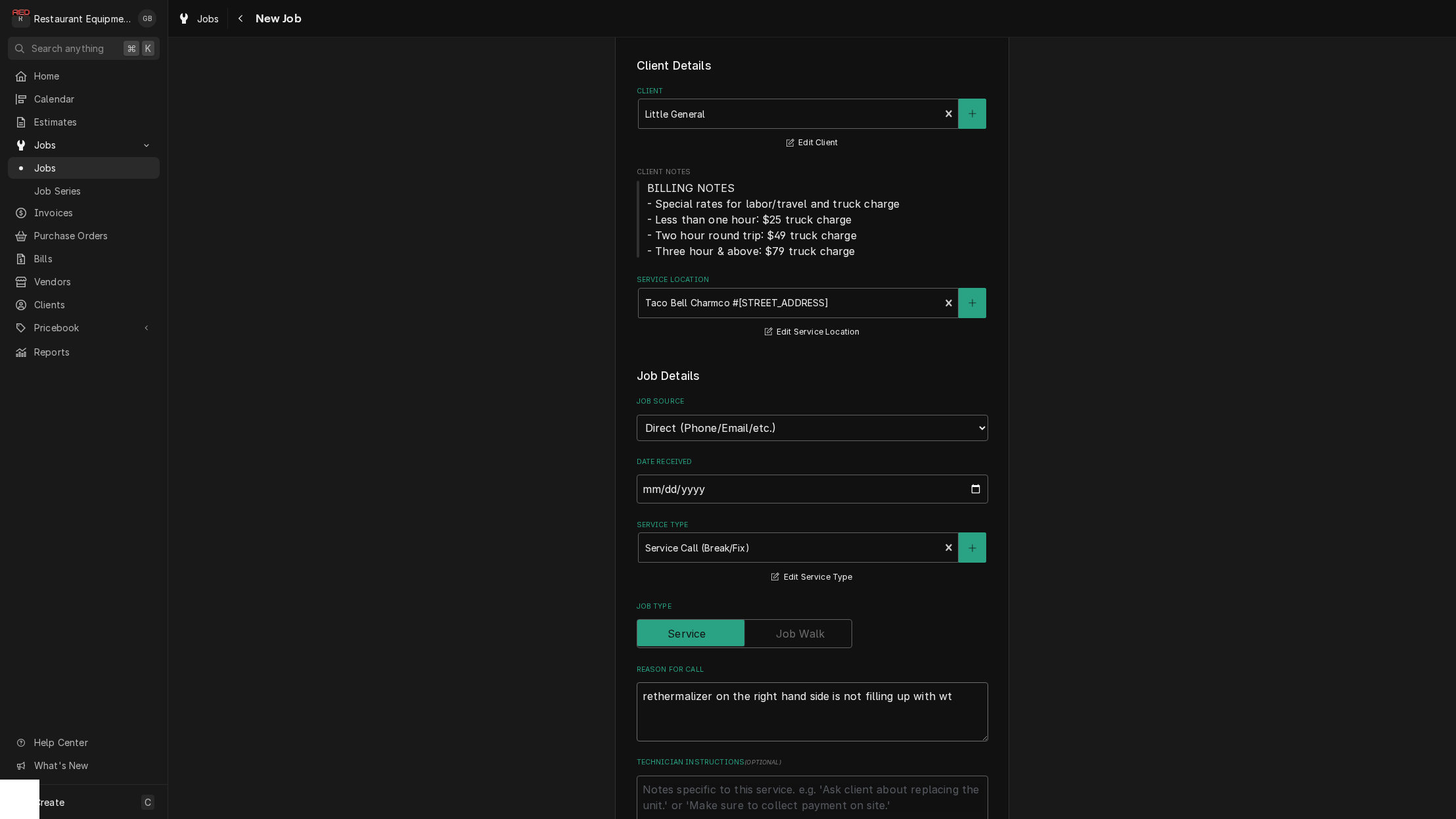
type textarea "x"
type textarea "rethermalizer on the right hand side is not filling up with wte"
type textarea "x"
type textarea "rethermalizer on the right hand side is not filling up with wter"
type textarea "x"
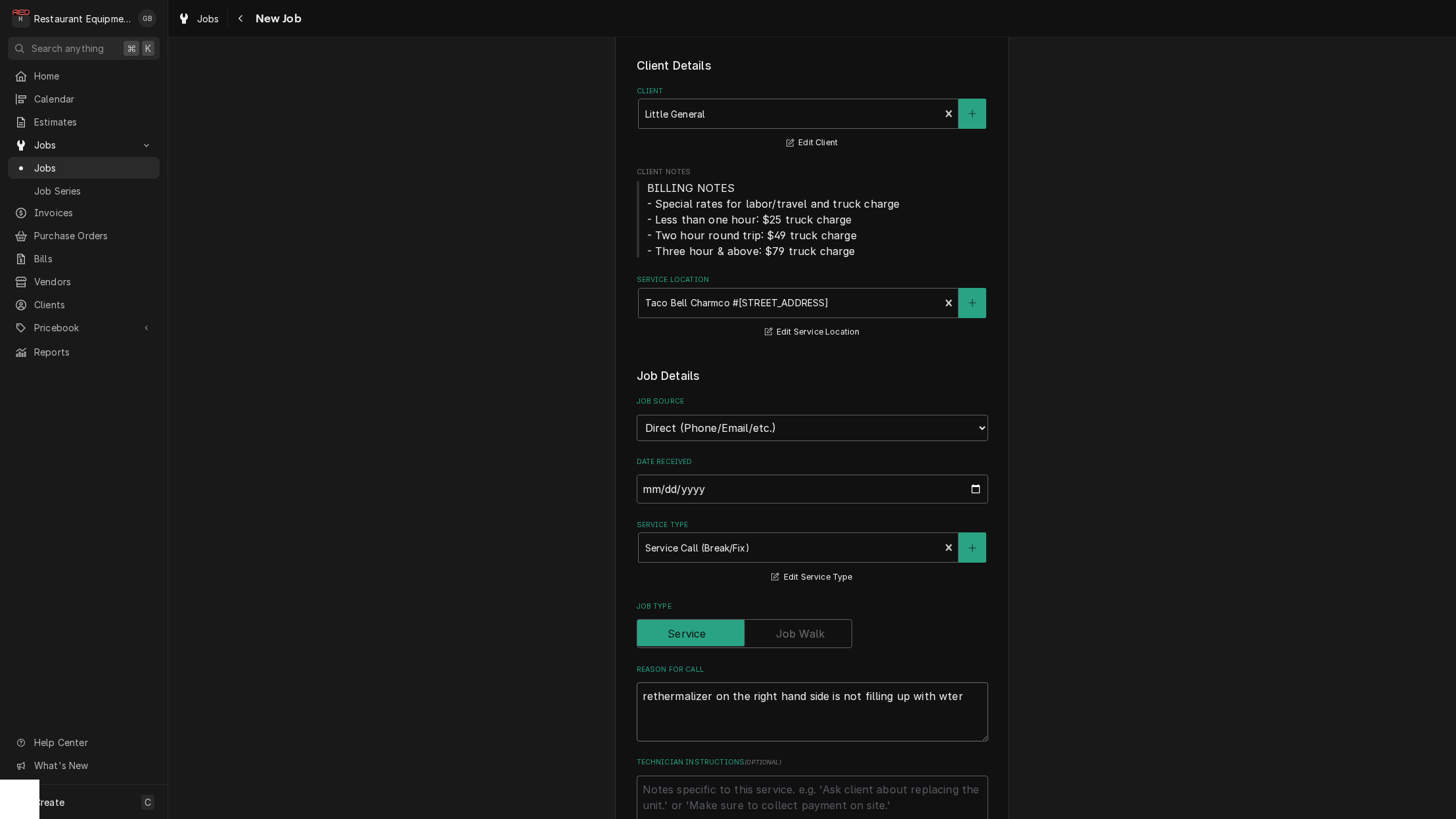
type textarea "rethermalizer on the right hand side is not filling up with water"
type textarea "x"
type textarea "rethermalizer on the right hand side is not filling up with water u"
type textarea "x"
type textarea "rethermalizer on the right hand side is not filling up with water un"
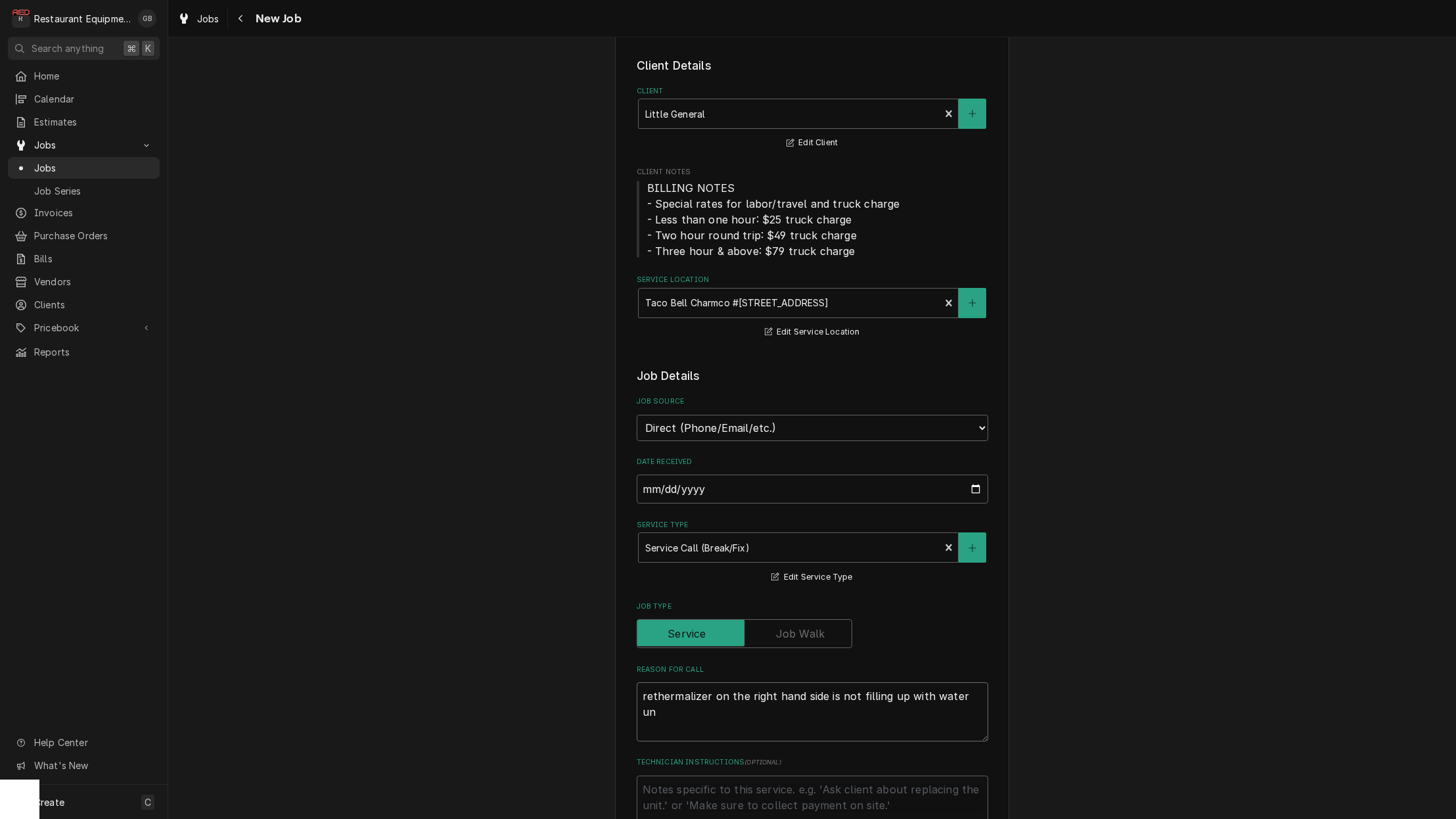
type textarea "x"
type textarea "rethermalizer on the right hand side is not filling up with water unl"
type textarea "x"
type textarea "rethermalizer on the right hand side is not filling up with water unle"
type textarea "x"
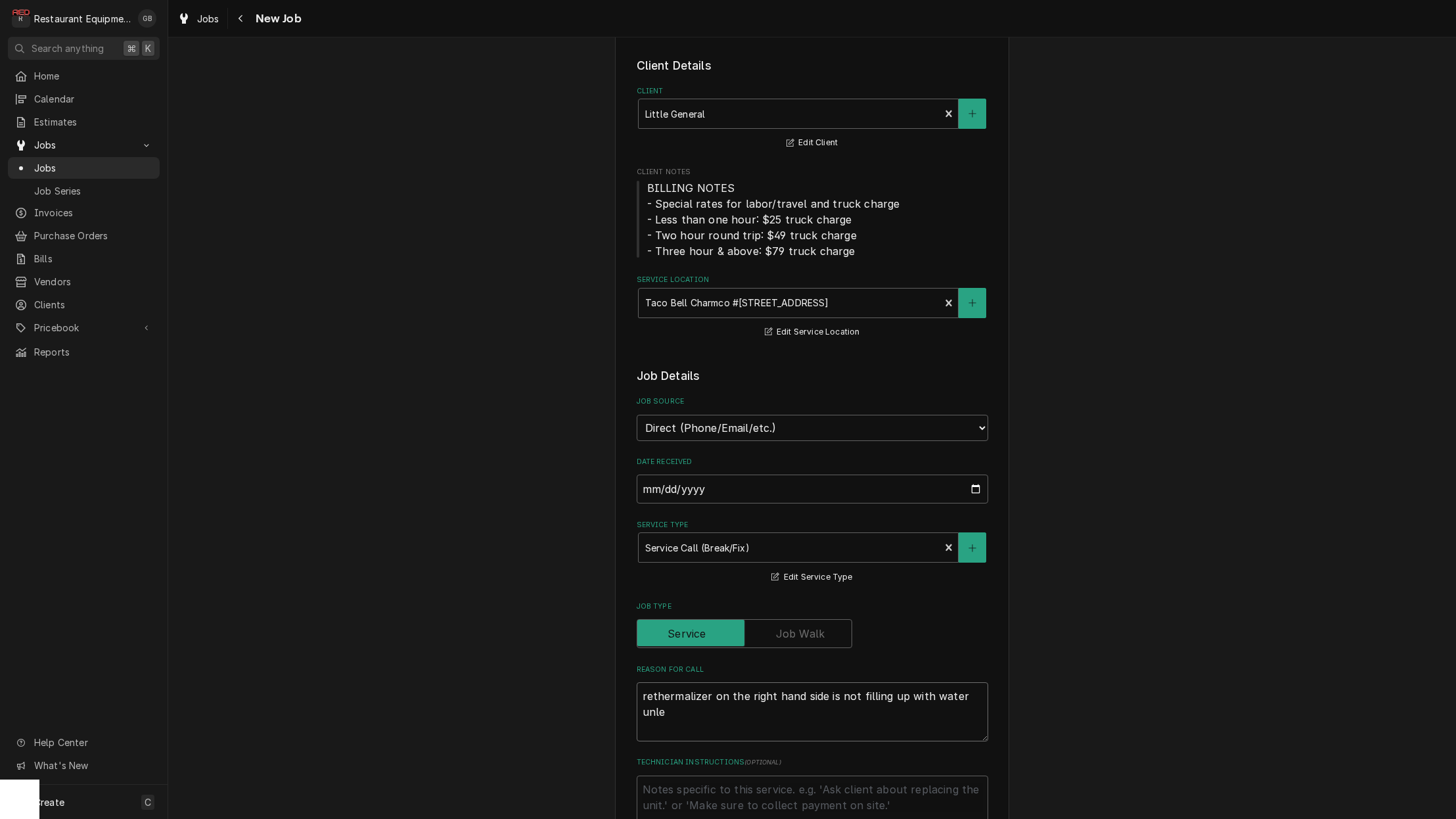
type textarea "rethermalizer on the right hand side is not filling up with water unles"
type textarea "x"
type textarea "rethermalizer on the right hand side is not filling up with water unless"
type textarea "x"
type textarea "rethermalizer on the right hand side is not filling up with water unless"
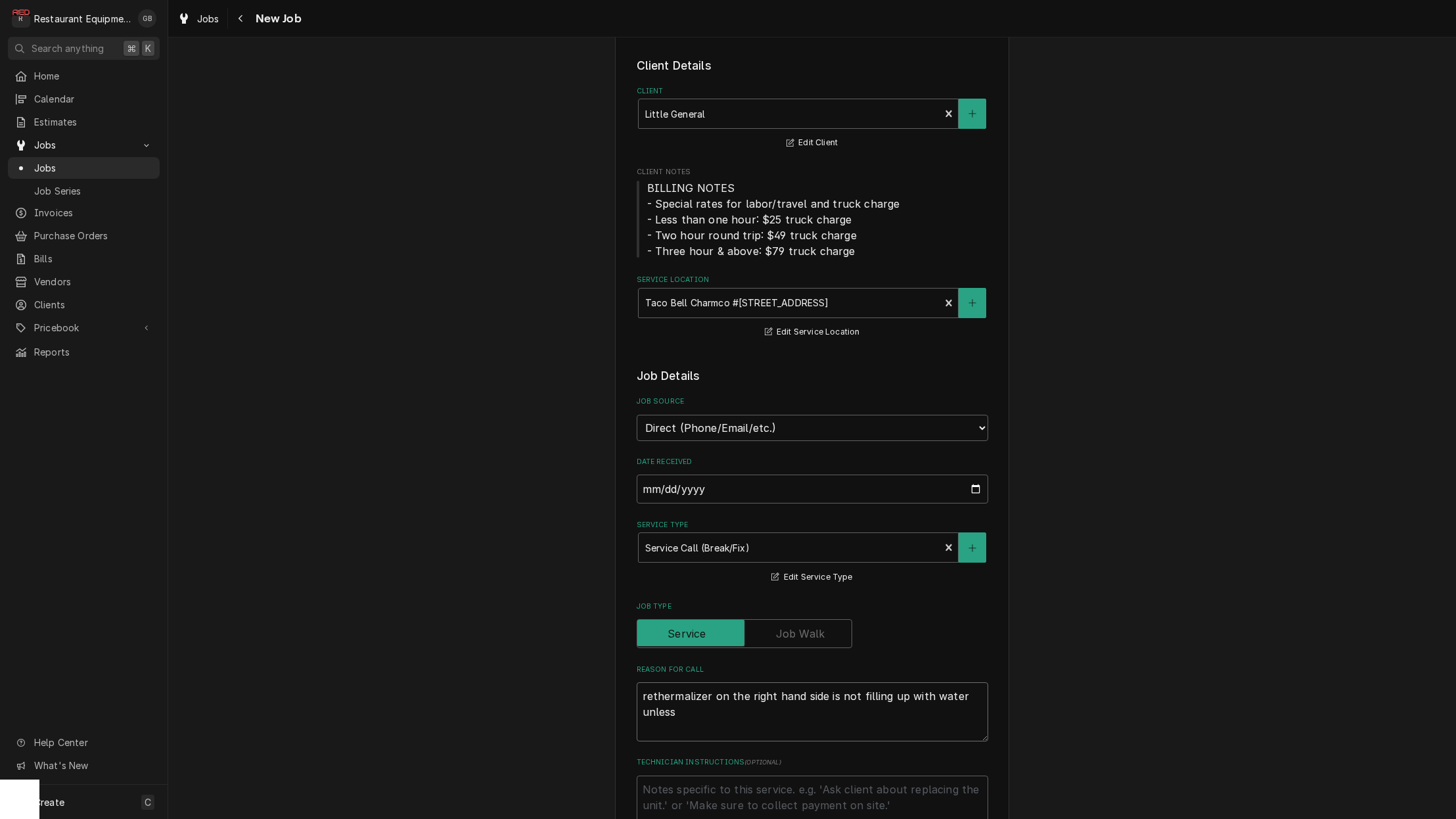
type textarea "x"
type textarea "rethermalizer on the right hand side is not filling up with water unless w"
type textarea "x"
type textarea "rethermalizer on the right hand side is not filling up with water unless we"
type textarea "x"
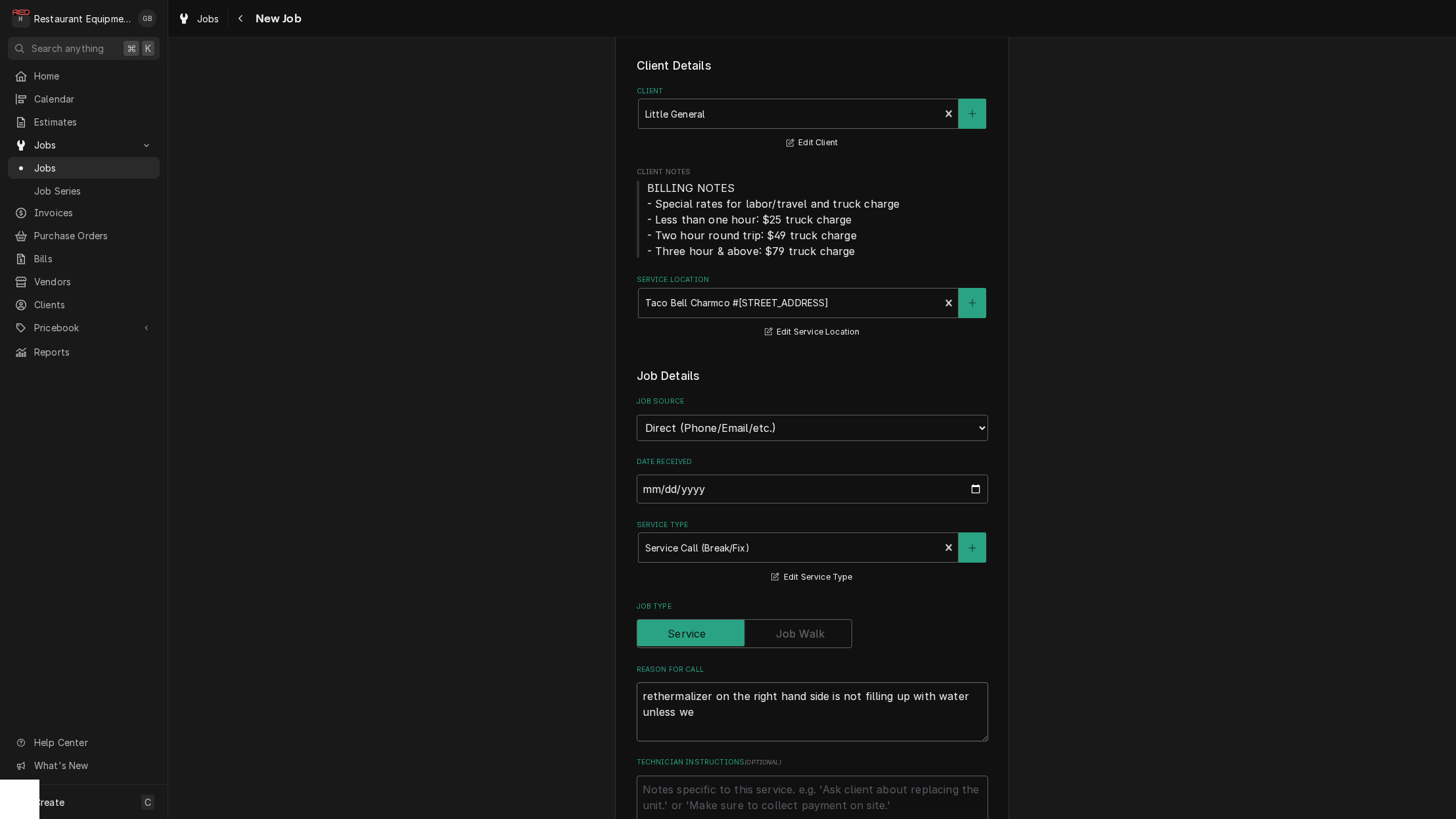
type textarea "rethermalizer on the right hand side is not filling up with water unless we"
type textarea "x"
type textarea "rethermalizer on the right hand side is not filling up with water unless we m"
type textarea "x"
type textarea "rethermalizer on the right hand side is not filling up with water unless we ma"
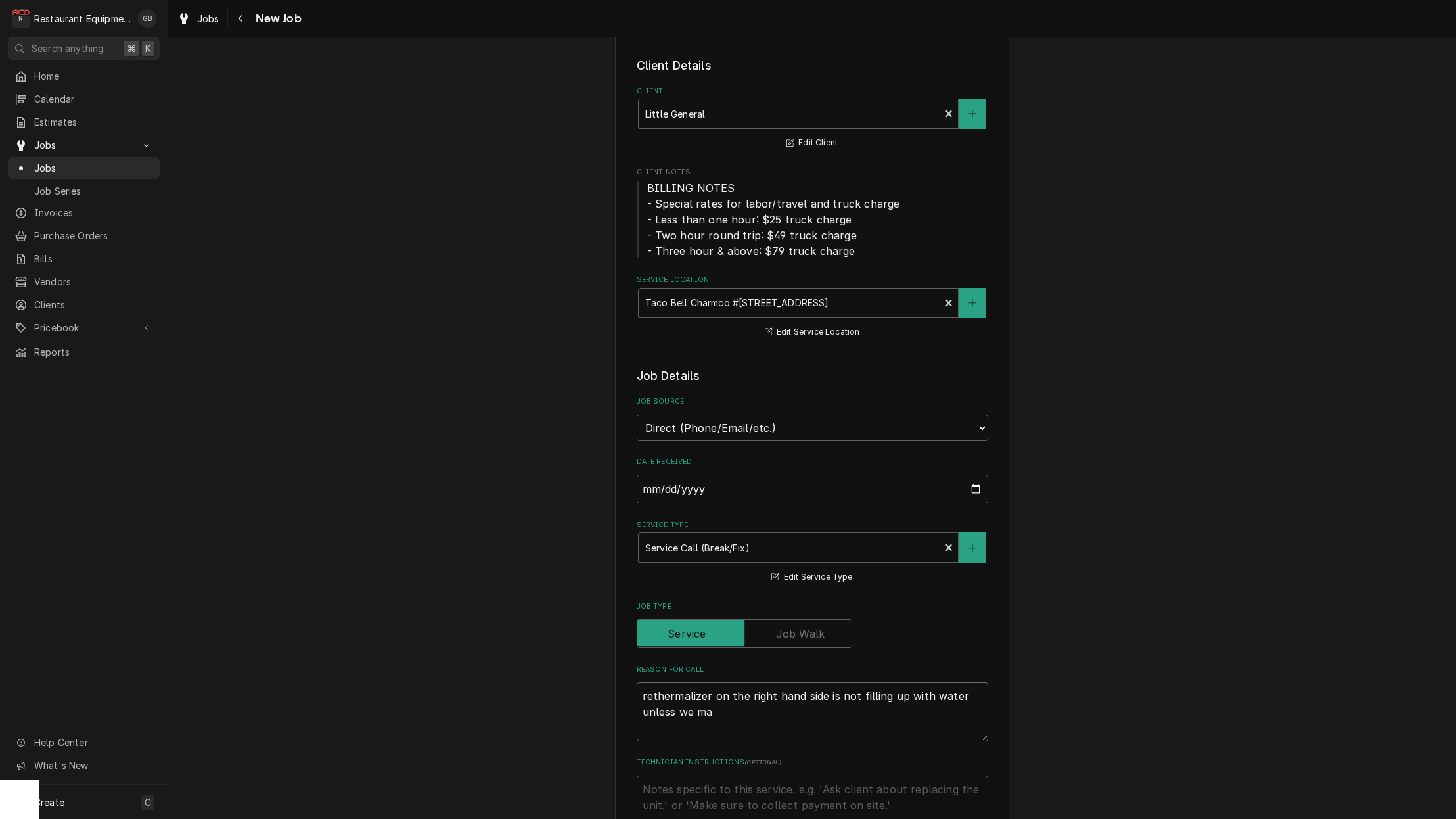
type textarea "x"
type textarea "rethermalizer on the right hand side is not filling up with water unless we man"
type textarea "x"
type textarea "rethermalizer on the right hand side is not filling up with water unless we manu"
type textarea "x"
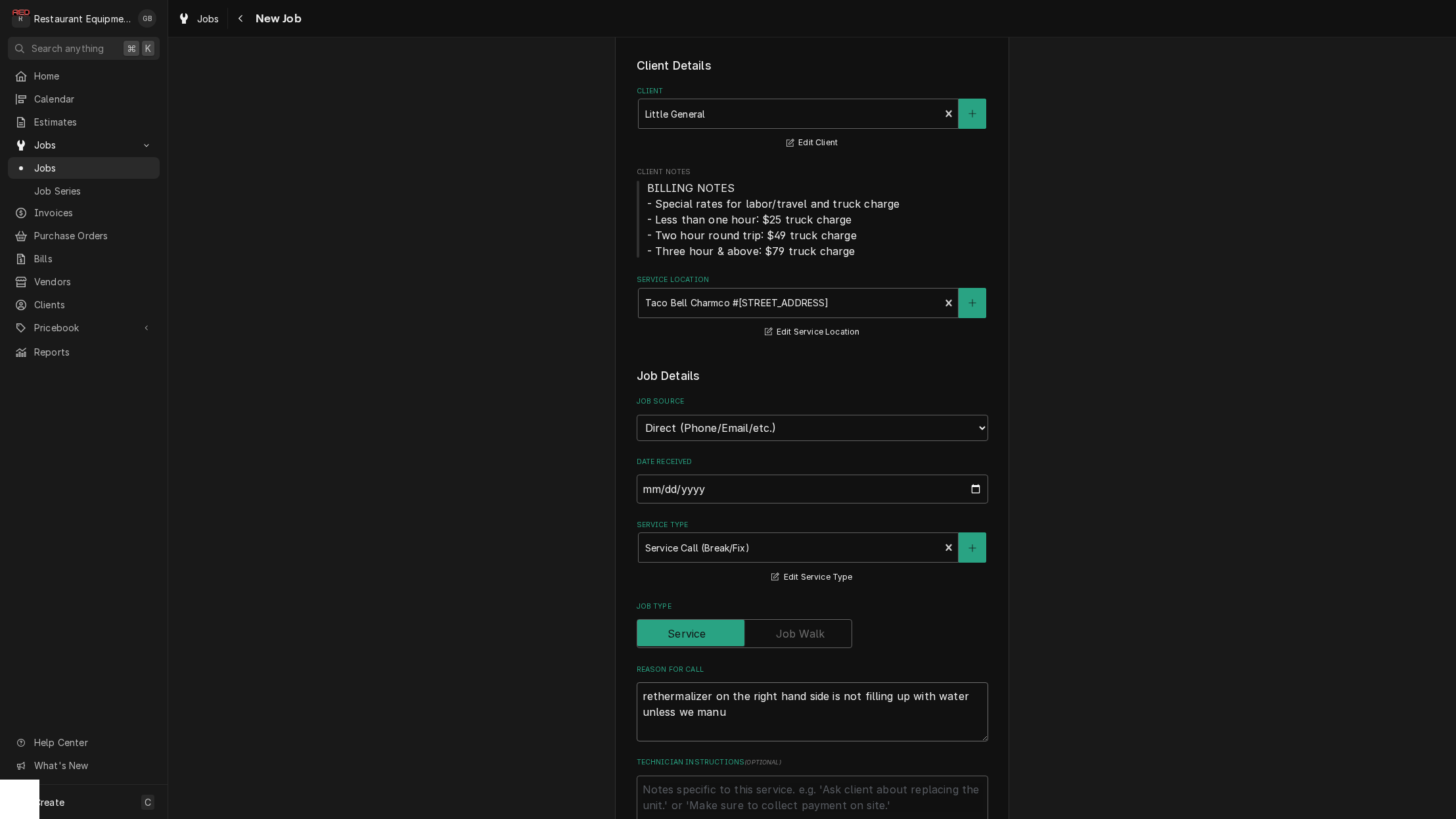
type textarea "rethermalizer on the right hand side is not filling up with water unless we man…"
type textarea "x"
type textarea "rethermalizer on the right hand side is not filling up with water unless we man…"
type textarea "x"
type textarea "rethermalizer on the right hand side is not filling up with water unless we man…"
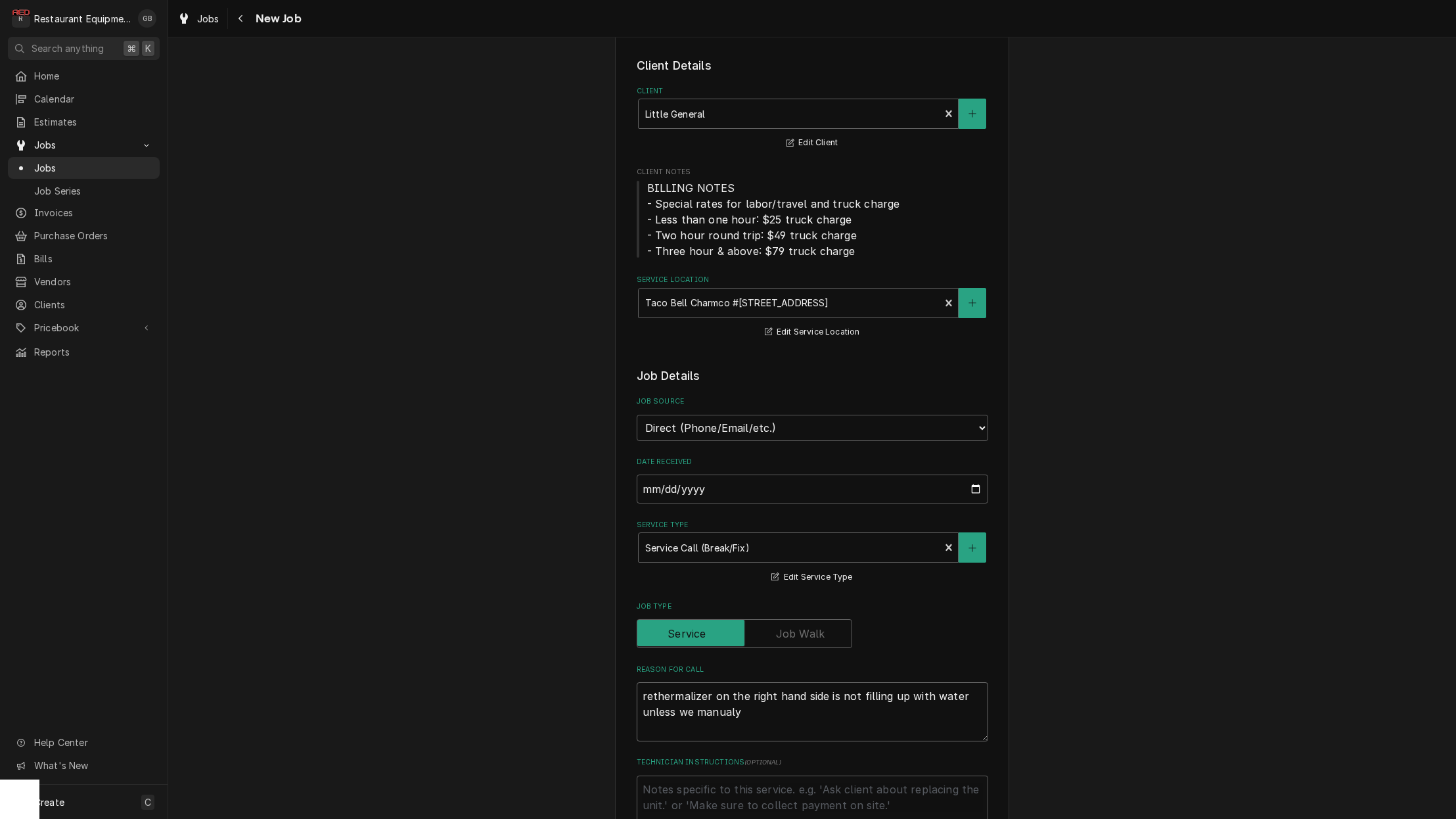
type textarea "x"
type textarea "rethermalizer on the right hand side is not filling up with water unless we man…"
type textarea "x"
type textarea "rethermalizer on the right hand side is not filling up with water unless we man…"
type textarea "x"
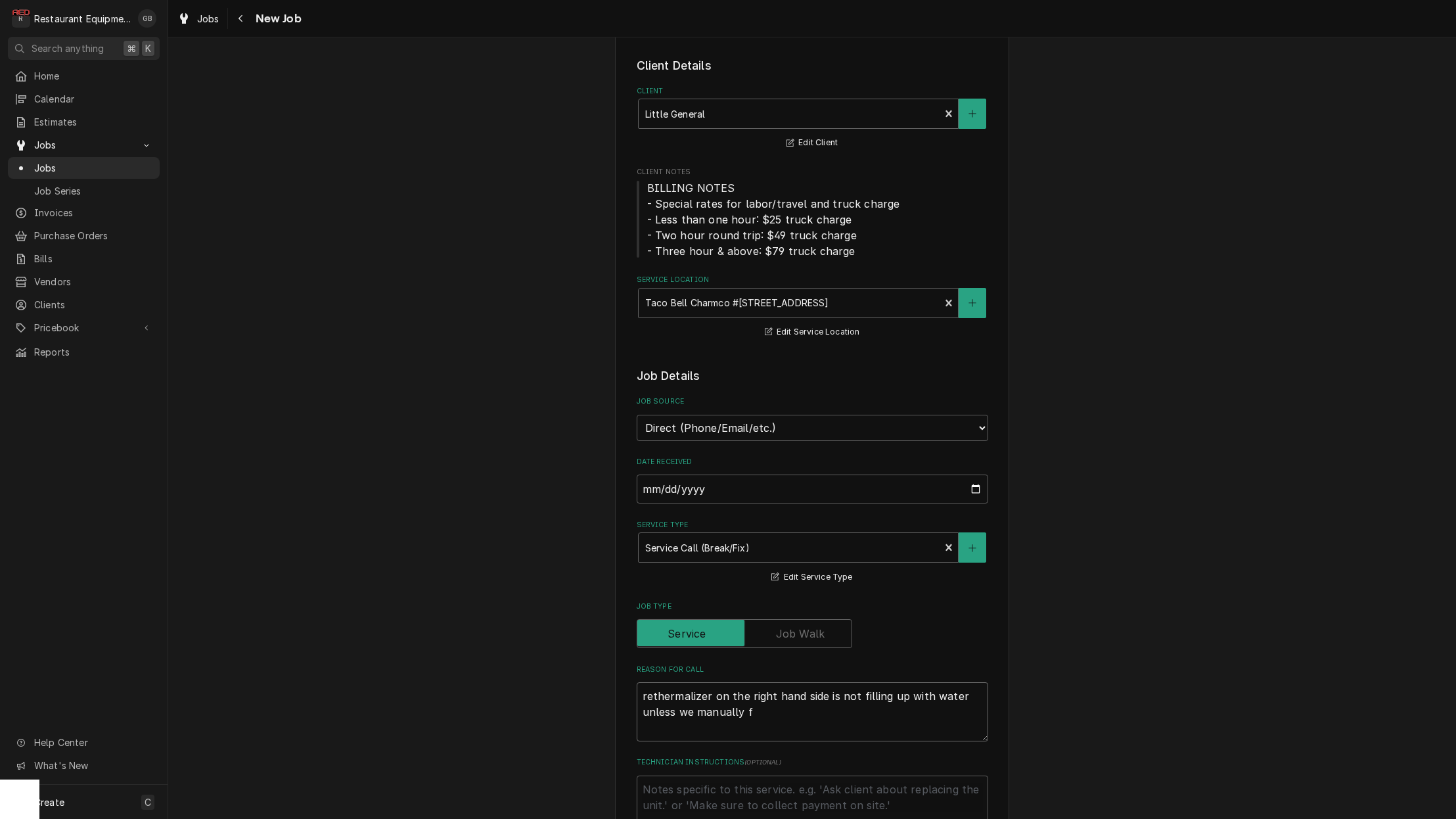
type textarea "rethermalizer on the right hand side is not filling up with water unless we man…"
type textarea "x"
type textarea "rethermalizer on the right hand side is not filling up with water unless we man…"
type textarea "x"
type textarea "rethermalizer on the right hand side is not filling up with water unless we man…"
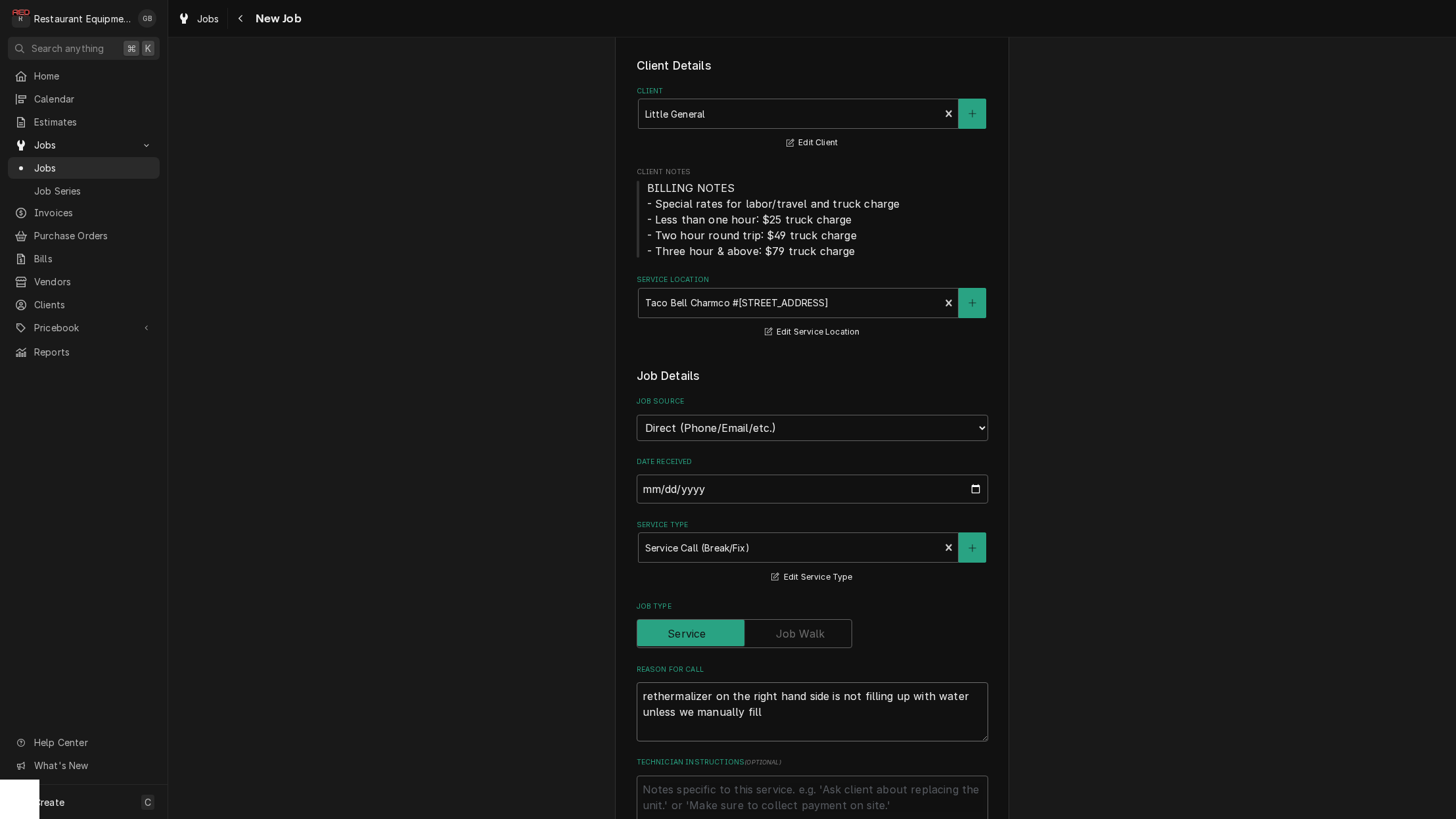
type textarea "x"
type textarea "rethermalizer on the right hand side is not filling up with water unless we man…"
type textarea "x"
type textarea "rethermalizer on the right hand side is not filling up with water unless we man…"
type textarea "x"
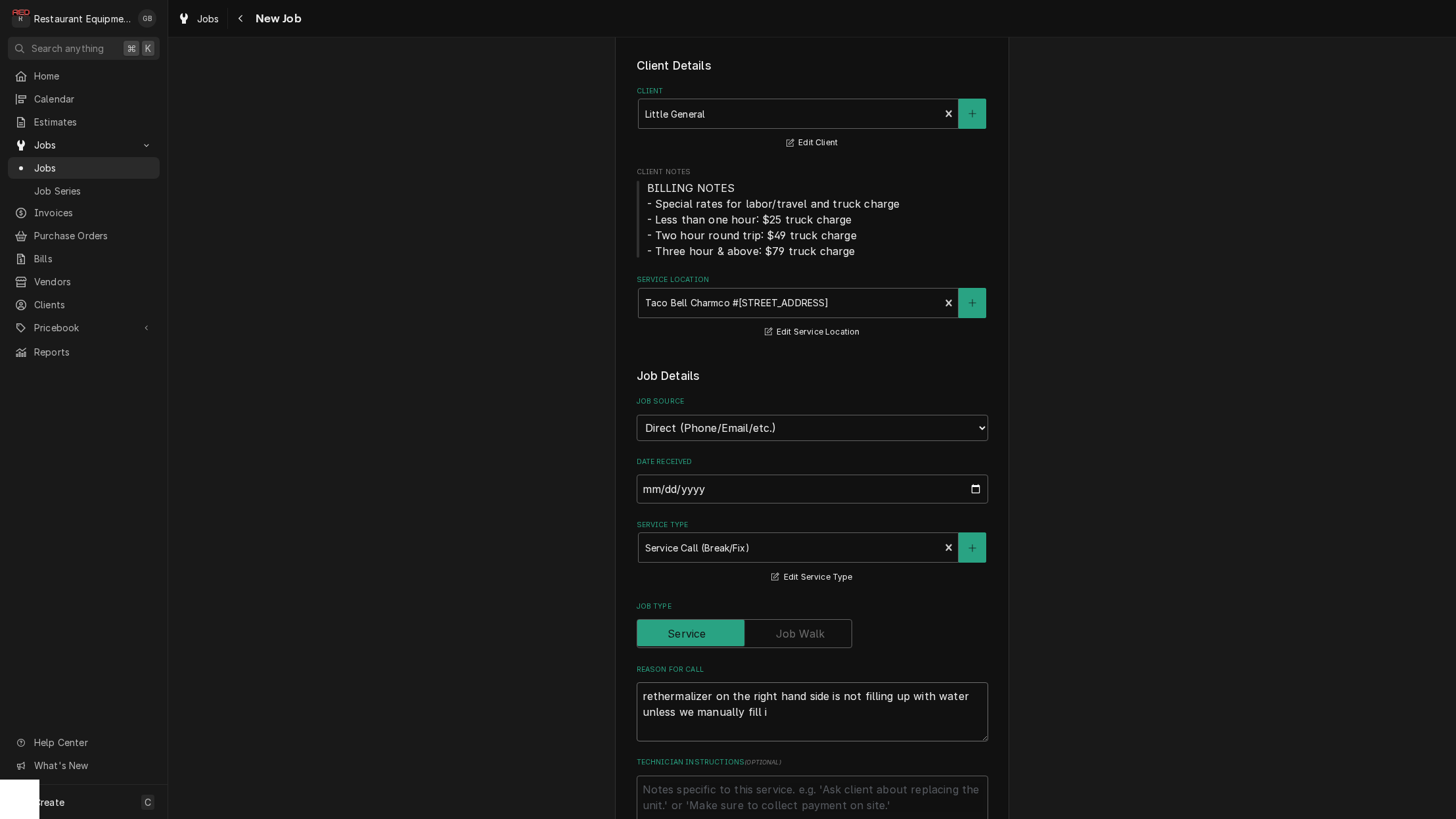
type textarea "rethermalizer on the right hand side is not filling up with water unless we man…"
type textarea "x"
type textarea "rethermalizer on the right hand side is not filling up with water unless we man…"
type textarea "x"
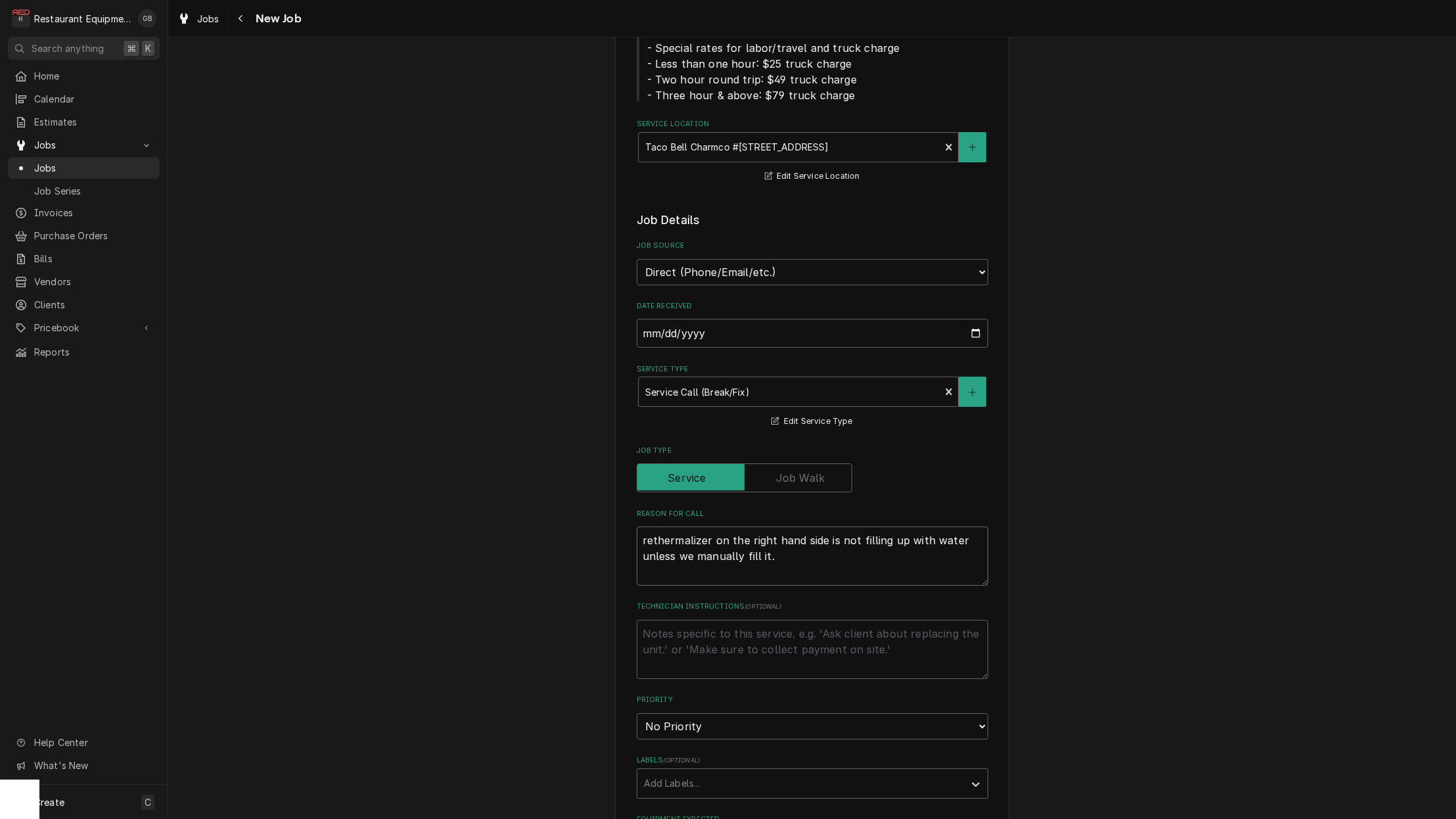
scroll to position [218, 0]
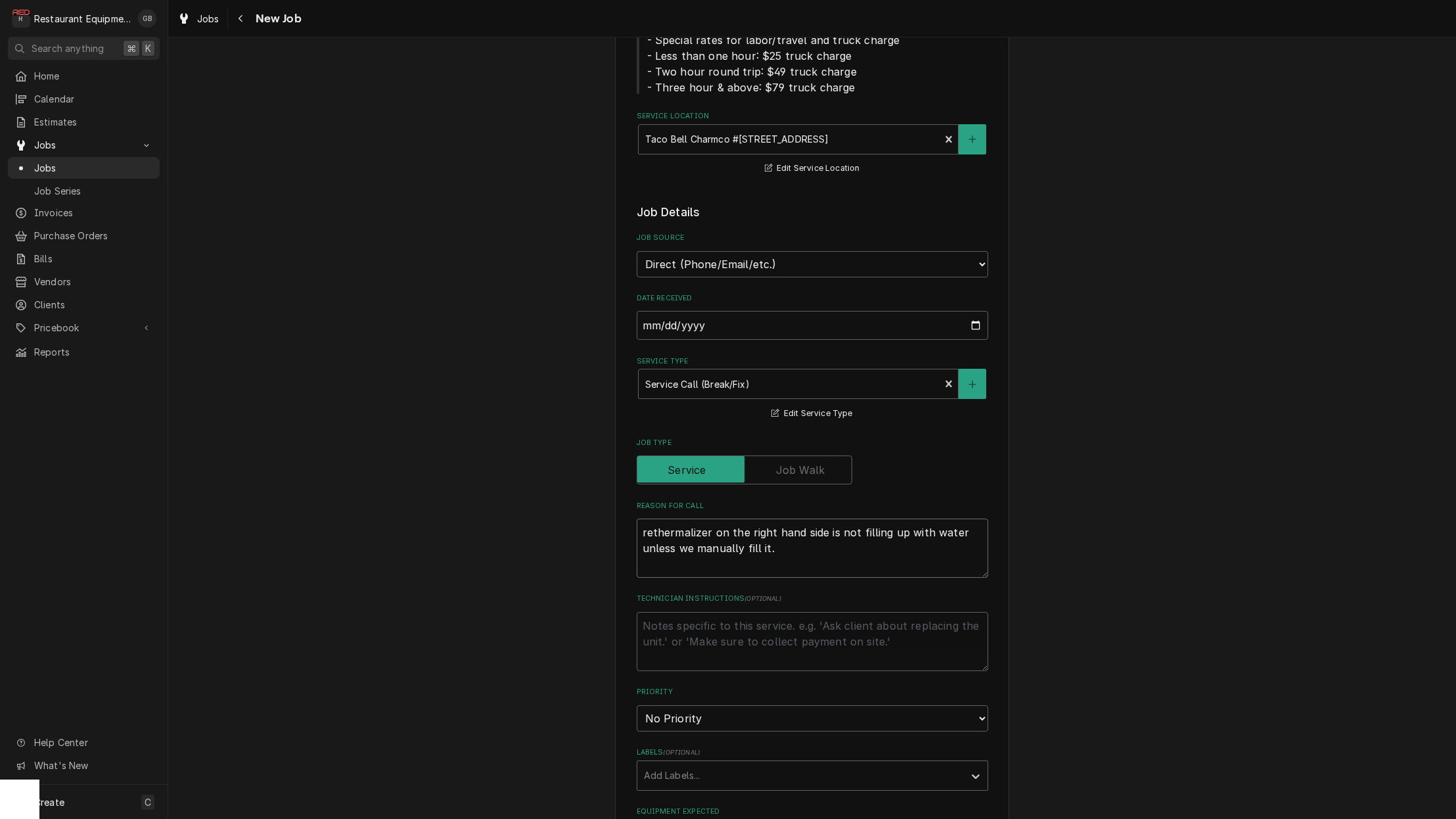
type textarea "rethermalizer on the right hand side is not filling up with water unless we man…"
click at [796, 706] on fieldset "Job Details Job Source Direct (Phone/Email/etc.) Service Channel Corrigo Ecotra…" at bounding box center [812, 703] width 352 height 999
select select "2"
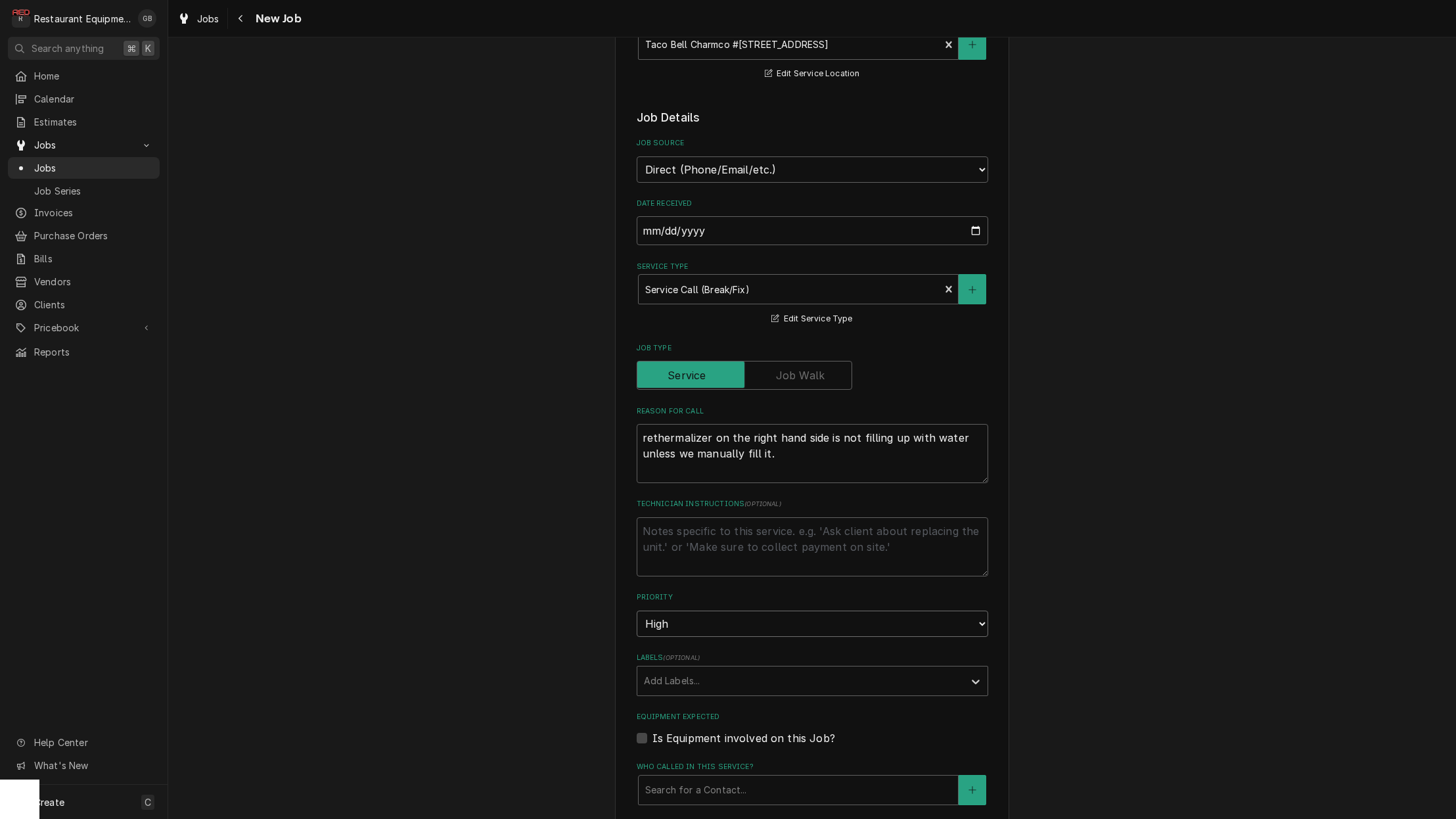
scroll to position [315, 0]
click at [772, 667] on div "Labels" at bounding box center [801, 679] width 313 height 24
click at [900, 667] on div "Labels" at bounding box center [801, 679] width 313 height 24
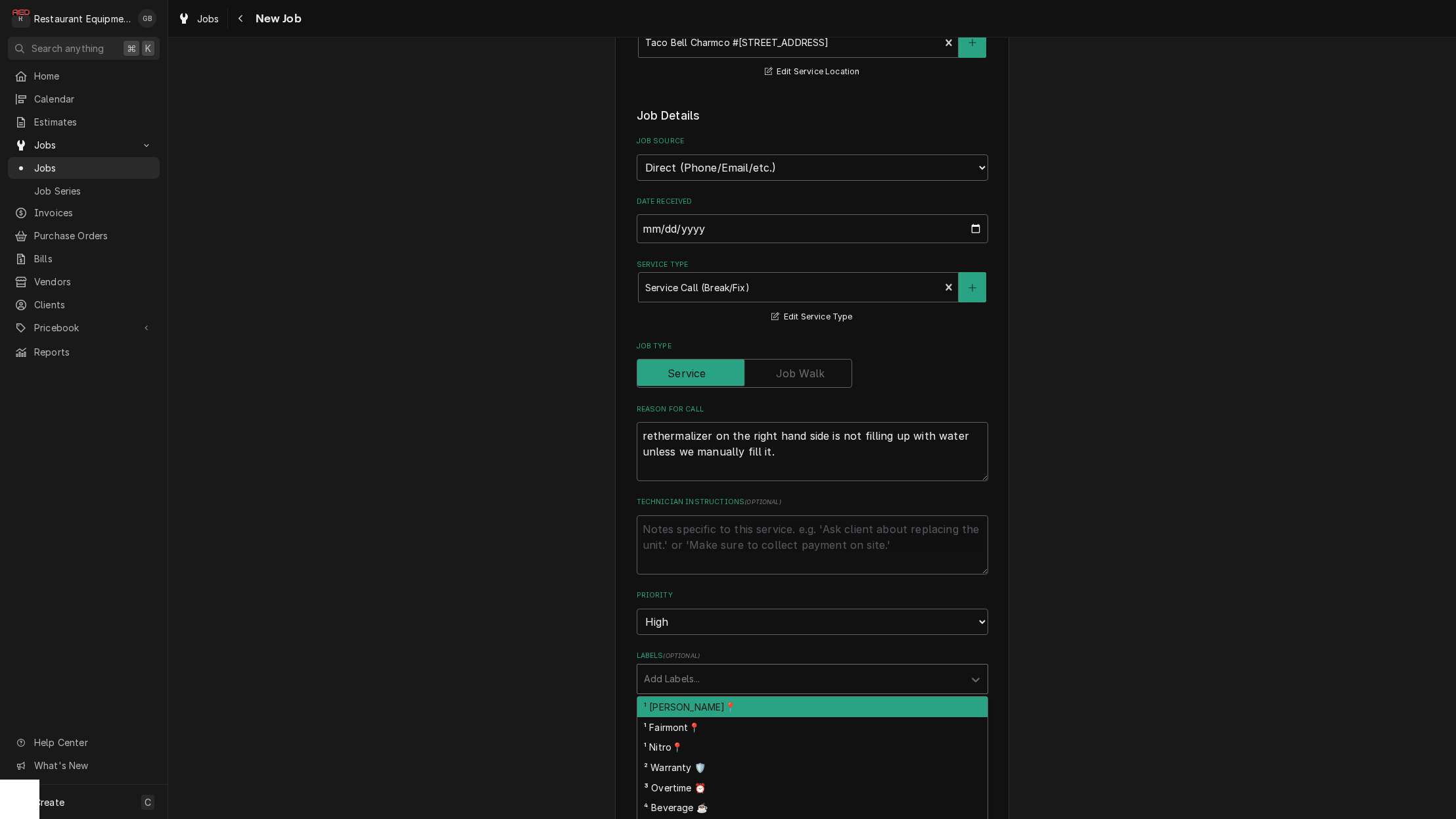
drag, startPoint x: 793, startPoint y: 711, endPoint x: 746, endPoint y: 681, distance: 55.8
click at [746, 697] on div "¹ [PERSON_NAME]📍" at bounding box center [812, 706] width 350 height 20
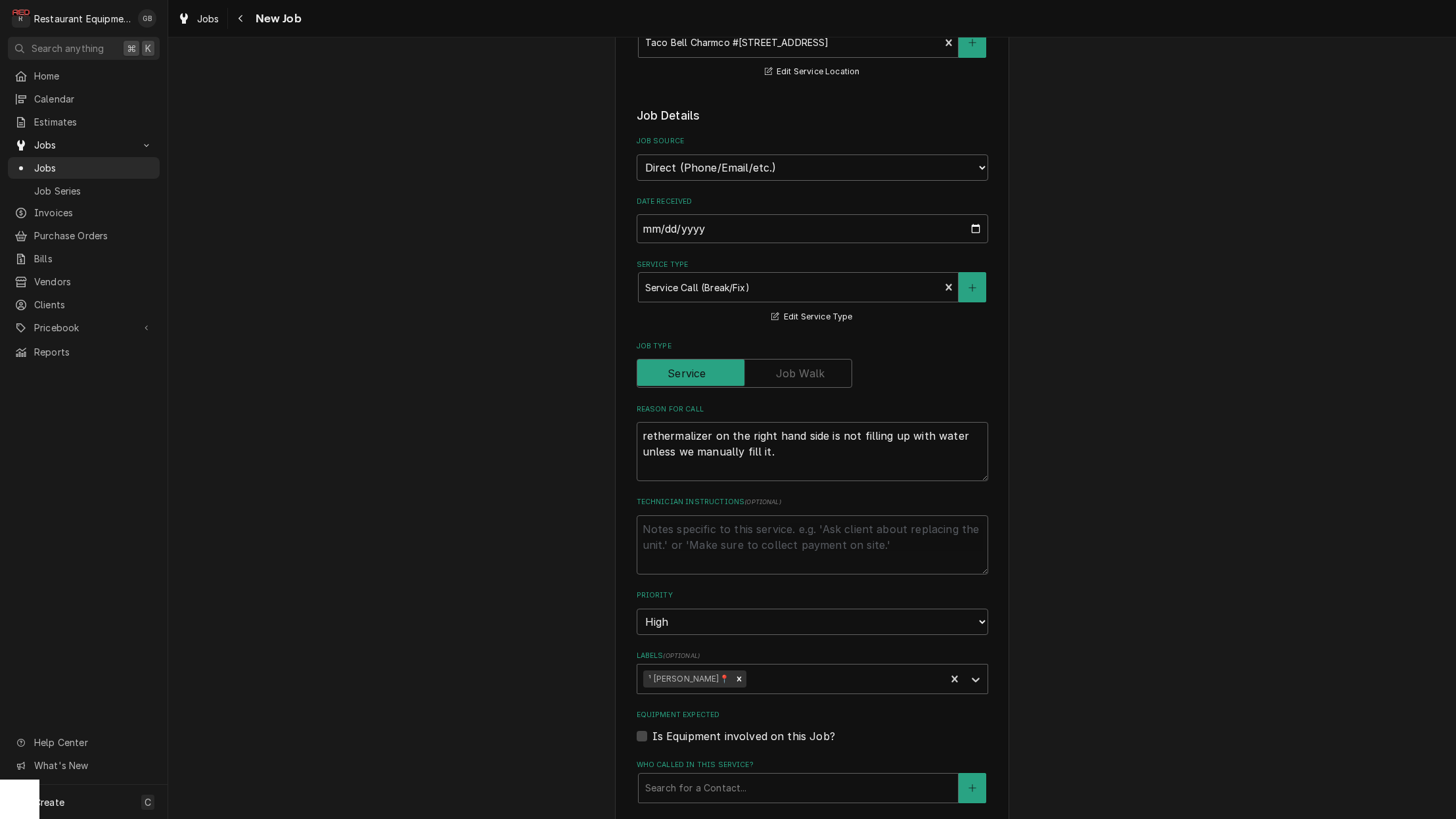
click at [993, 662] on div "Please provide the following information to create a job: Client Details Client…" at bounding box center [812, 478] width 394 height 1461
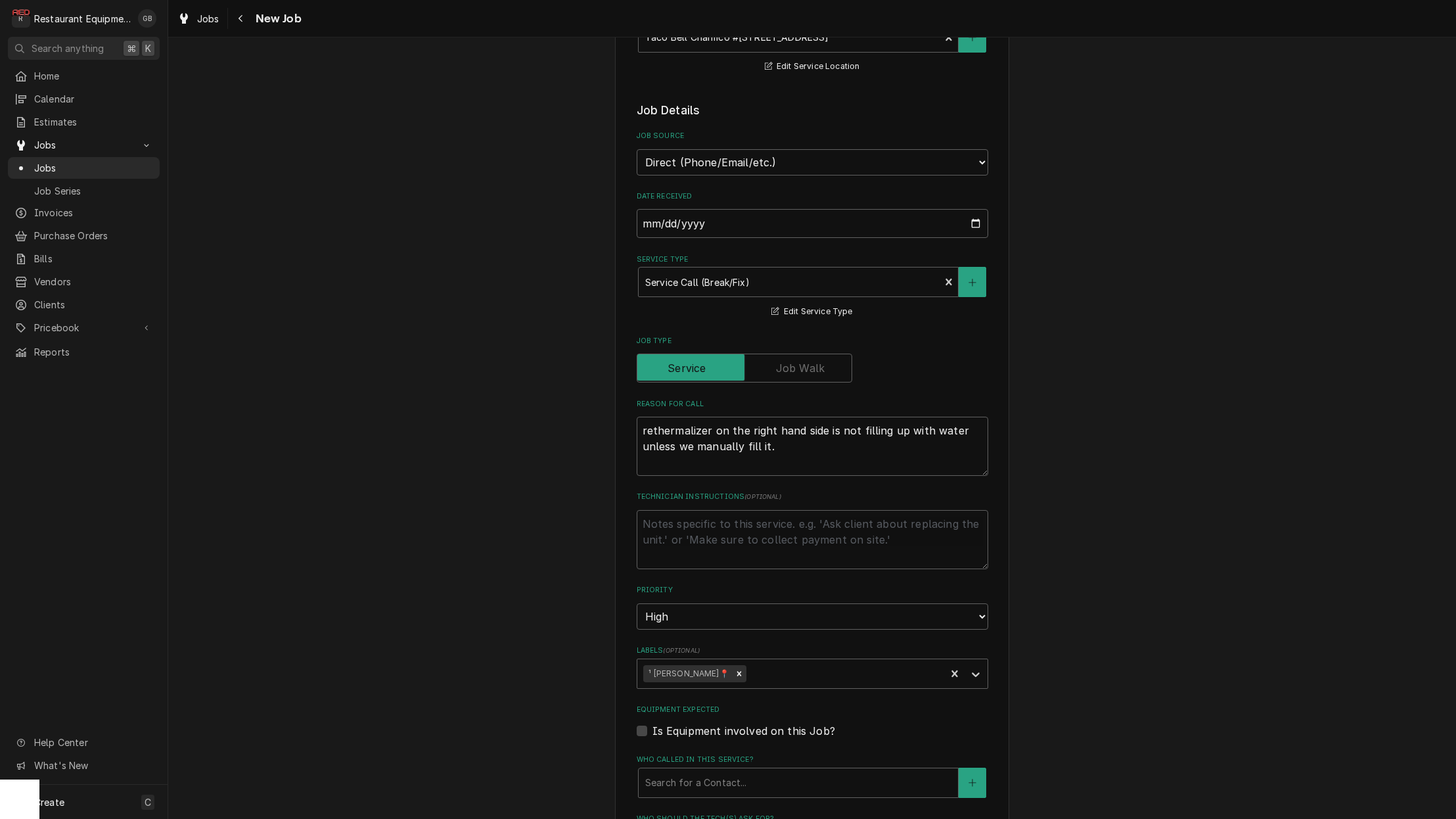
click at [979, 662] on fieldset "Job Details Job Source Direct (Phone/Email/etc.) Service Channel Corrigo Ecotra…" at bounding box center [812, 601] width 352 height 999
click at [966, 657] on div "Labels" at bounding box center [976, 670] width 24 height 25
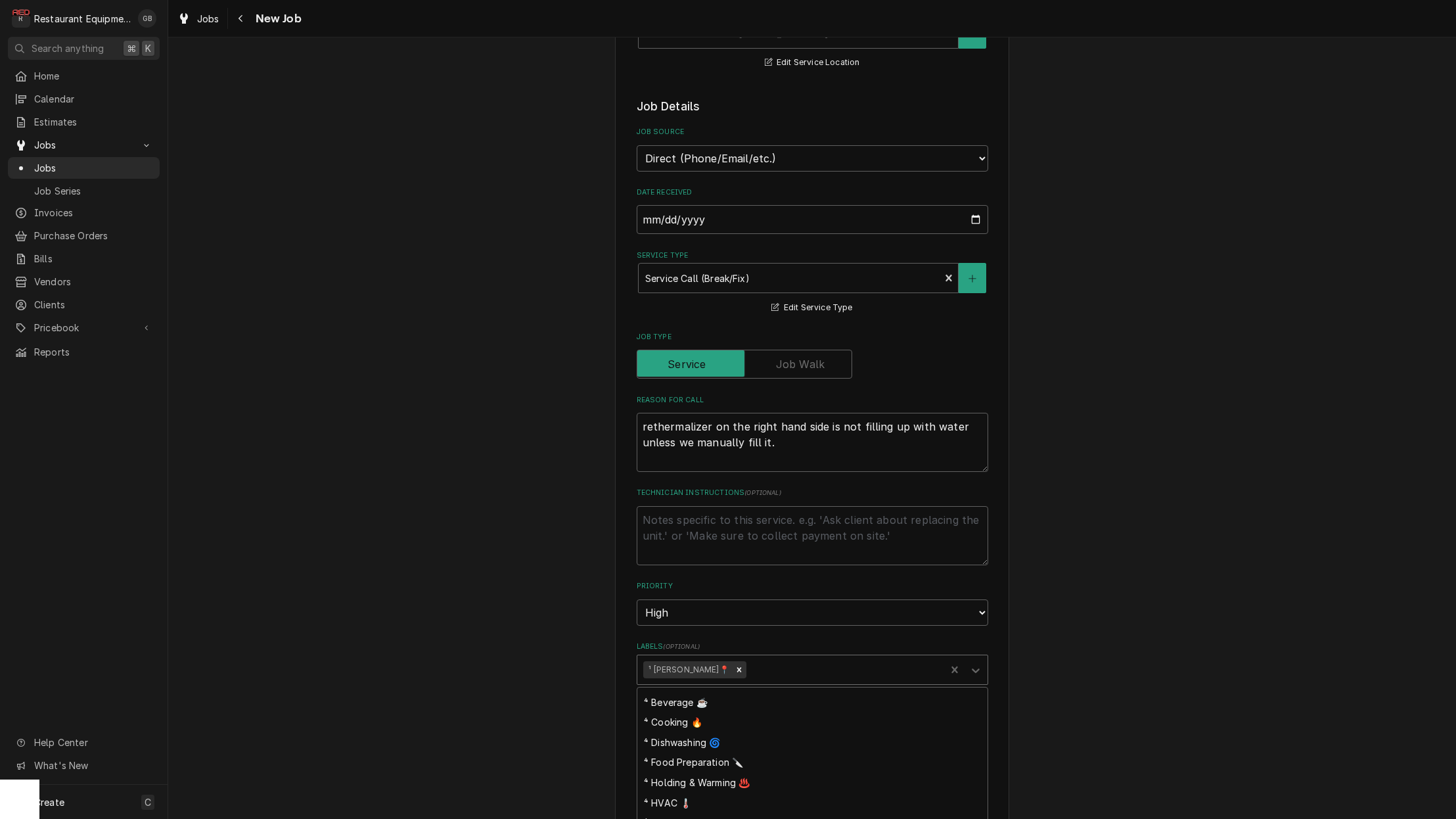
scroll to position [77, 0]
click at [707, 752] on div "⁴ Food Preparation 🔪" at bounding box center [812, 762] width 350 height 20
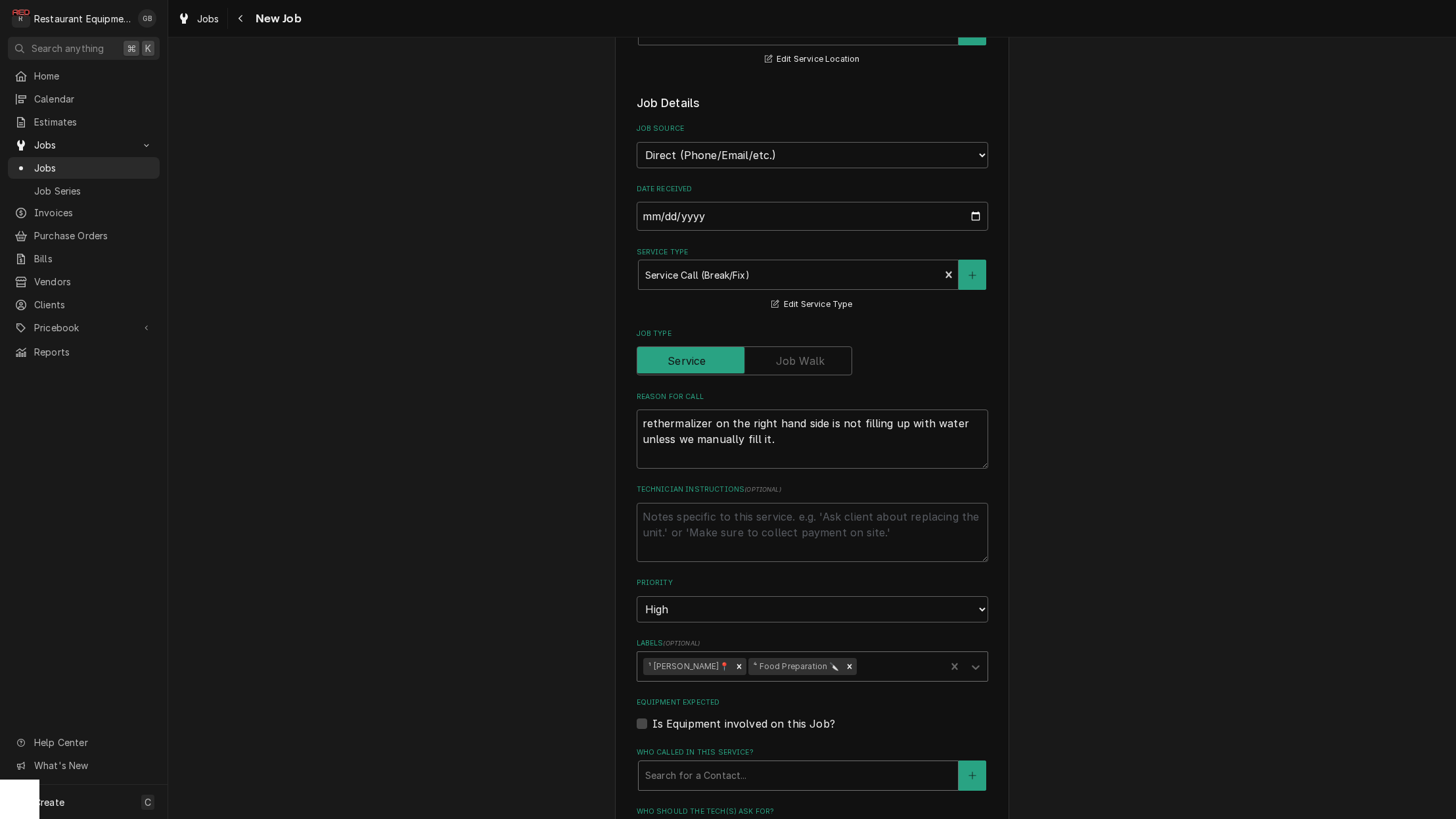
scroll to position [328, 0]
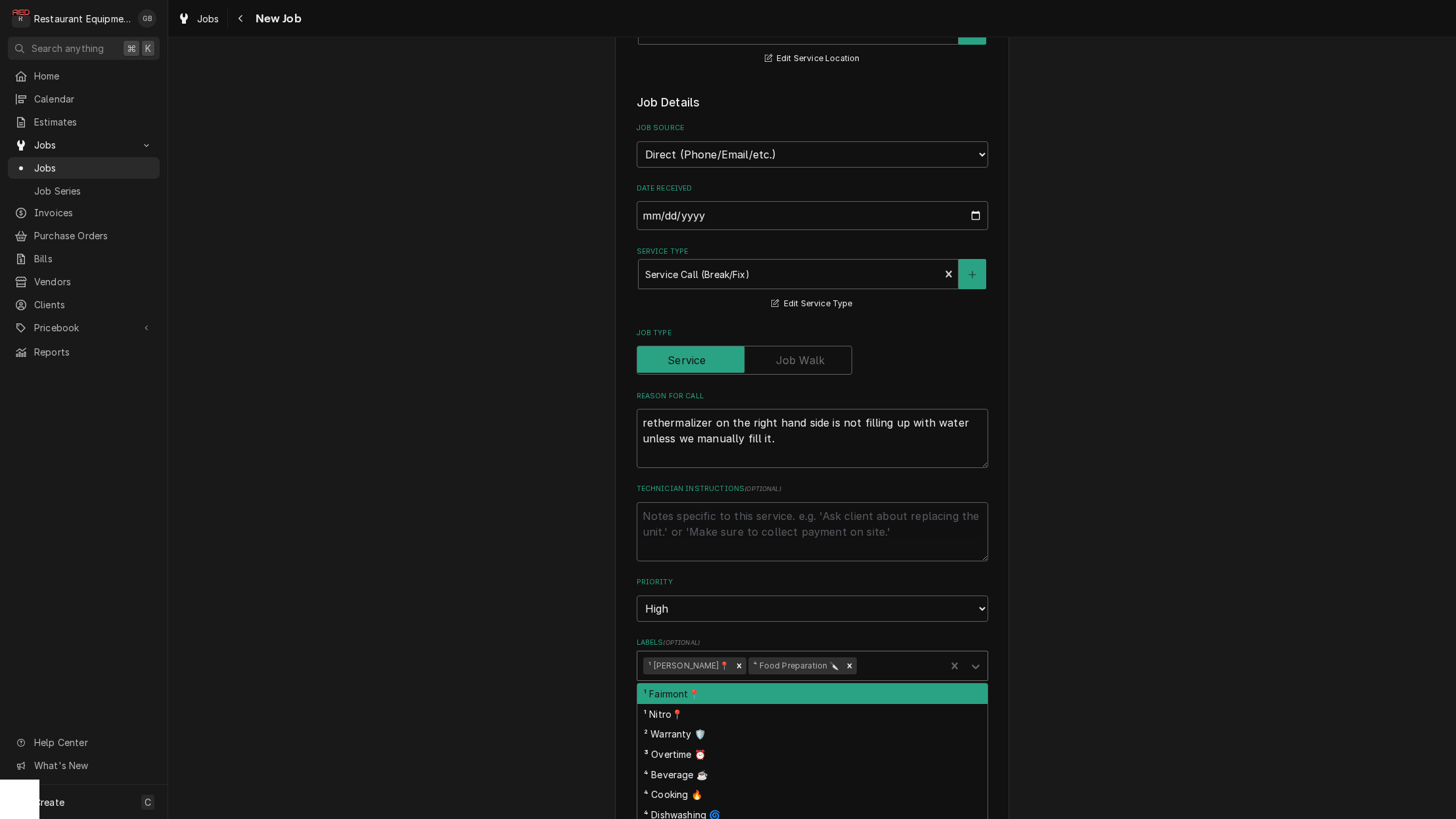
click at [976, 653] on div "Labels" at bounding box center [976, 666] width 24 height 25
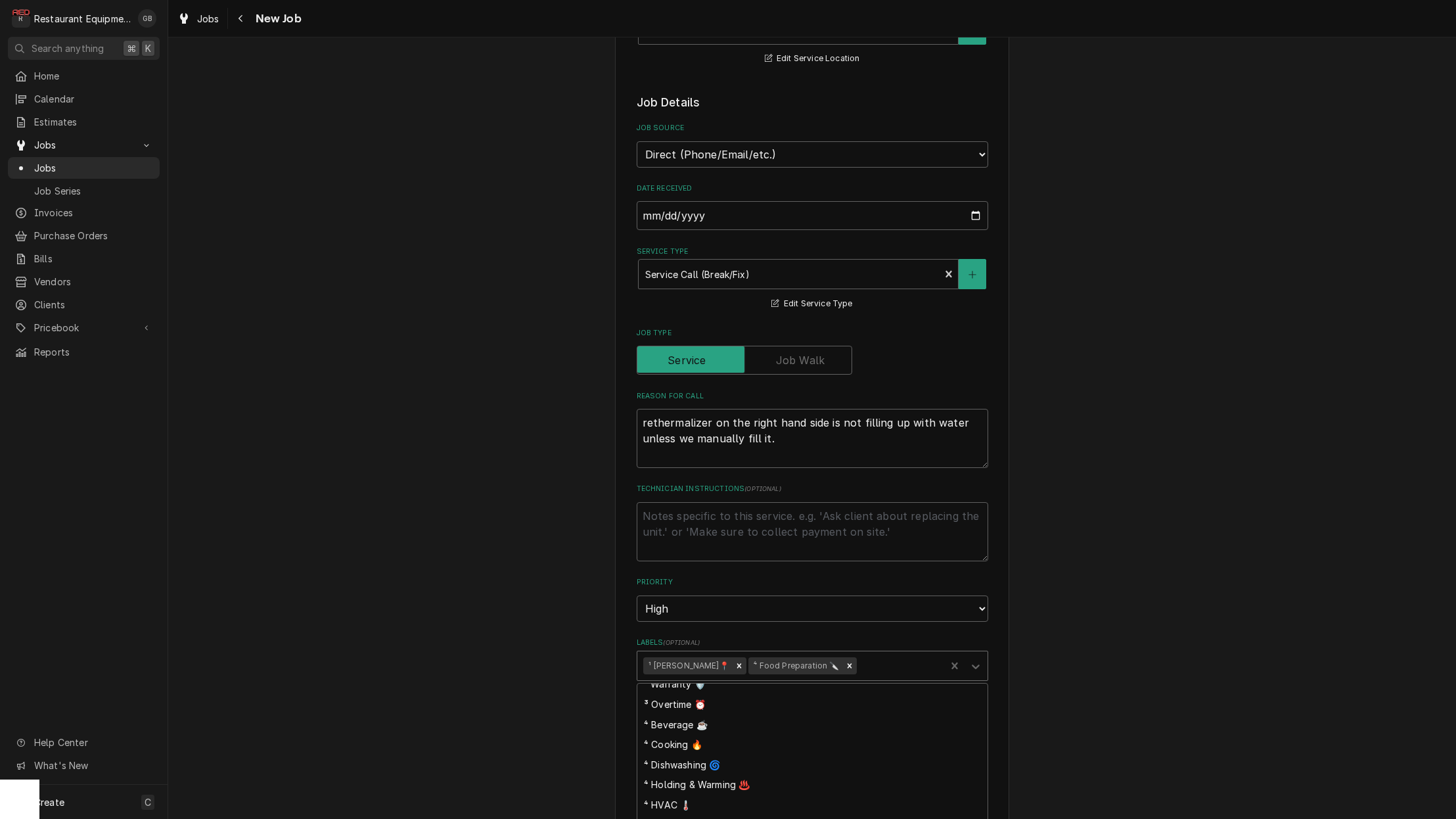
scroll to position [55, 0]
drag, startPoint x: 806, startPoint y: 762, endPoint x: 753, endPoint y: 757, distance: 53.2
click at [753, 770] on div "⁴ Holding & Warming ♨️" at bounding box center [812, 780] width 350 height 20
click at [845, 657] on icon "Remove ⁴ Food Preparation 🔪" at bounding box center [849, 662] width 9 height 9
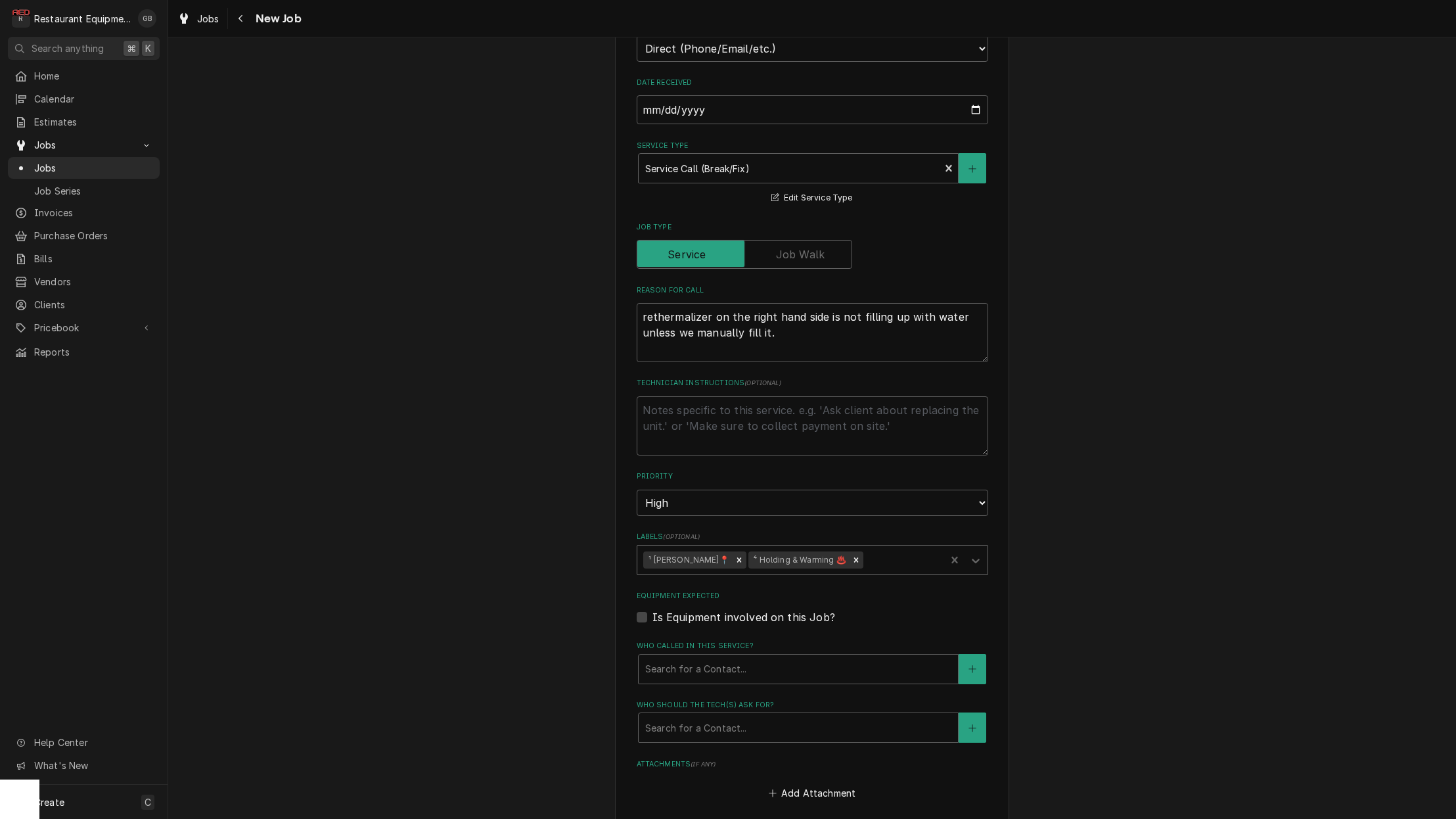
scroll to position [436, 0]
click at [693, 660] on div "Search for a Contact..." at bounding box center [798, 666] width 306 height 14
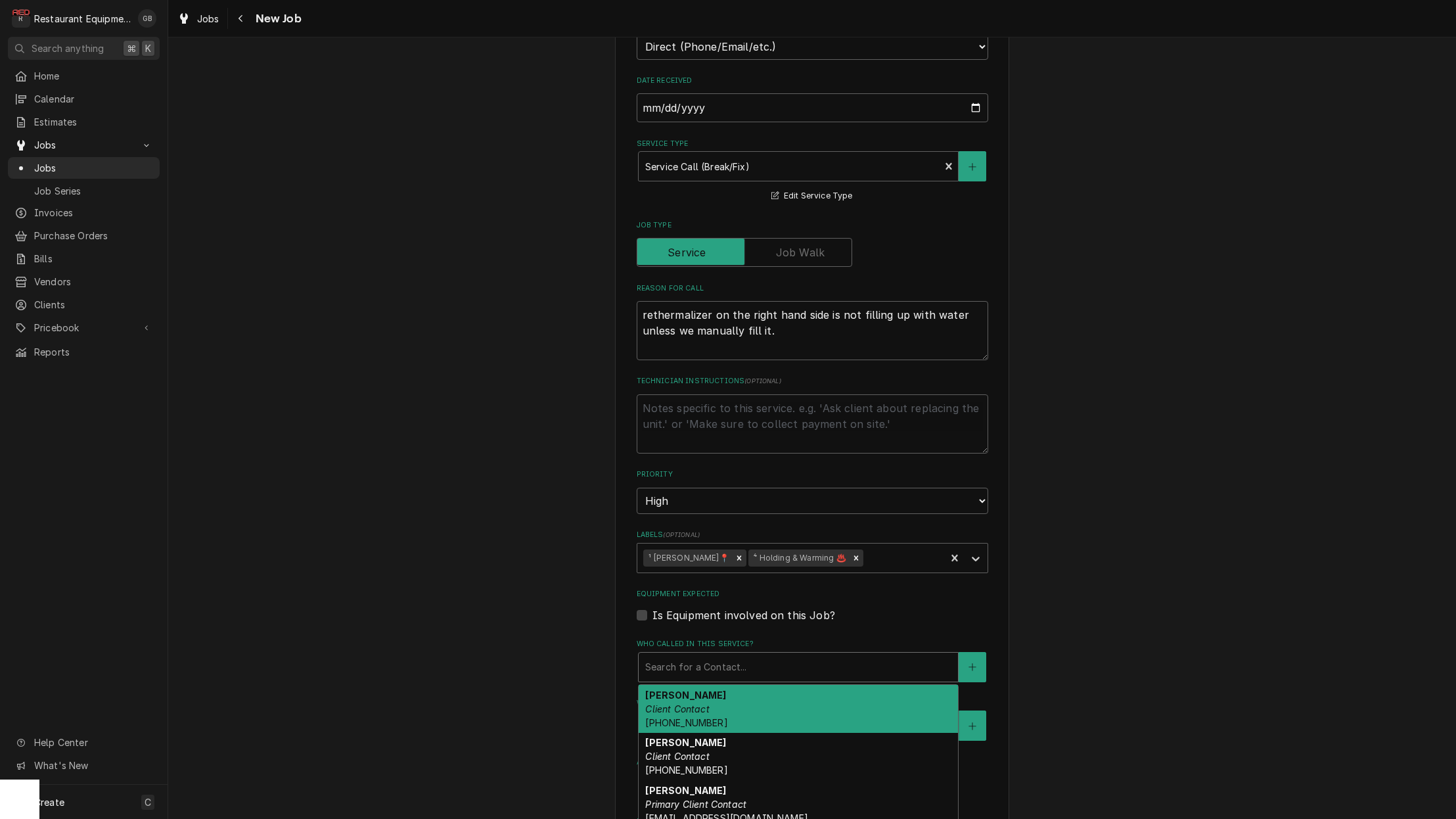
click at [691, 750] on div "Phillip Client Contact (304) 890-1757" at bounding box center [799, 756] width 320 height 48
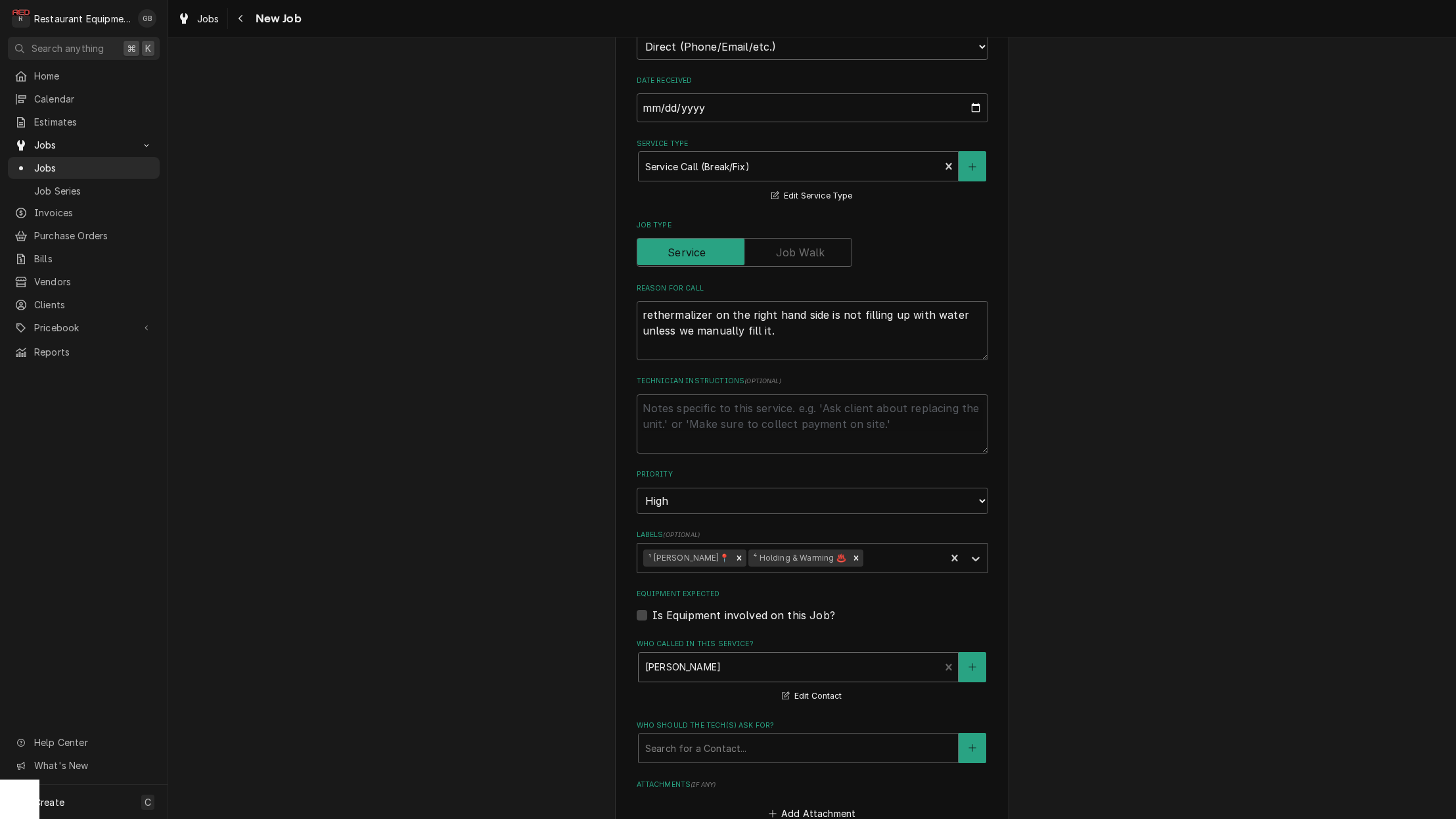
click at [684, 742] on div "Search for a Contact..." at bounding box center [798, 748] width 306 height 14
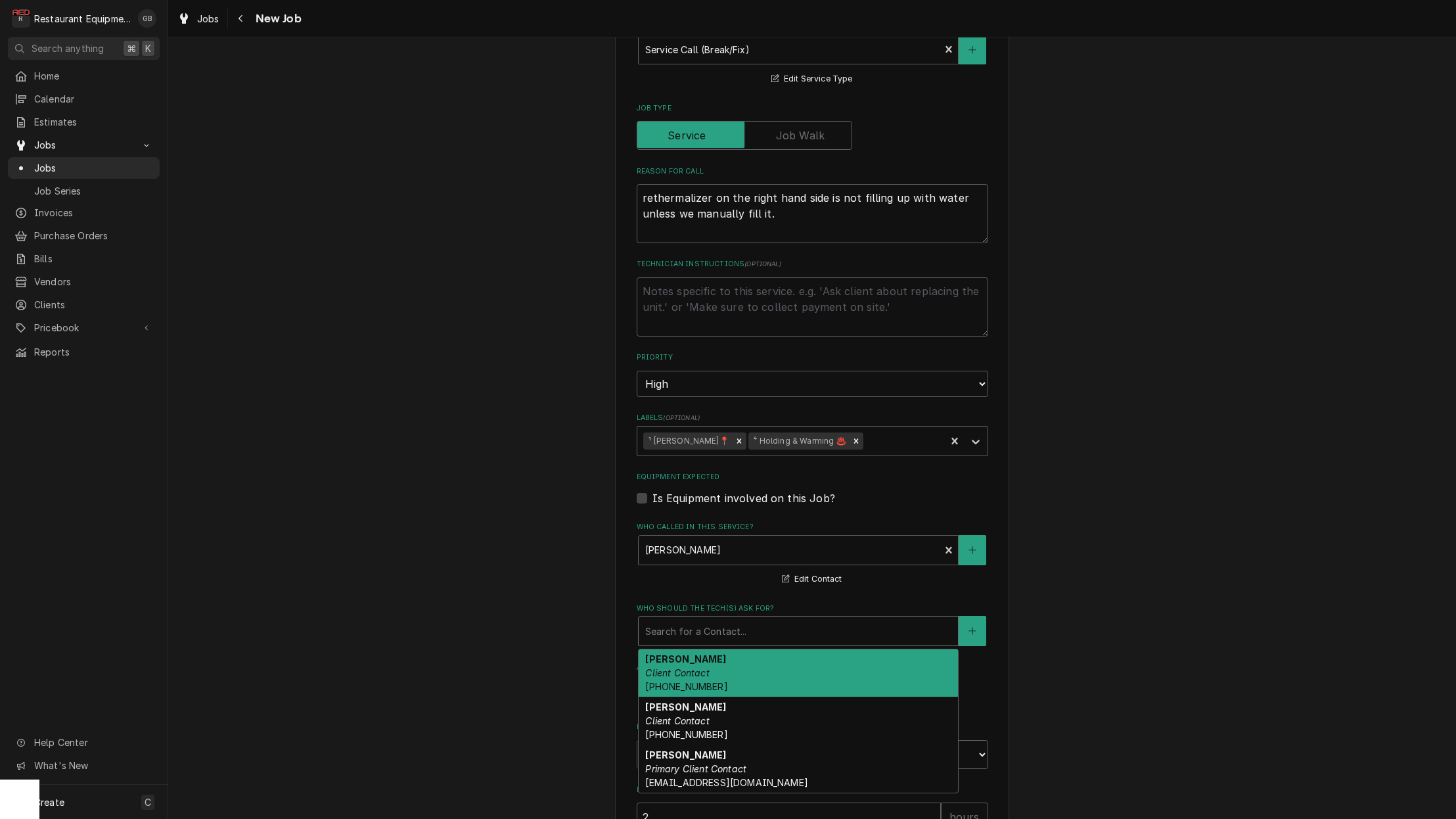
scroll to position [553, 0]
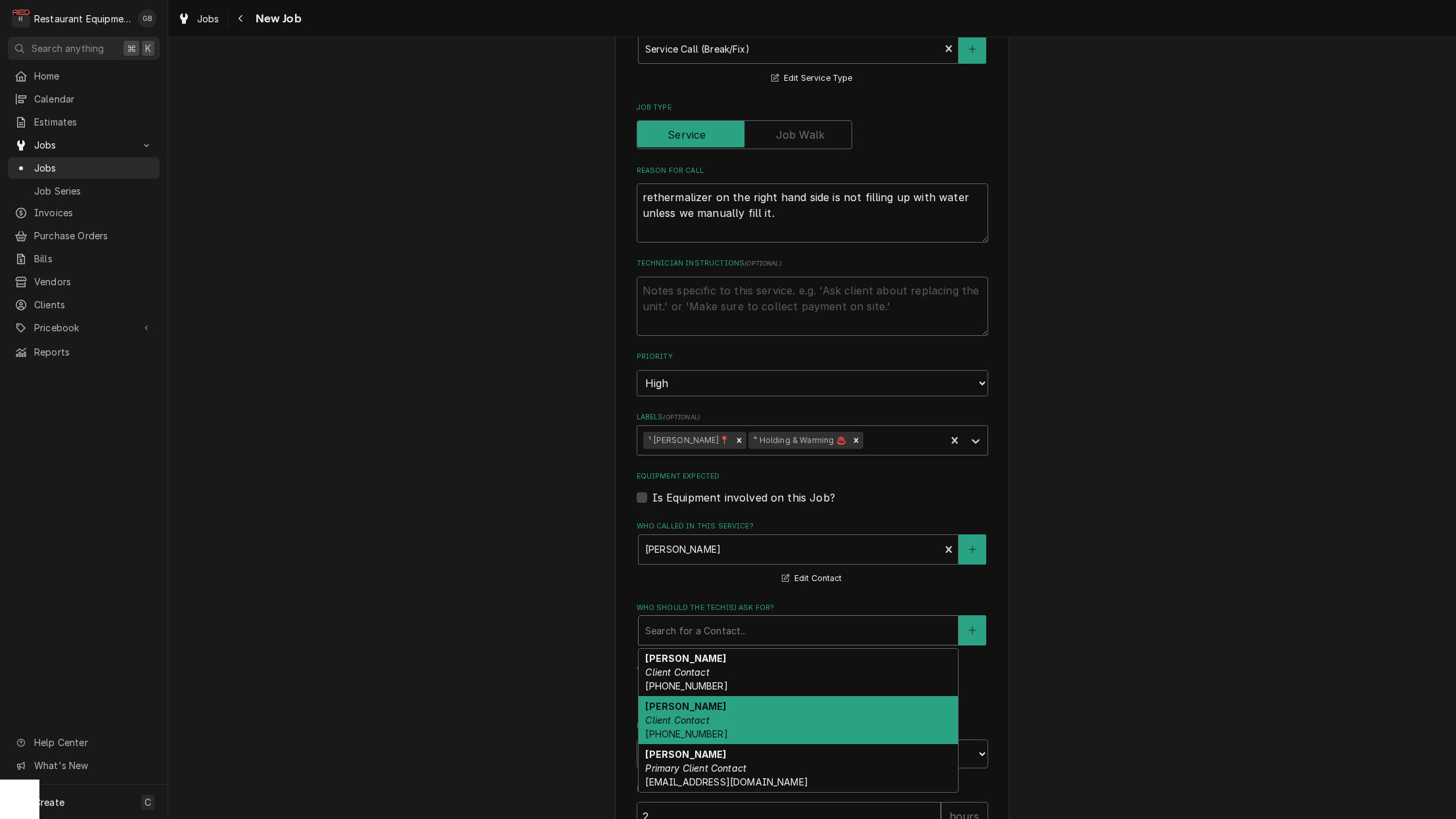
click at [723, 698] on div "Phillip Client Contact (304) 890-1757" at bounding box center [799, 719] width 320 height 48
type textarea "x"
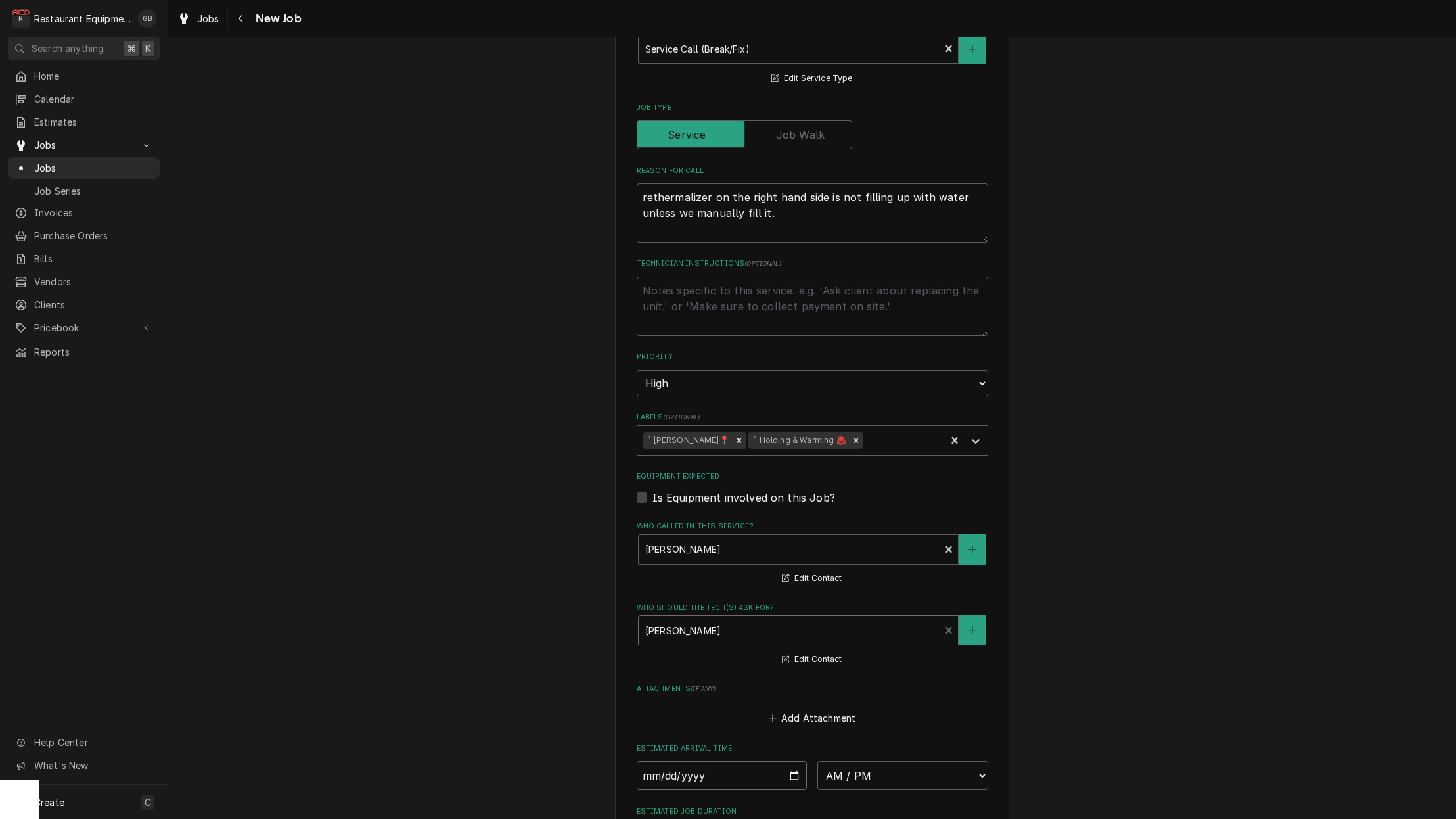
click at [668, 761] on input "Date" at bounding box center [722, 775] width 170 height 29
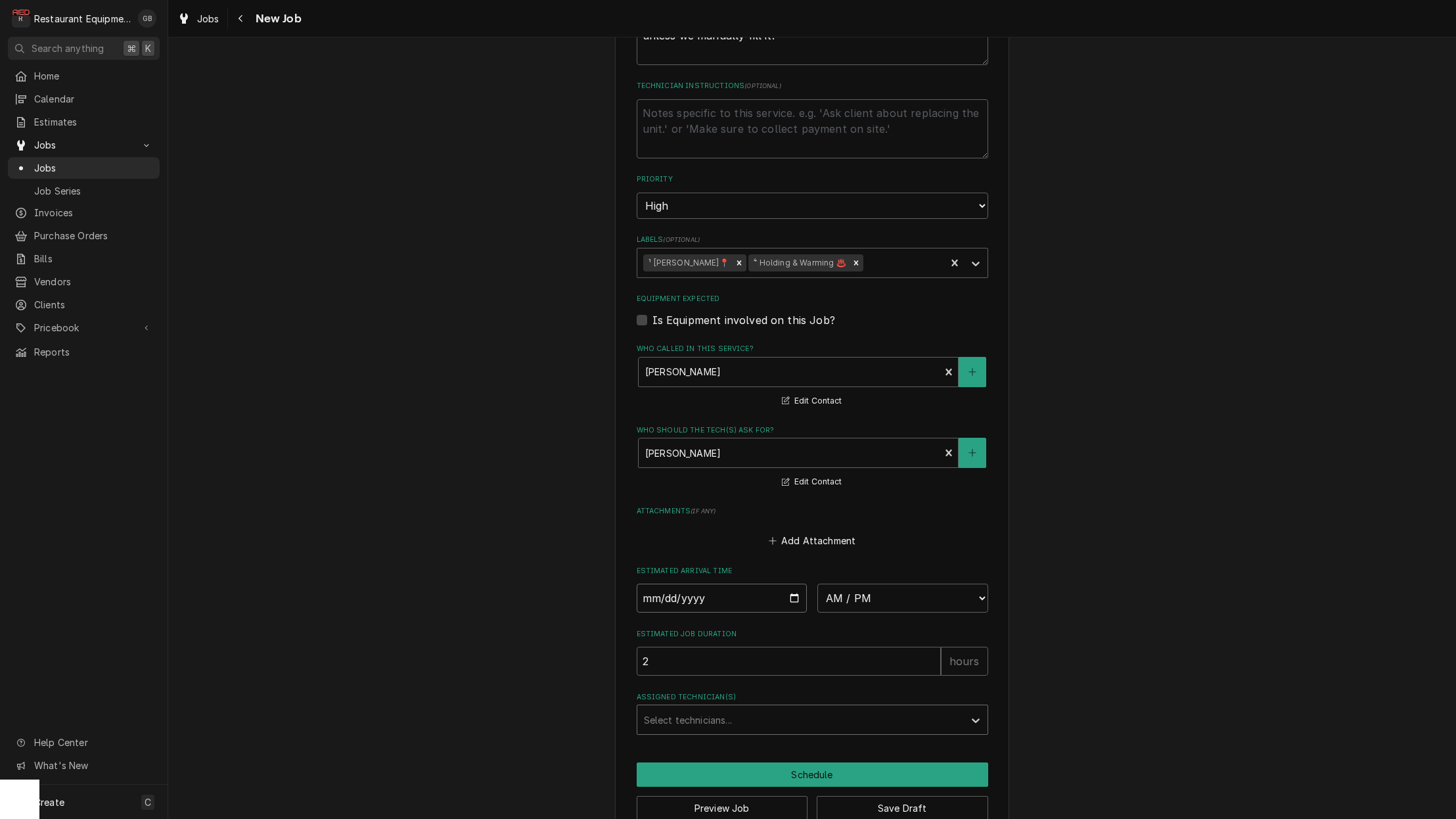
scroll to position [730, 0]
drag, startPoint x: 724, startPoint y: 649, endPoint x: 687, endPoint y: 580, distance: 78.3
click at [687, 584] on input "Date" at bounding box center [722, 598] width 170 height 29
type input "2025-09-26"
type textarea "x"
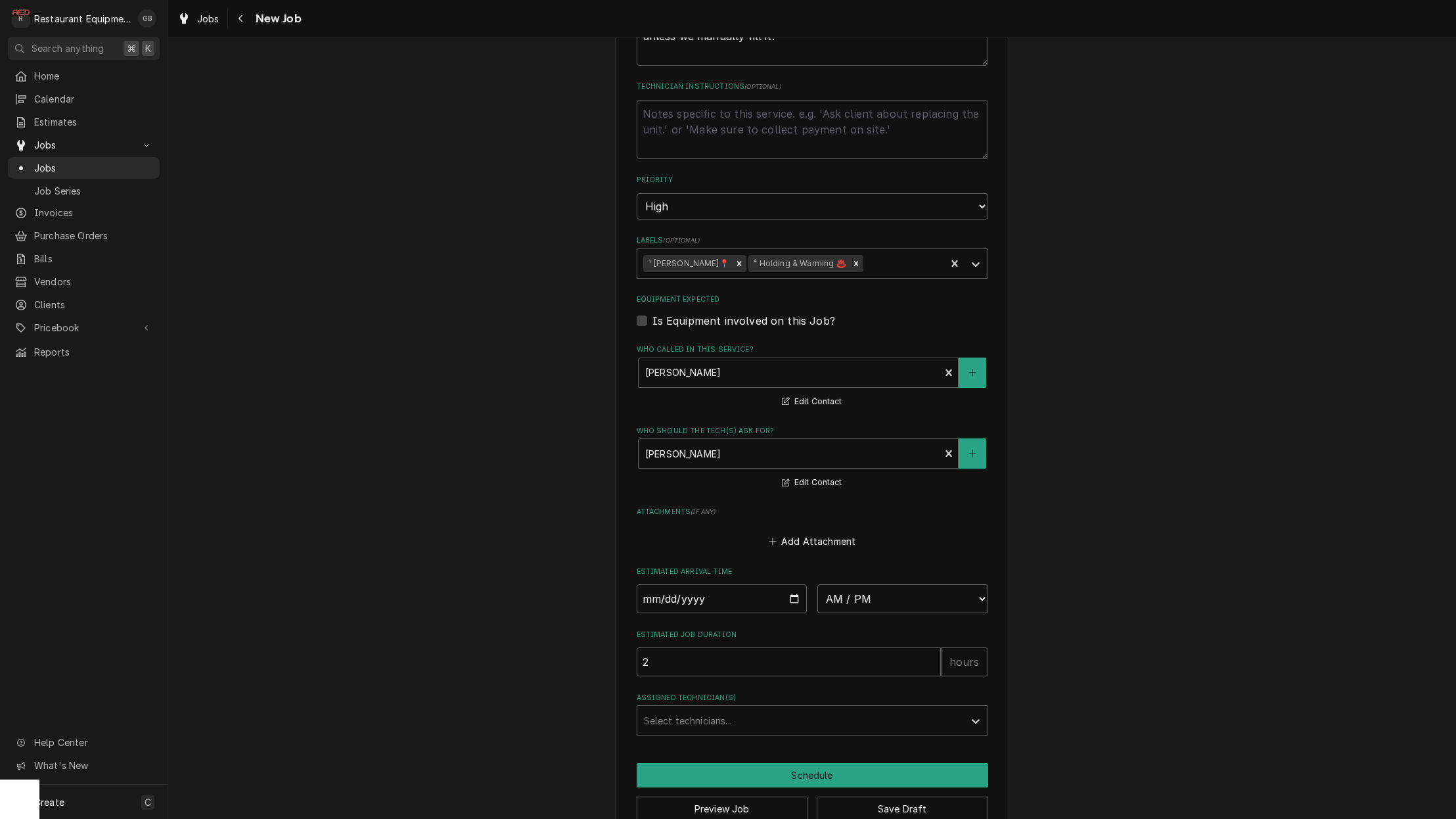
select select "09:15:00"
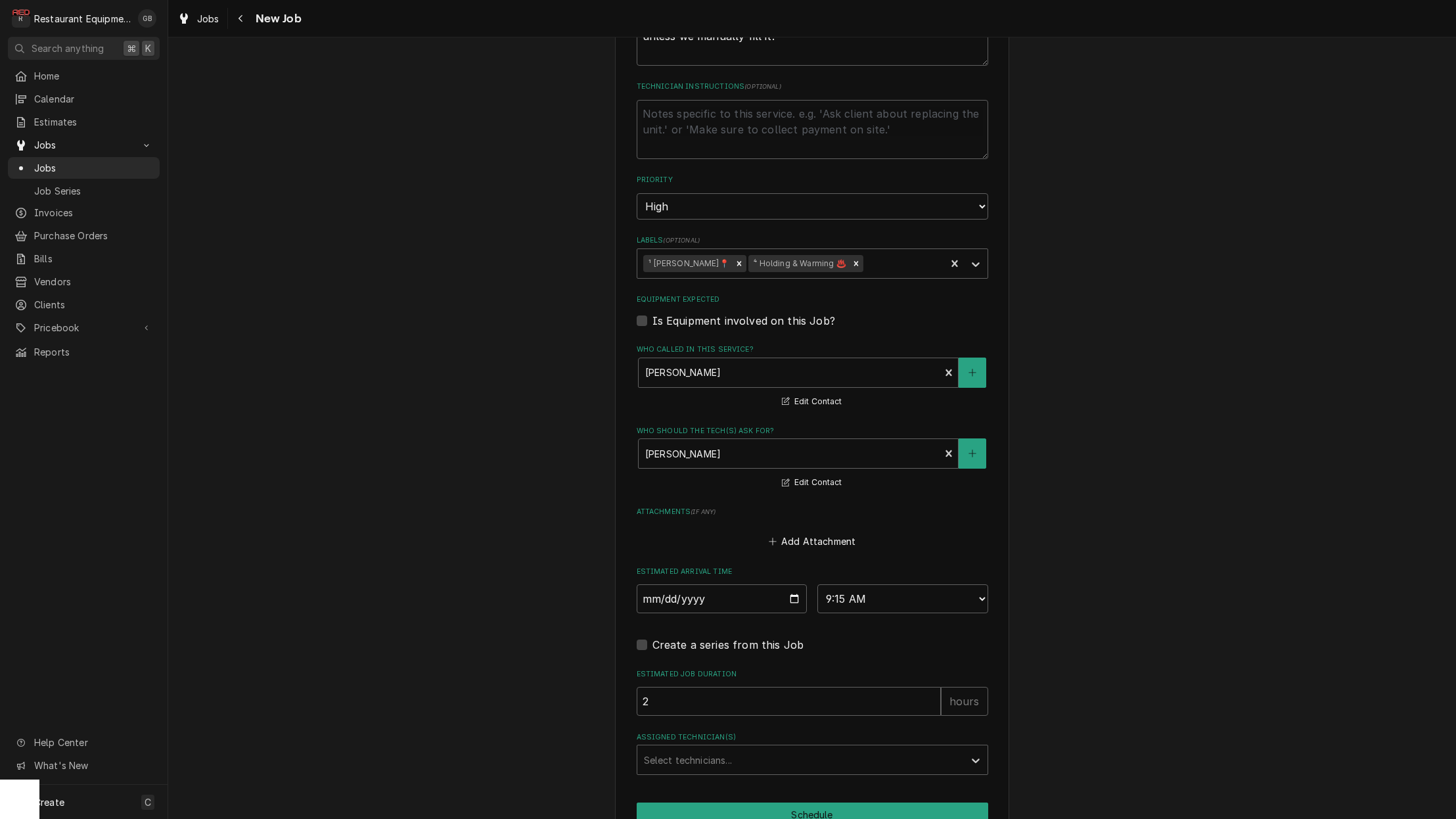
click at [863, 587] on fieldset "Job Details Job Source Direct (Phone/Email/etc.) Service Channel Corrigo Ecotra…" at bounding box center [812, 233] width 352 height 1083
drag, startPoint x: 687, startPoint y: 580, endPoint x: 701, endPoint y: 729, distance: 149.7
click at [701, 753] on div "Select technicians..." at bounding box center [801, 759] width 313 height 14
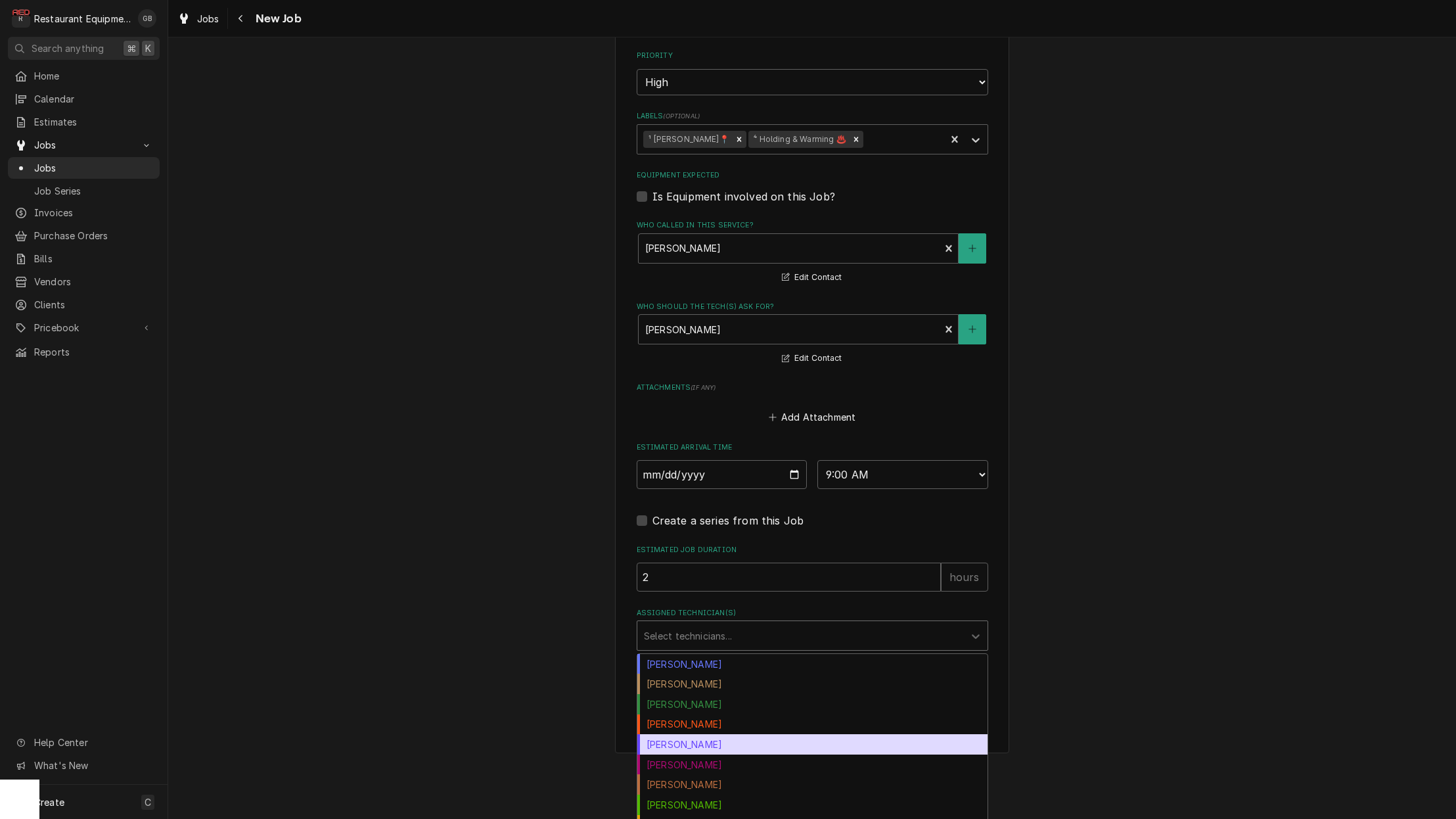
scroll to position [857, 0]
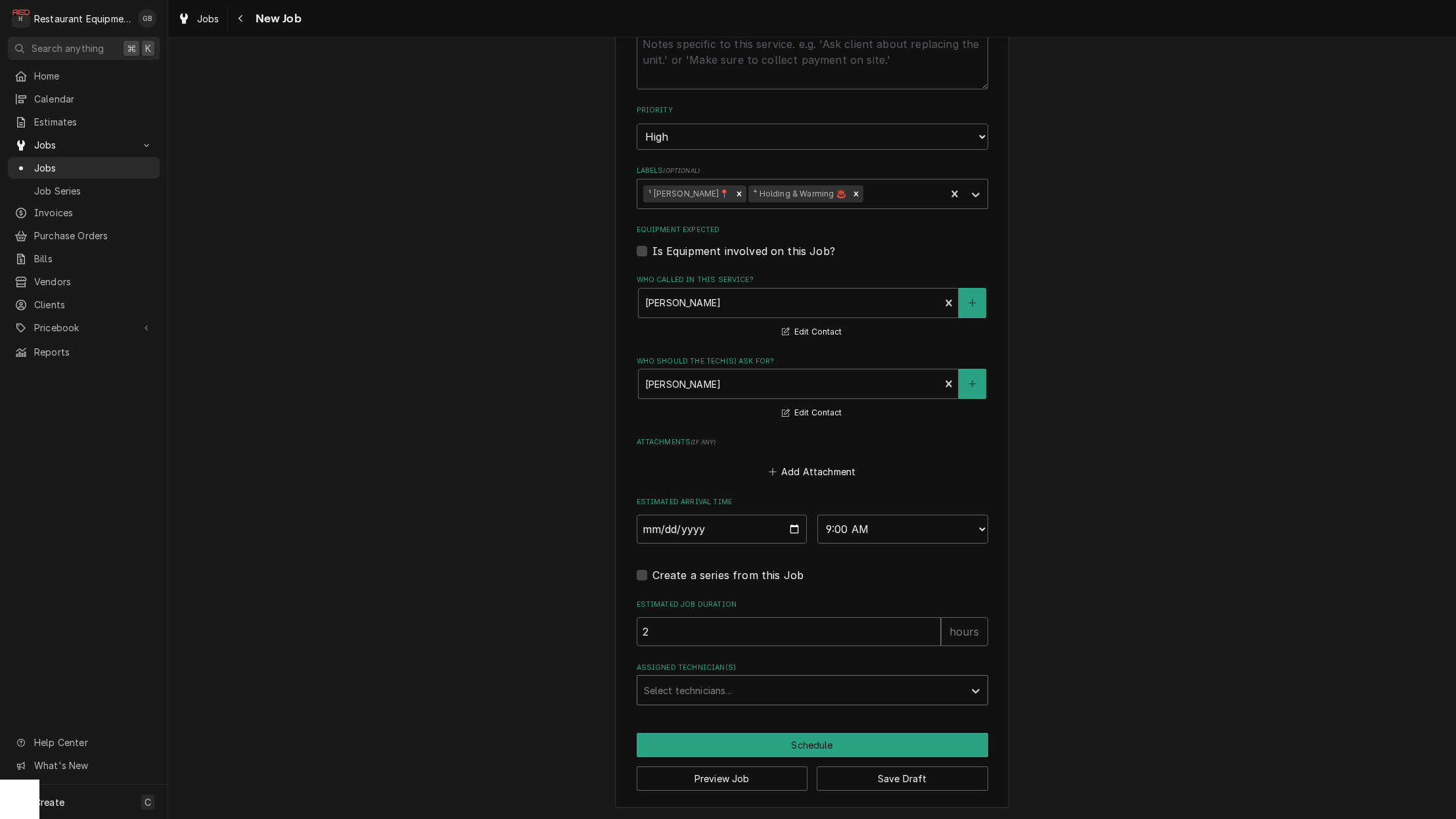
click at [736, 678] on div "Assigned Technician(s)" at bounding box center [801, 689] width 313 height 24
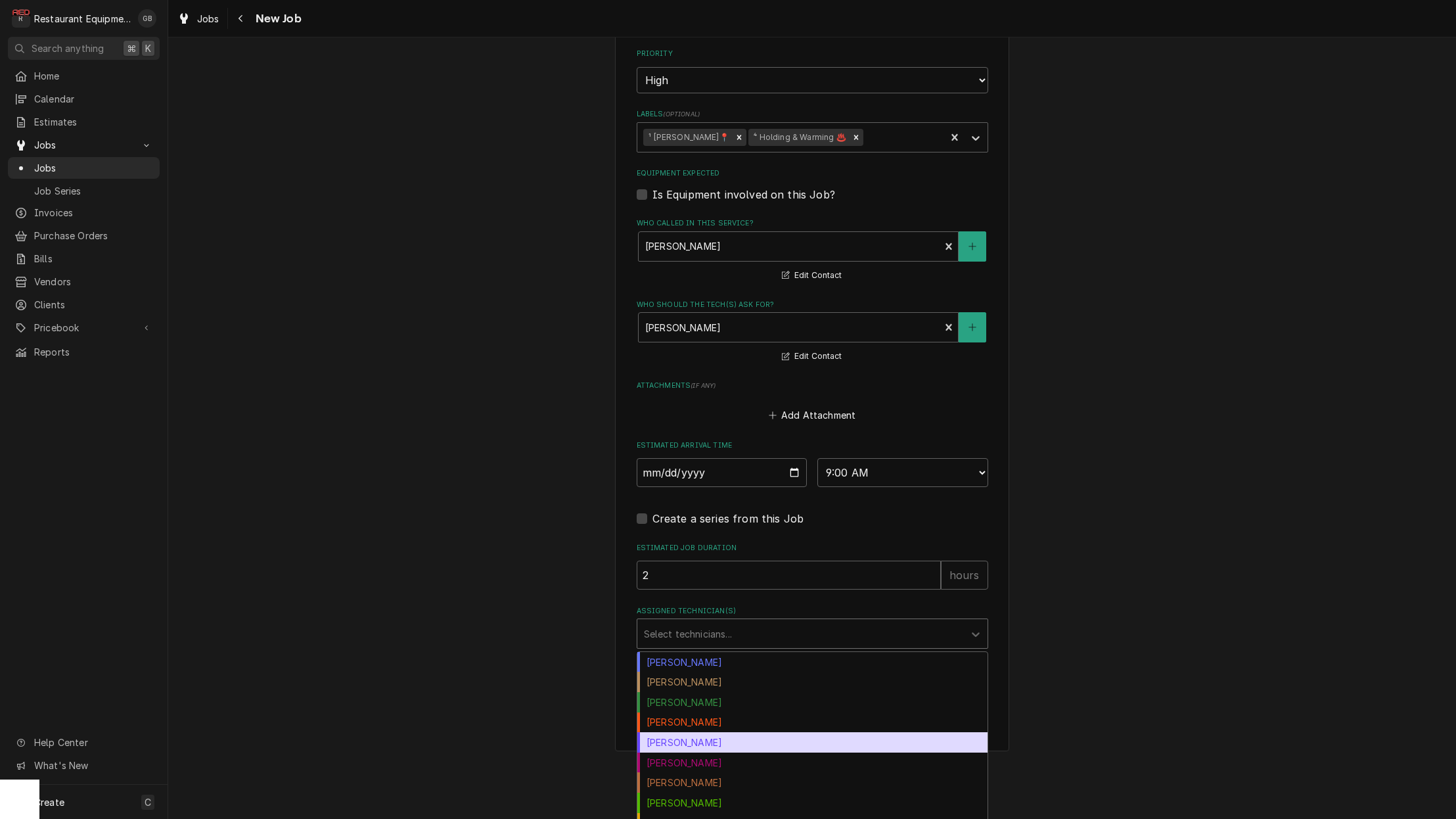
click at [709, 733] on div "Donovan Pruitt" at bounding box center [812, 742] width 350 height 20
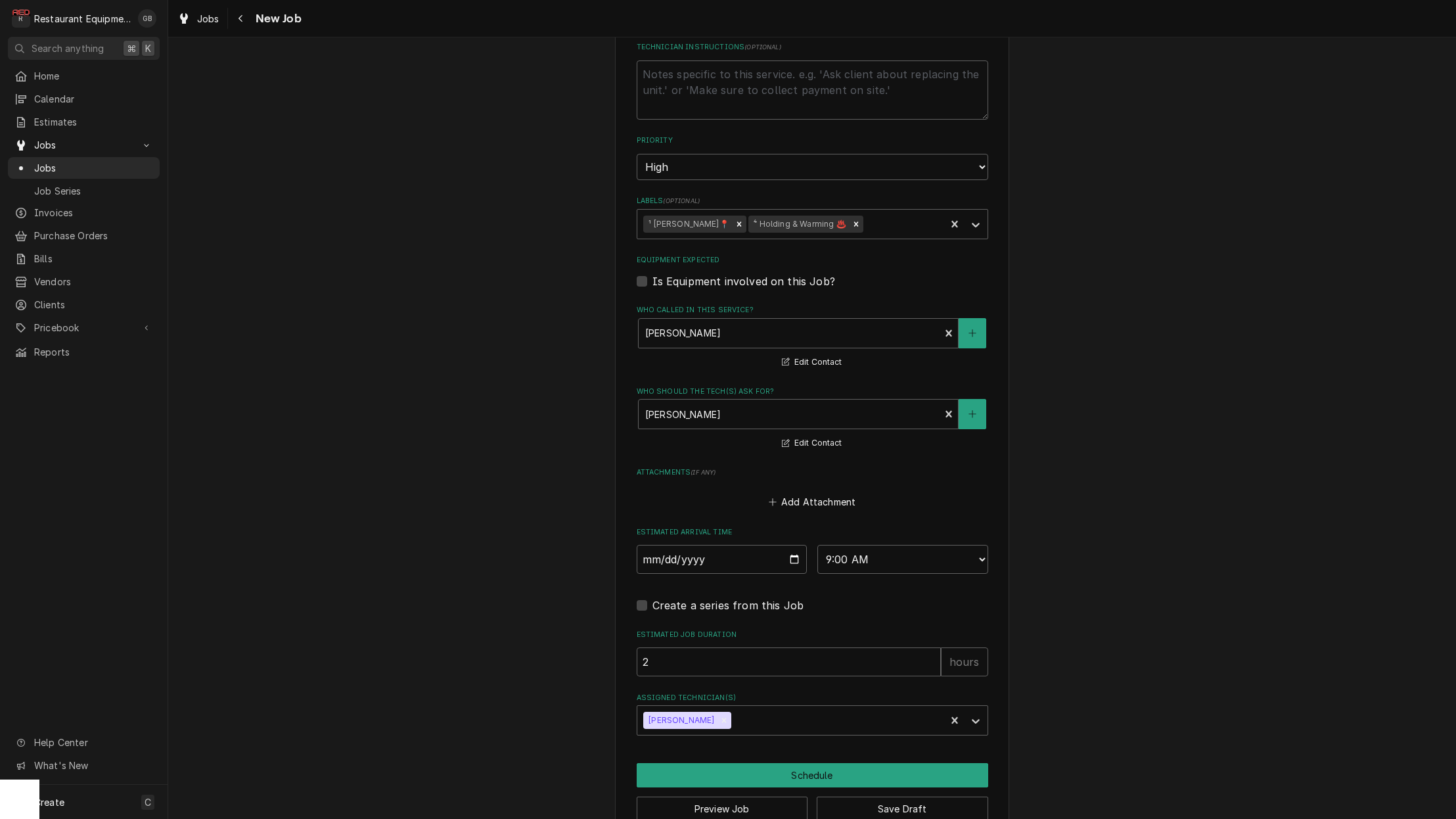
click at [787, 763] on button "Schedule" at bounding box center [812, 775] width 352 height 24
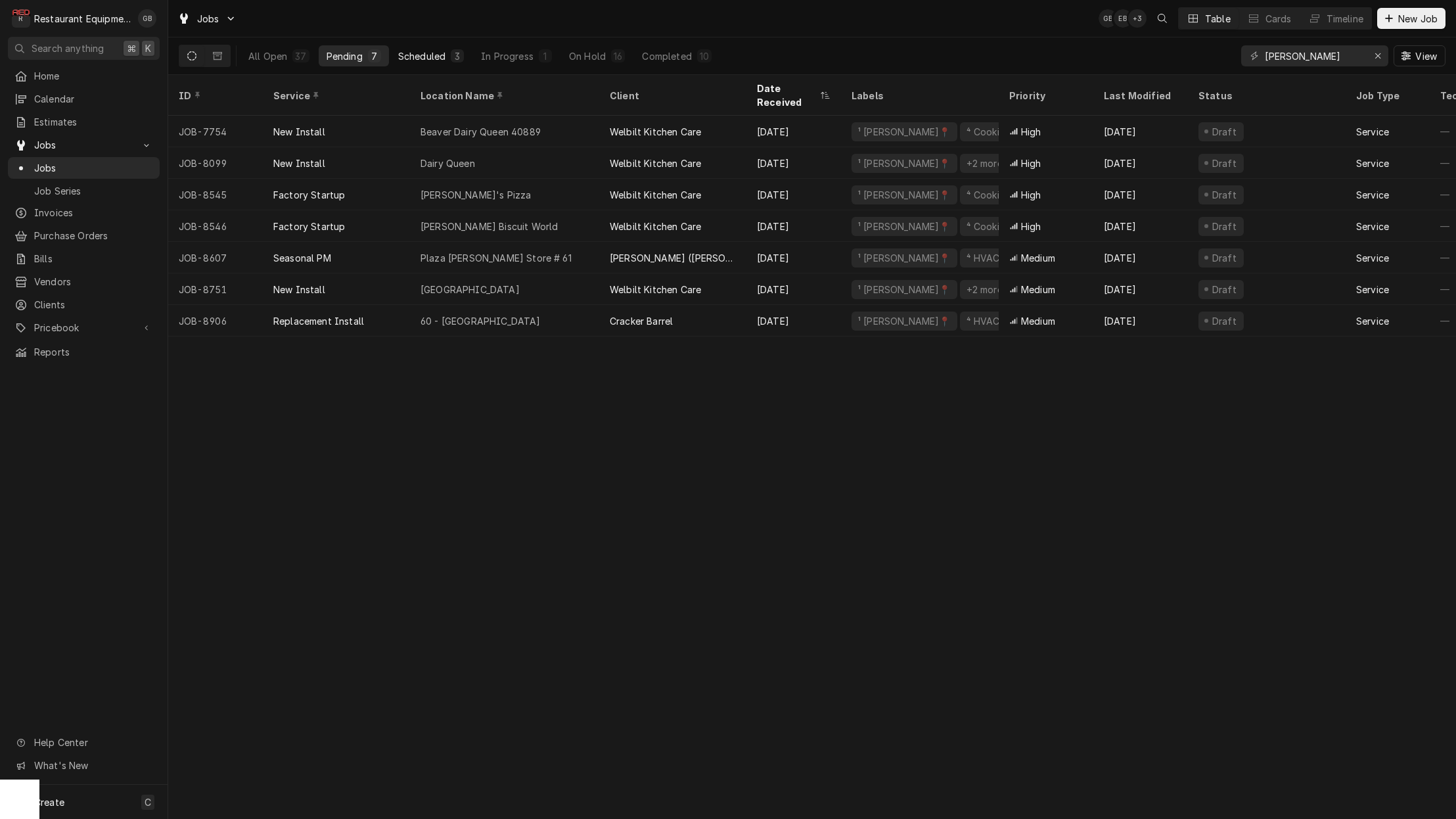
click at [441, 60] on div "Scheduled" at bounding box center [422, 55] width 47 height 14
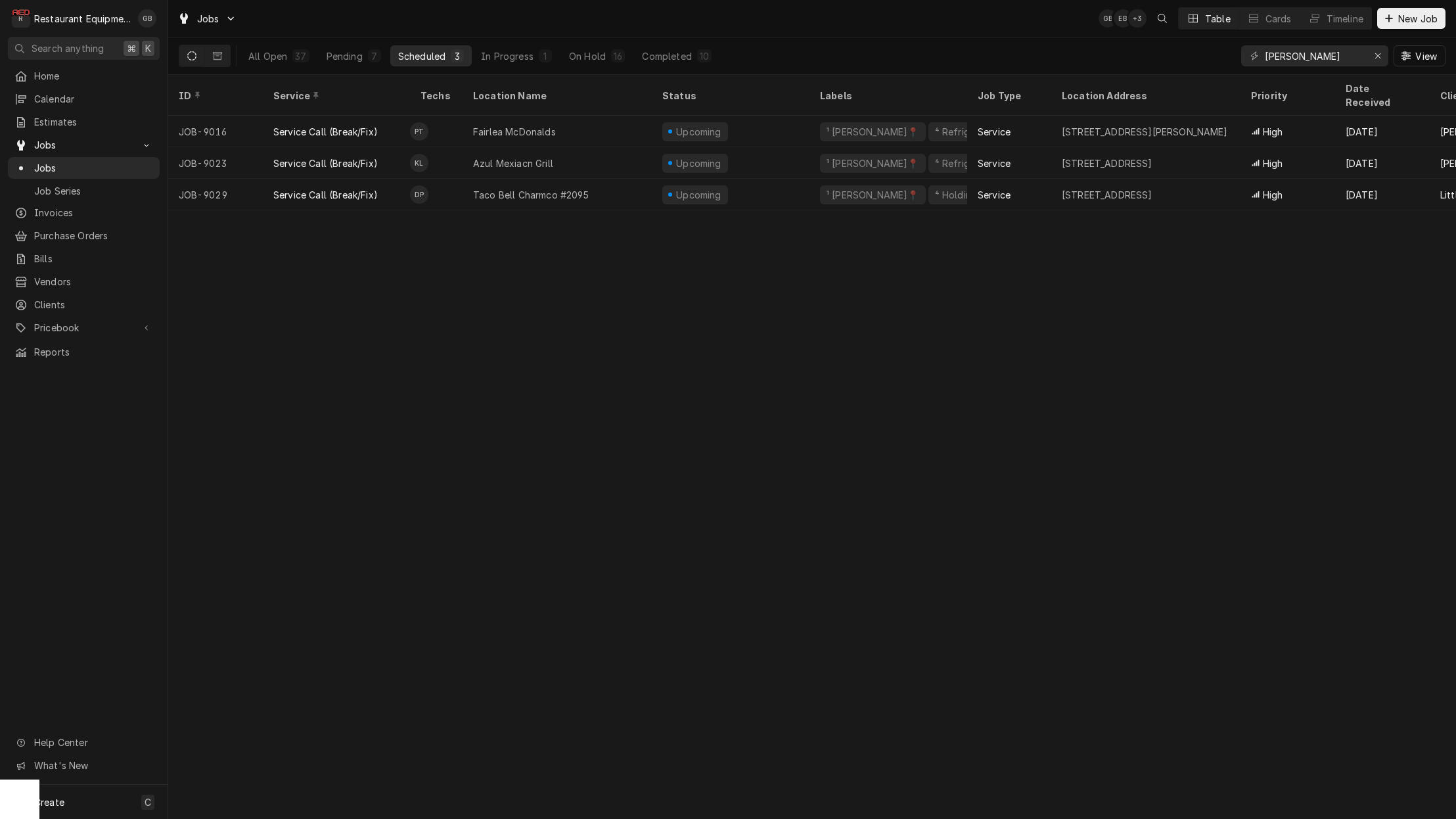
click at [590, 51] on div "On Hold" at bounding box center [587, 55] width 37 height 14
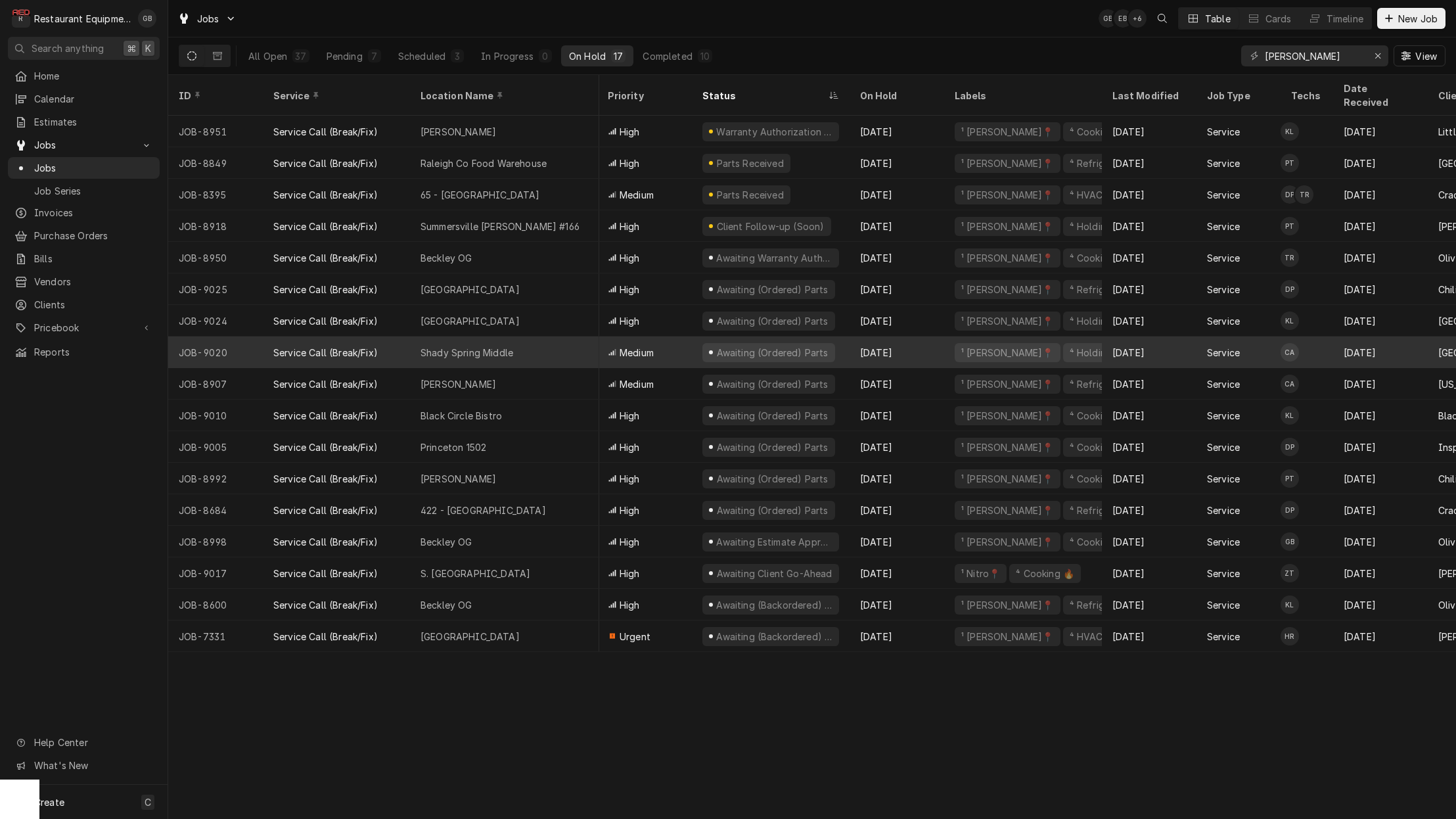
click at [461, 653] on div "ID Service Location Name Priority Status On Hold Labels Last Modified Job Type …" at bounding box center [812, 447] width 1288 height 744
click at [461, 656] on div "ID Service Location Name Priority Status On Hold Labels Last Modified Job Type …" at bounding box center [812, 447] width 1288 height 744
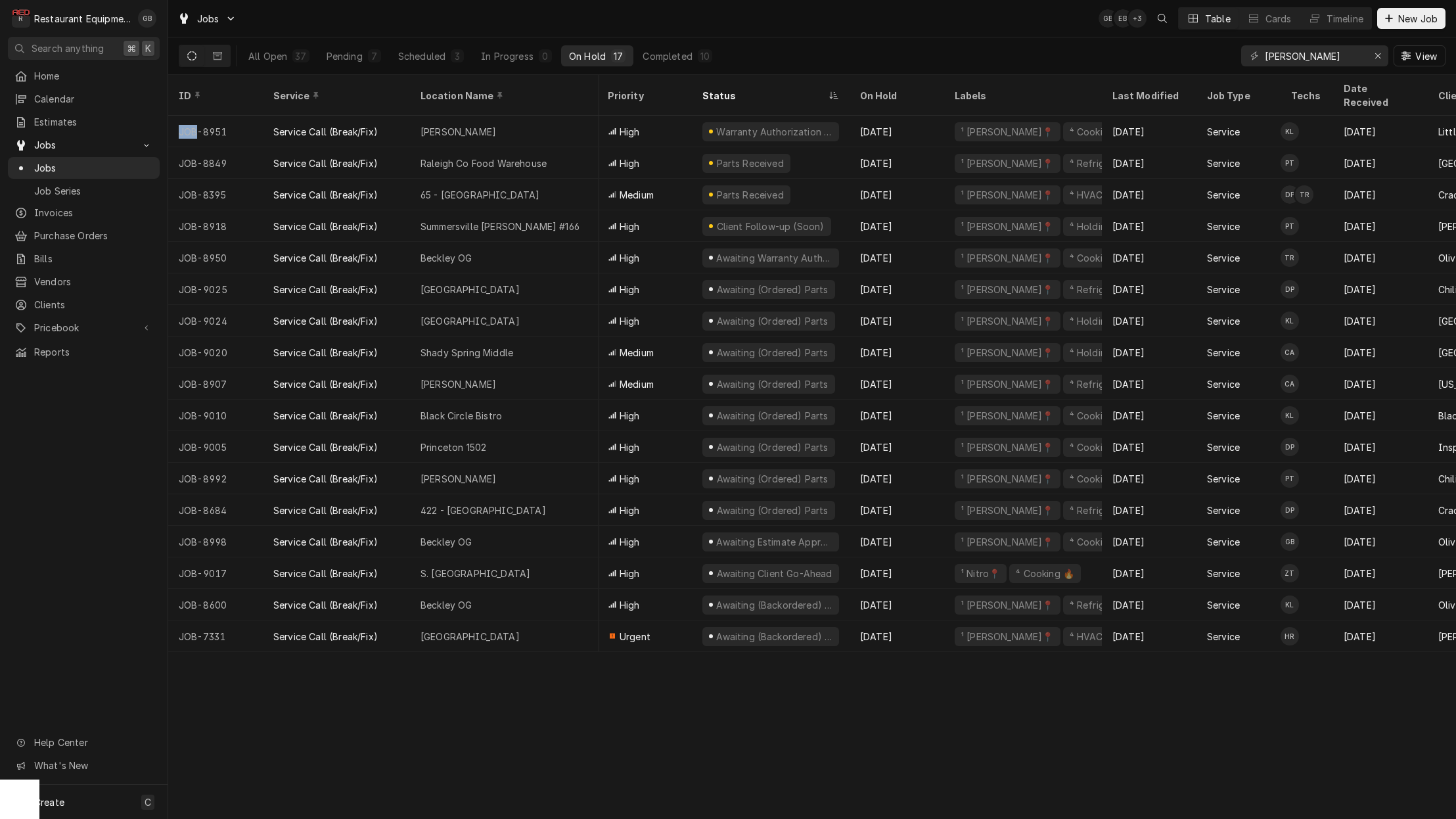
drag, startPoint x: 455, startPoint y: 321, endPoint x: 461, endPoint y: 657, distance: 336.1
click at [461, 657] on div "ID Service Location Name Priority Status On Hold Labels Last Modified Job Type …" at bounding box center [812, 447] width 1288 height 744
click at [460, 657] on div "ID Service Location Name Priority Status On Hold Labels Last Modified Job Type …" at bounding box center [812, 447] width 1288 height 744
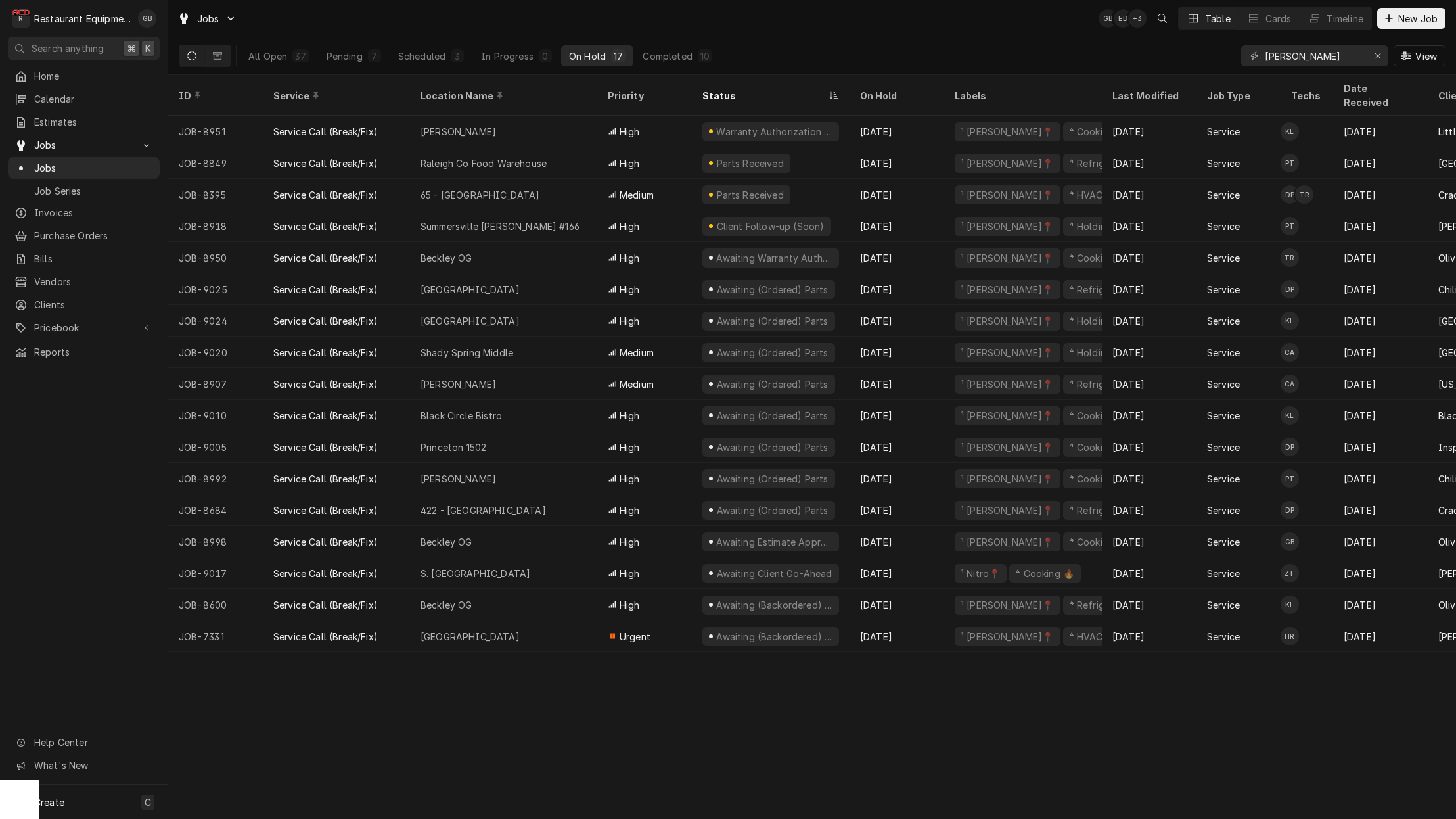
drag, startPoint x: 460, startPoint y: 657, endPoint x: 476, endPoint y: 675, distance: 24.1
click at [476, 675] on div "ID Service Location Name Priority Status On Hold Labels Last Modified Job Type …" at bounding box center [812, 447] width 1288 height 744
click at [1058, 640] on html "R Restaurant Equipment Diagnostics GB Search anything ⌘ K Home Calendar Estimat…" at bounding box center [728, 410] width 1456 height 819
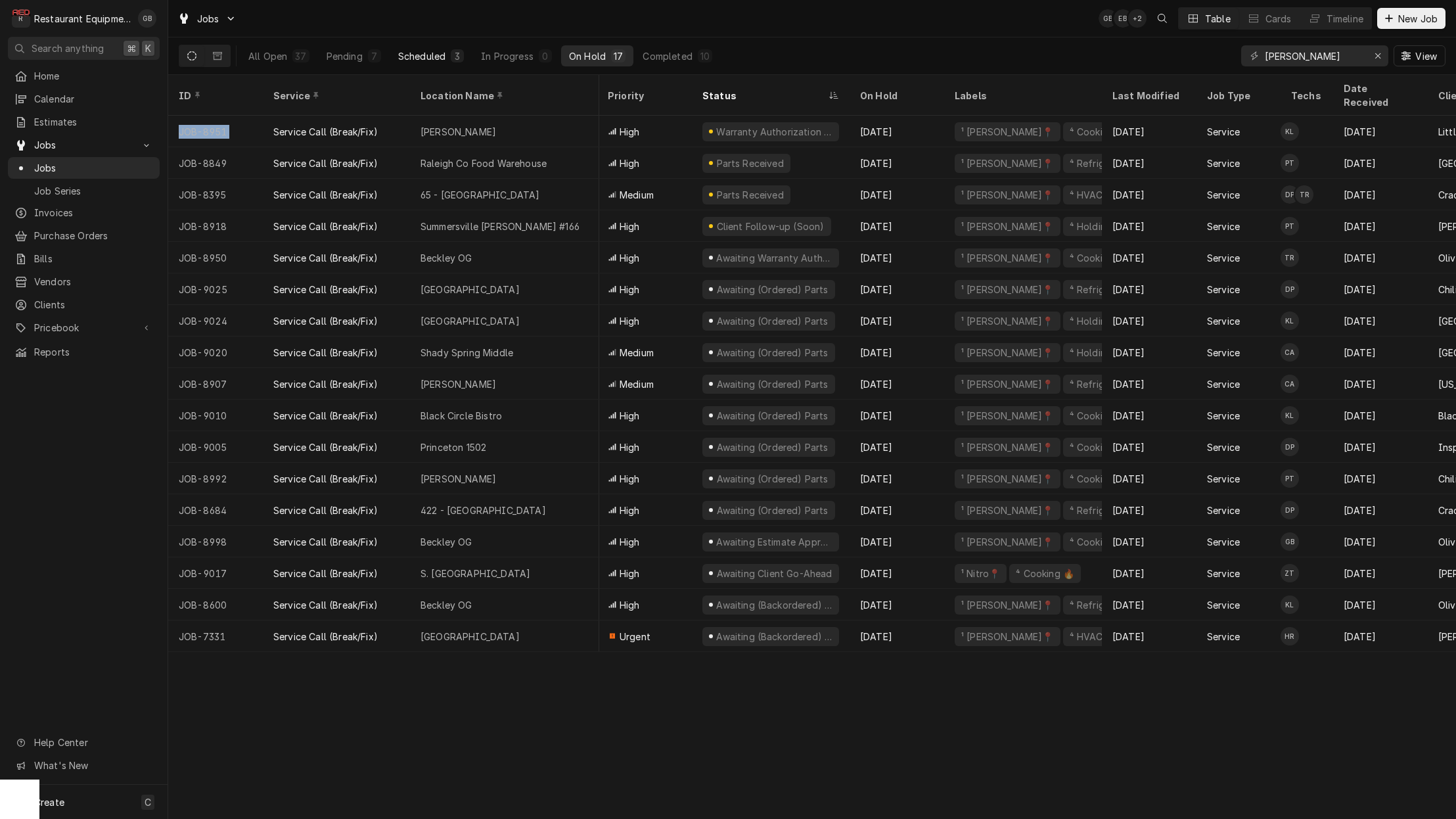
click at [412, 56] on div "Scheduled" at bounding box center [422, 55] width 47 height 14
